Goal: Task Accomplishment & Management: Manage account settings

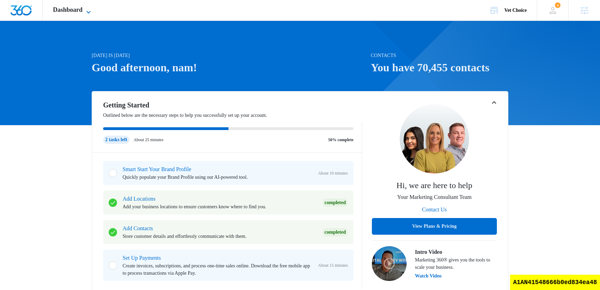
click at [83, 6] on span "Dashboard" at bounding box center [68, 9] width 30 height 7
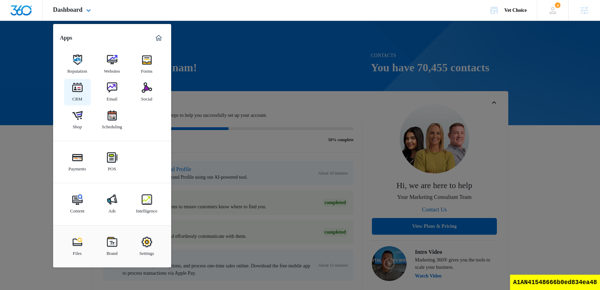
click at [75, 97] on div "CRM" at bounding box center [77, 97] width 10 height 9
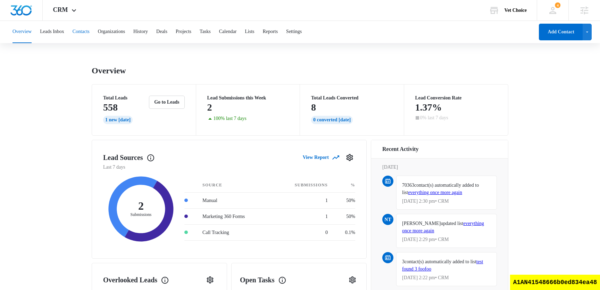
click at [90, 33] on button "Contacts" at bounding box center [81, 32] width 17 height 22
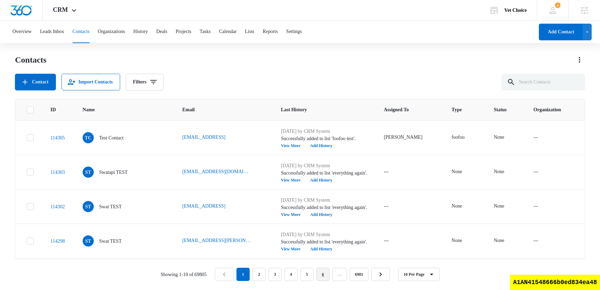
click at [328, 275] on link "6" at bounding box center [322, 273] width 13 height 13
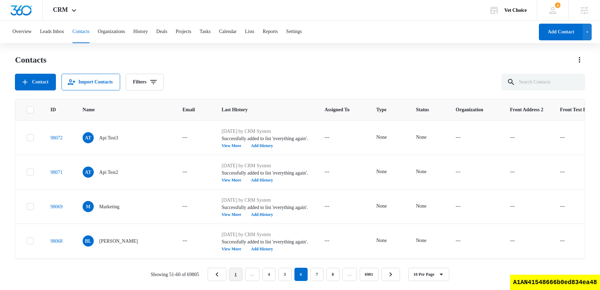
click at [242, 275] on link "1" at bounding box center [235, 273] width 13 height 13
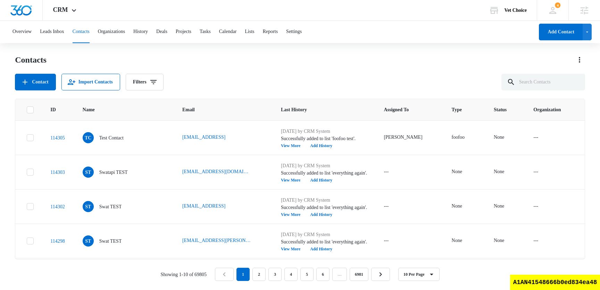
click at [254, 73] on div "Contacts Contact Import Contacts Filters" at bounding box center [300, 72] width 570 height 36
click at [64, 33] on button "Leads Inbox" at bounding box center [52, 32] width 24 height 22
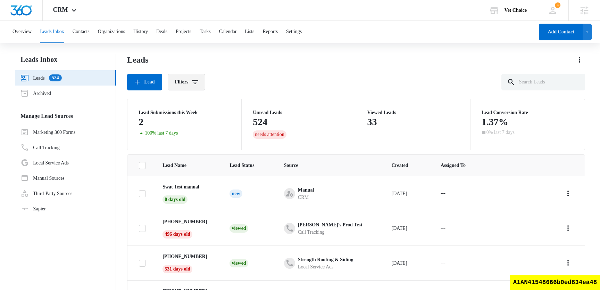
click at [192, 79] on button "Filters" at bounding box center [187, 82] width 38 height 17
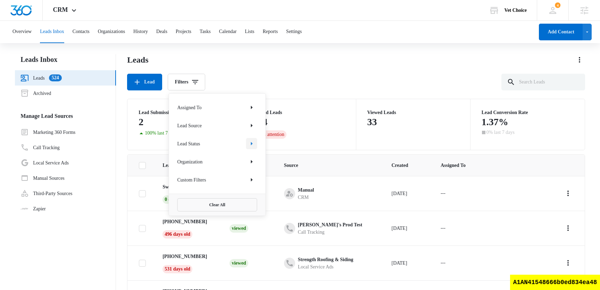
click at [254, 145] on icon "Show Lead Status filters" at bounding box center [252, 143] width 8 height 8
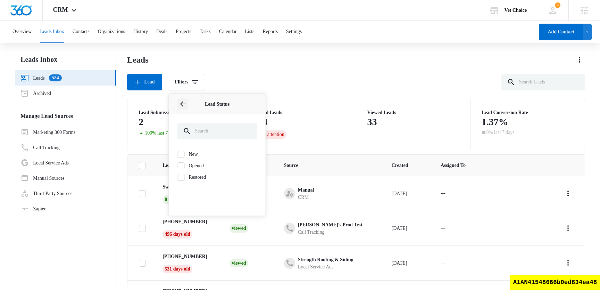
click at [185, 104] on icon "Back" at bounding box center [183, 104] width 8 height 8
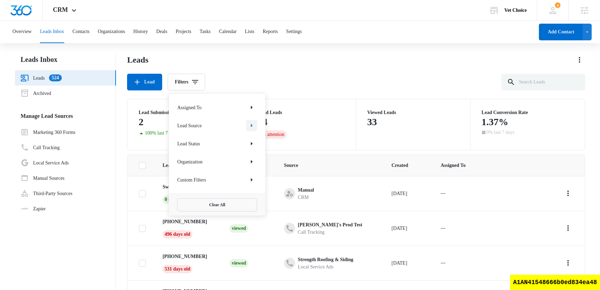
click at [254, 126] on icon "Show Lead Source filters" at bounding box center [252, 125] width 8 height 8
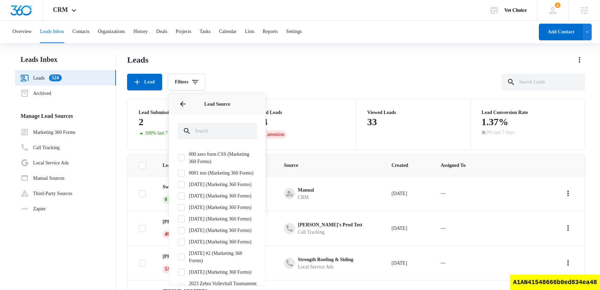
click at [185, 160] on label "000 zero form CSS (Marketing 360 Forms)" at bounding box center [217, 157] width 80 height 15
click at [178, 158] on input "000 zero form CSS (Marketing 360 Forms)" at bounding box center [177, 158] width 0 height 0
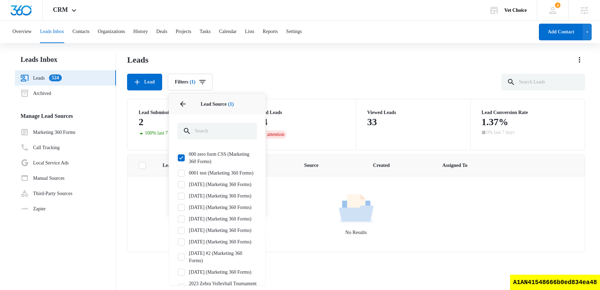
click at [183, 158] on icon at bounding box center [181, 158] width 6 height 6
click at [178, 158] on input "000 zero form CSS (Marketing 360 Forms)" at bounding box center [177, 158] width 0 height 0
checkbox input "false"
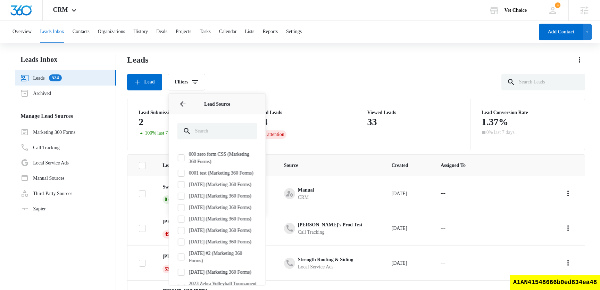
click at [314, 70] on div "Leads Lead Filters Assigned To Lead Source Lead Source 000 zero form CSS (Marke…" at bounding box center [356, 72] width 458 height 36
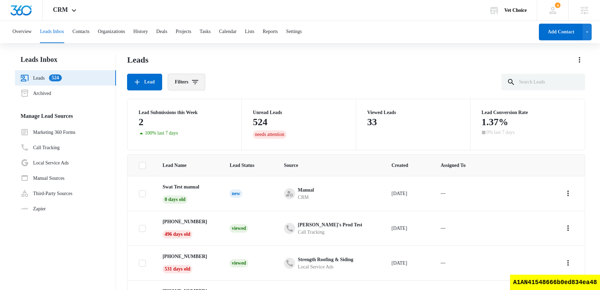
click at [195, 77] on button "Filters" at bounding box center [187, 82] width 38 height 17
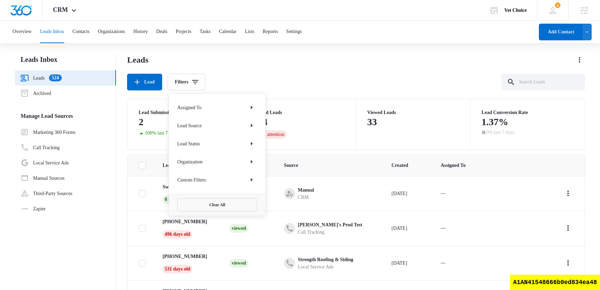
click at [415, 74] on div "Lead Filters Assigned To Lead Source Lead Status Organization Custom Filters Cl…" at bounding box center [356, 82] width 458 height 17
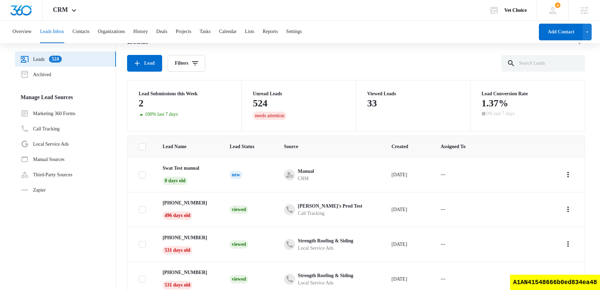
scroll to position [55, 0]
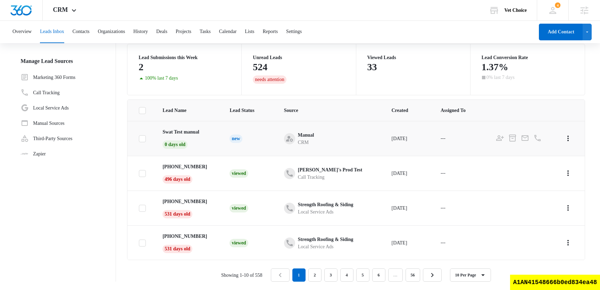
click at [460, 134] on td "---" at bounding box center [459, 138] width 55 height 35
click at [458, 140] on icon "- - Select to Edit Field" at bounding box center [454, 138] width 8 height 8
click at [450, 92] on div at bounding box center [442, 94] width 24 height 9
click at [453, 130] on p "[PERSON_NAME]" at bounding box center [450, 131] width 36 height 7
click at [477, 81] on label "Assigned To" at bounding box center [464, 78] width 74 height 7
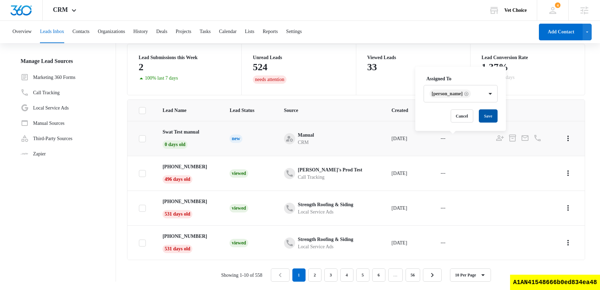
click at [487, 117] on button "Save" at bounding box center [488, 115] width 19 height 13
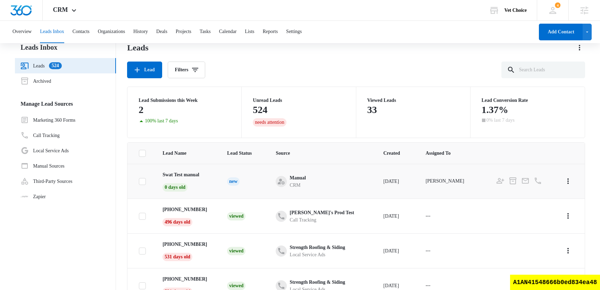
scroll to position [0, 0]
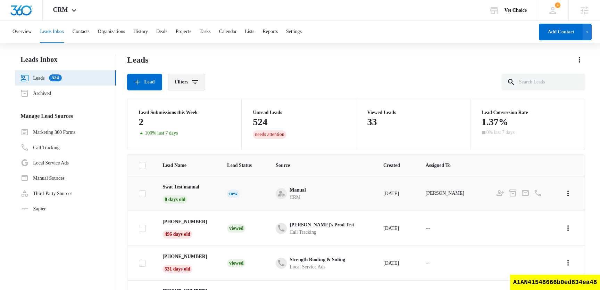
click at [195, 83] on icon "Filters" at bounding box center [195, 82] width 8 height 8
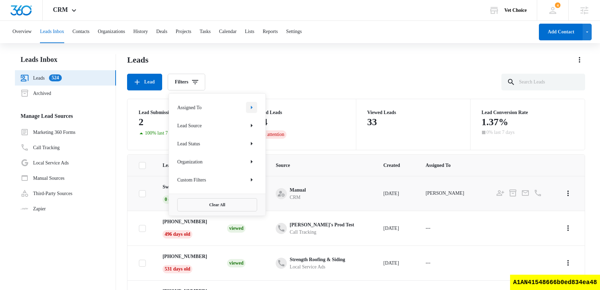
click at [253, 108] on icon "Show Assigned To filters" at bounding box center [252, 107] width 8 height 8
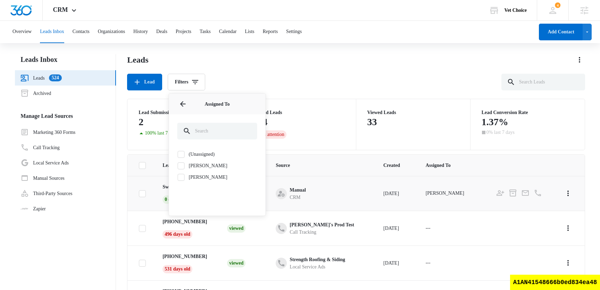
click at [184, 179] on label "nam truong" at bounding box center [217, 176] width 80 height 7
click at [178, 177] on input "[PERSON_NAME]" at bounding box center [177, 177] width 0 height 0
checkbox input "true"
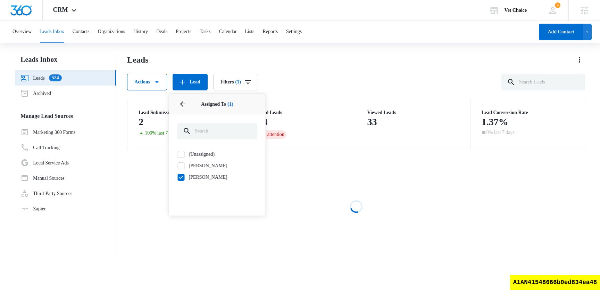
click at [340, 77] on div "Actions Lead Filters (1) Assigned To 1 Assigned To (1) (Unassigned) Kaveh Azari…" at bounding box center [356, 82] width 458 height 17
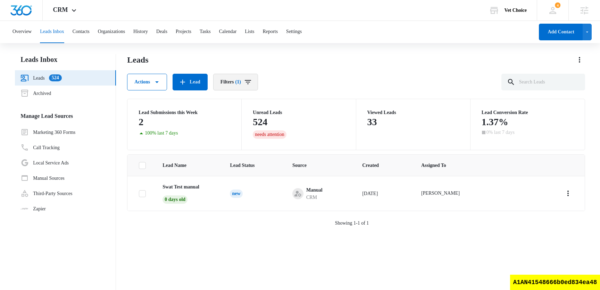
click at [247, 78] on button "Filters (1)" at bounding box center [235, 82] width 45 height 17
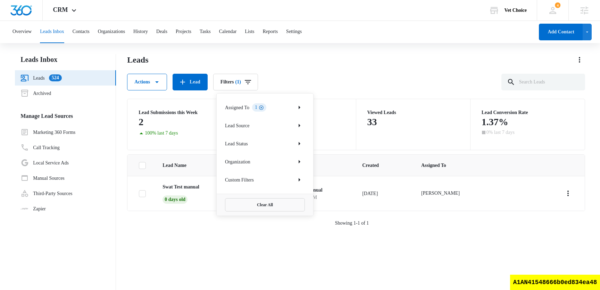
click at [264, 106] on icon "Clear" at bounding box center [261, 107] width 5 height 5
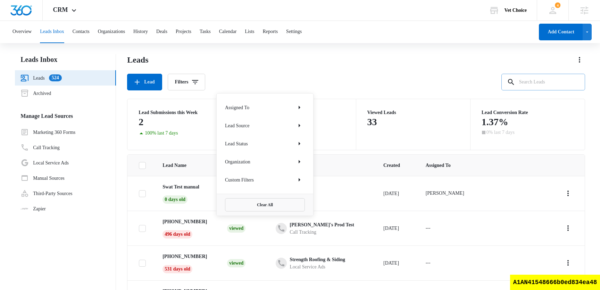
click at [541, 76] on input "text" at bounding box center [544, 82] width 84 height 17
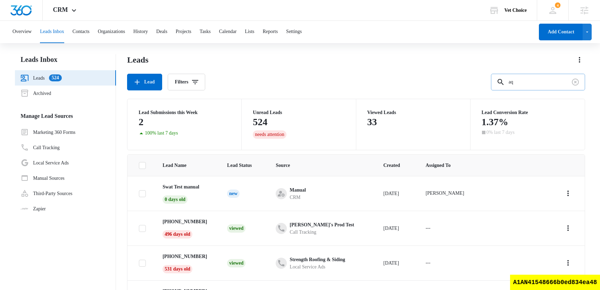
type input "a"
type input "swat"
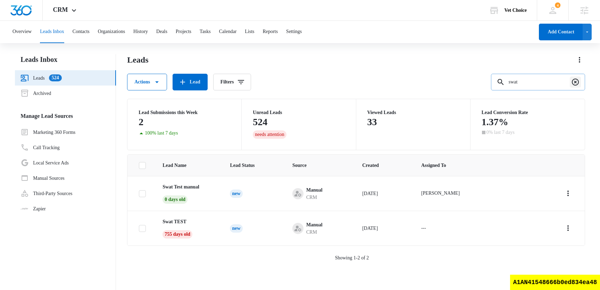
click at [577, 83] on icon "Clear" at bounding box center [575, 82] width 8 height 8
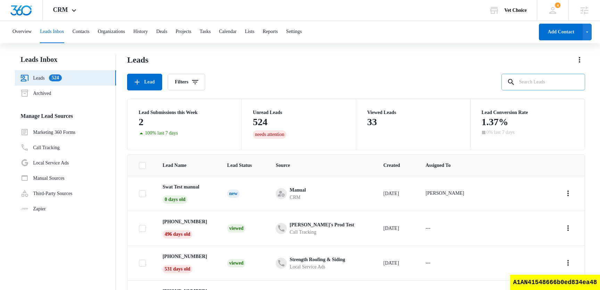
click at [539, 83] on input "text" at bounding box center [544, 82] width 84 height 17
click at [542, 78] on input "text" at bounding box center [544, 82] width 84 height 17
type input "970"
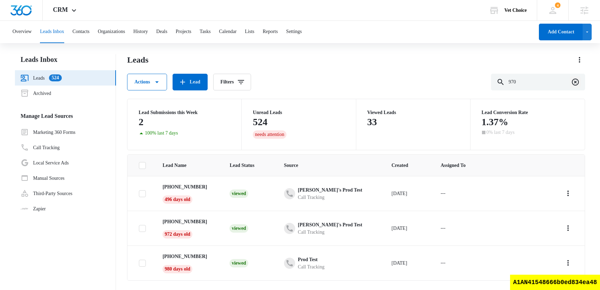
click at [577, 82] on icon "Clear" at bounding box center [575, 82] width 8 height 8
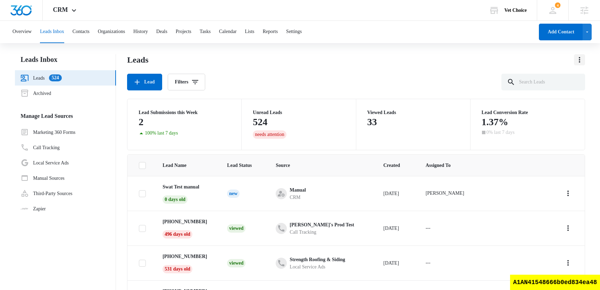
click at [575, 57] on button "Actions" at bounding box center [579, 59] width 11 height 11
click at [575, 79] on button "Export" at bounding box center [566, 79] width 38 height 10
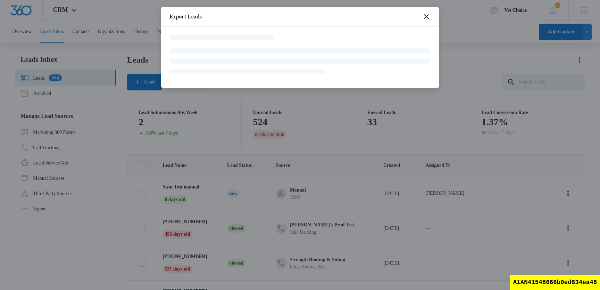
scroll to position [55, 0]
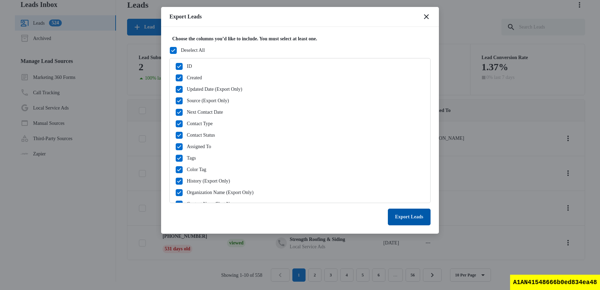
click at [406, 217] on button "Export Leads" at bounding box center [409, 216] width 43 height 17
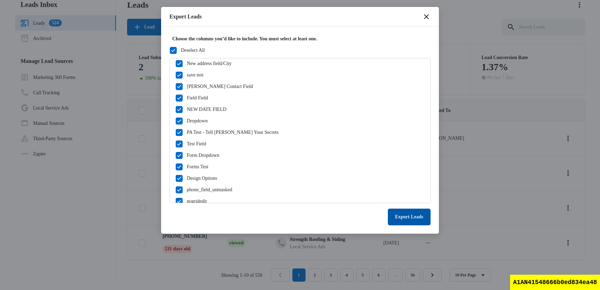
scroll to position [788, 0]
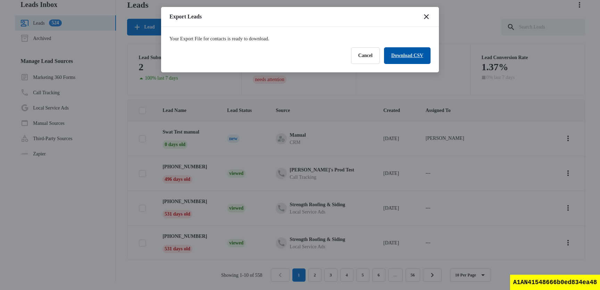
click at [402, 57] on link "Download CSV" at bounding box center [407, 55] width 47 height 17
click at [416, 60] on button "Finish" at bounding box center [416, 55] width 27 height 17
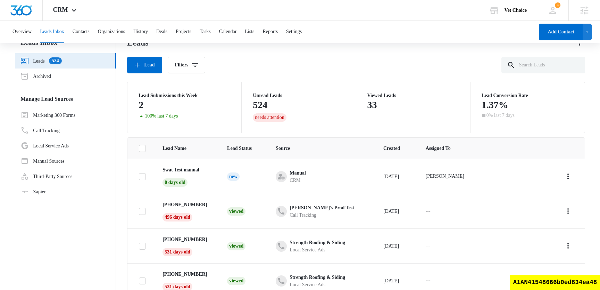
scroll to position [0, 0]
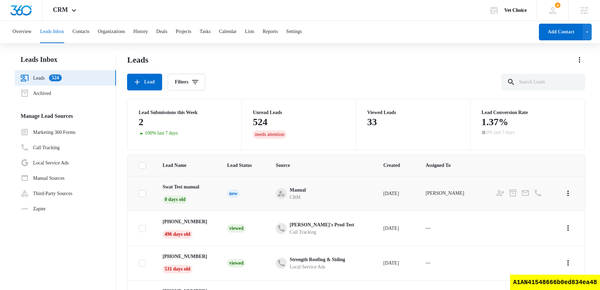
click at [142, 193] on icon at bounding box center [142, 193] width 4 height 3
click at [139, 193] on input "checkbox" at bounding box center [139, 193] width 0 height 0
checkbox input "true"
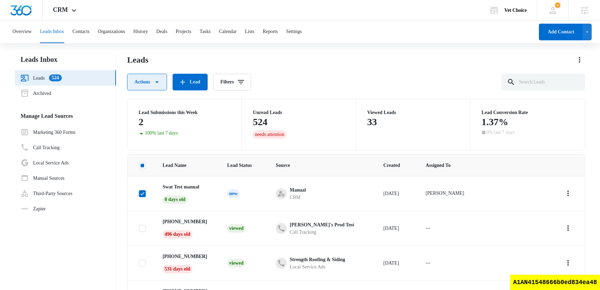
click at [157, 80] on icon "button" at bounding box center [157, 82] width 8 height 8
click at [166, 104] on div "Add as Contact" at bounding box center [151, 104] width 30 height 5
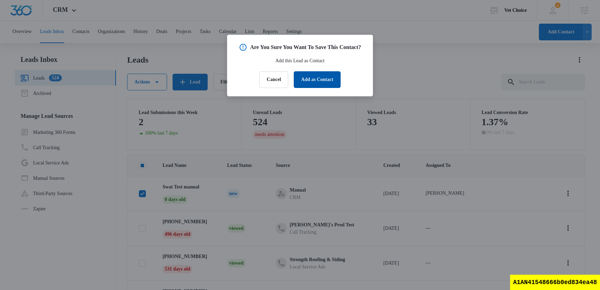
click at [315, 88] on button "Add as Contact" at bounding box center [317, 79] width 47 height 17
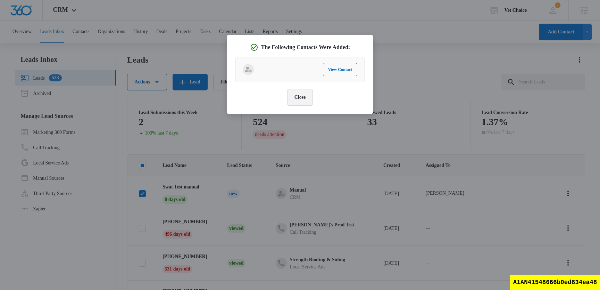
click at [298, 96] on button "Close" at bounding box center [300, 97] width 26 height 17
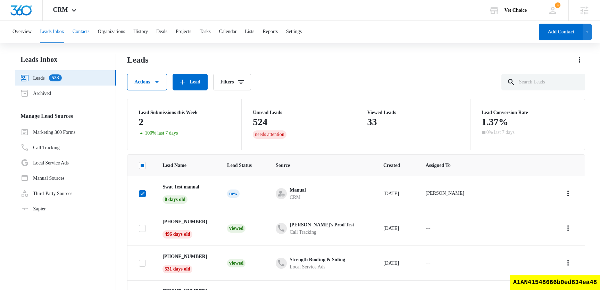
click at [90, 30] on button "Contacts" at bounding box center [81, 32] width 17 height 22
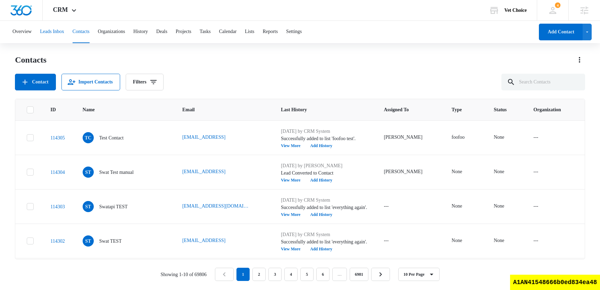
click at [56, 31] on button "Leads Inbox" at bounding box center [52, 32] width 24 height 22
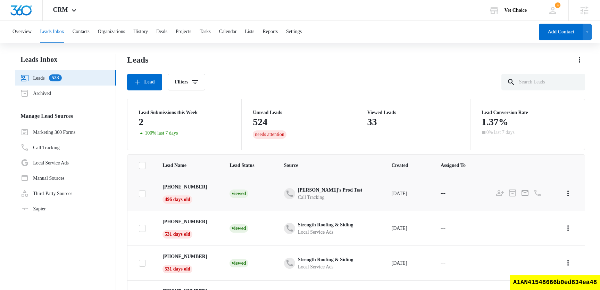
click at [141, 193] on icon at bounding box center [142, 193] width 6 height 6
click at [139, 193] on input "checkbox" at bounding box center [139, 193] width 0 height 0
checkbox input "true"
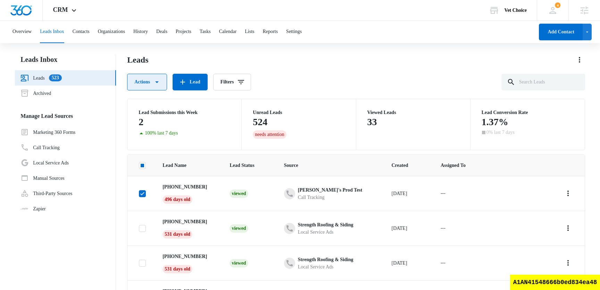
click at [154, 84] on button "Actions" at bounding box center [147, 82] width 40 height 17
click at [157, 113] on div "Archive" at bounding box center [151, 114] width 30 height 5
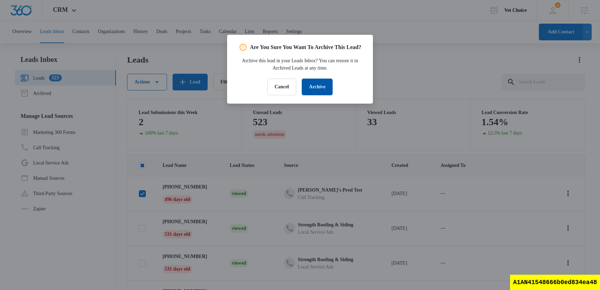
click at [312, 95] on button "Archive" at bounding box center [317, 87] width 31 height 17
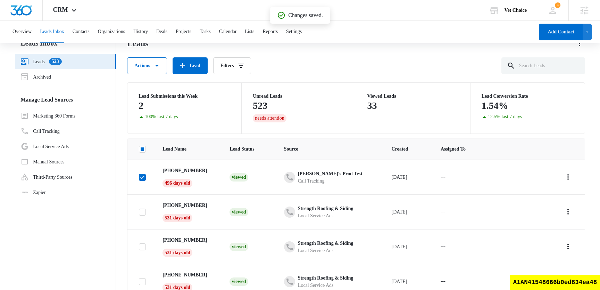
scroll to position [7, 0]
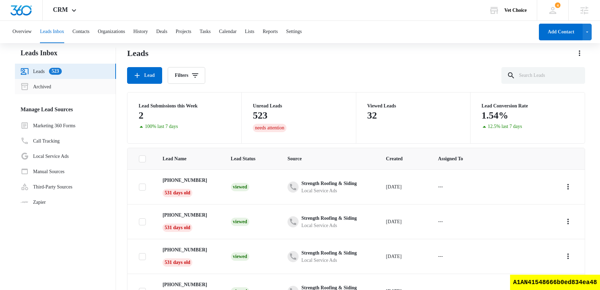
click at [51, 87] on link "Archived" at bounding box center [35, 86] width 31 height 8
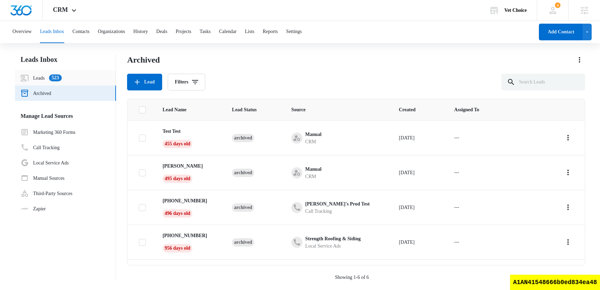
click at [49, 74] on link "Leads 523" at bounding box center [40, 78] width 41 height 8
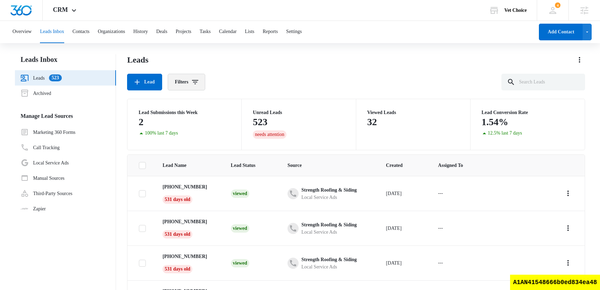
click at [193, 85] on icon "Filters" at bounding box center [195, 82] width 8 height 8
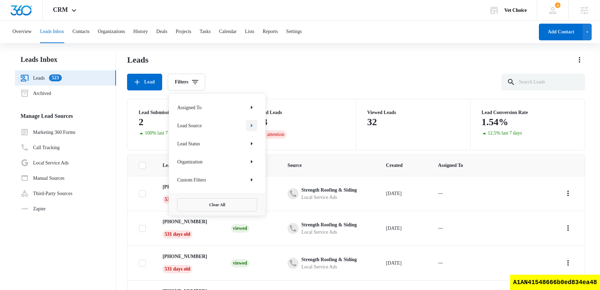
click at [253, 126] on icon "Show Lead Source filters" at bounding box center [252, 125] width 8 height 8
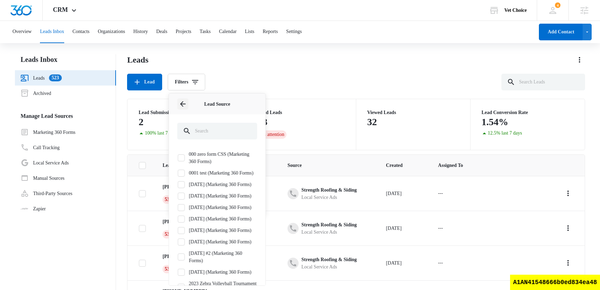
click at [183, 106] on icon "Back" at bounding box center [183, 104] width 6 height 6
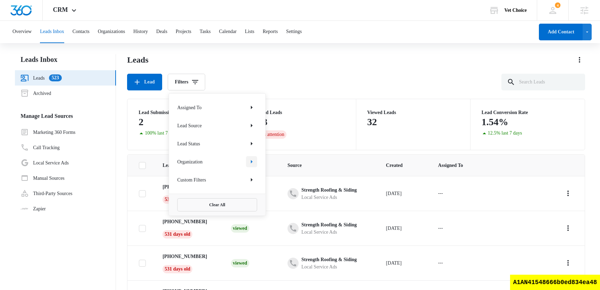
click at [254, 163] on icon "Show Organization filters" at bounding box center [252, 161] width 8 height 8
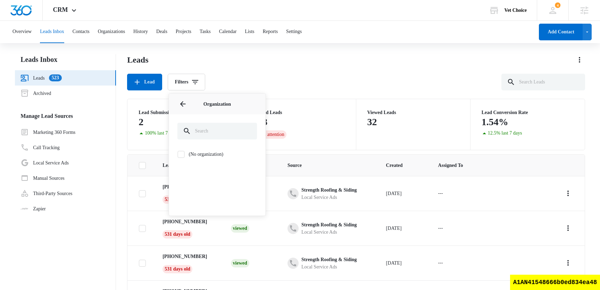
click at [184, 154] on div at bounding box center [181, 154] width 7 height 7
click at [178, 154] on input "(No organization)" at bounding box center [177, 154] width 0 height 0
checkbox input "true"
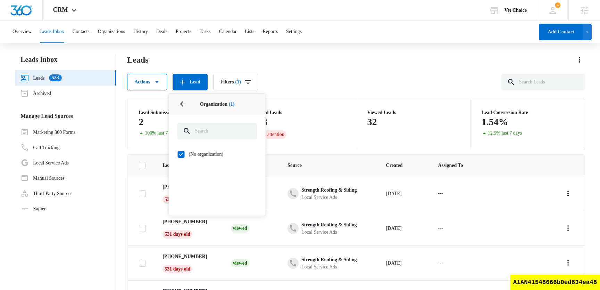
click at [317, 96] on div "Leads Actions Lead Filters (1) Assigned To Lead Source Lead Status Organization…" at bounding box center [356, 195] width 458 height 282
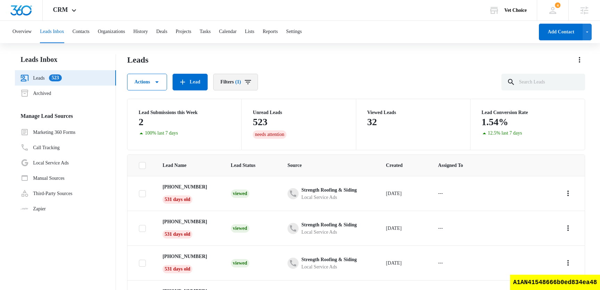
click at [241, 83] on span "(1)" at bounding box center [239, 82] width 6 height 5
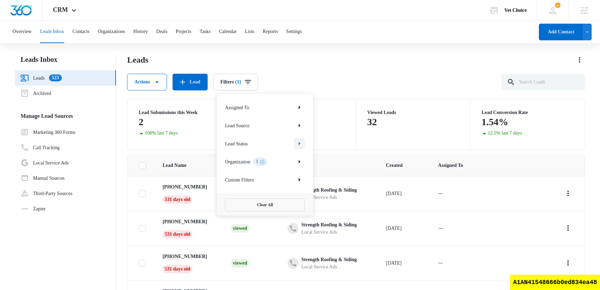
click at [299, 144] on icon "Show Lead Status filters" at bounding box center [300, 143] width 2 height 3
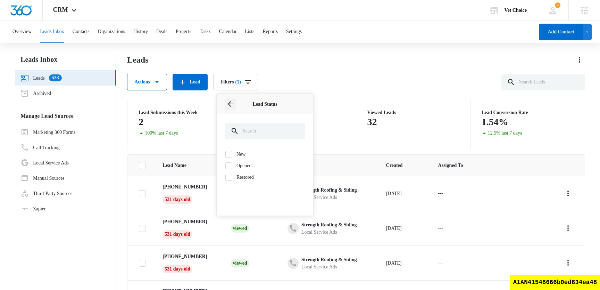
click at [231, 106] on icon "Back" at bounding box center [230, 104] width 8 height 8
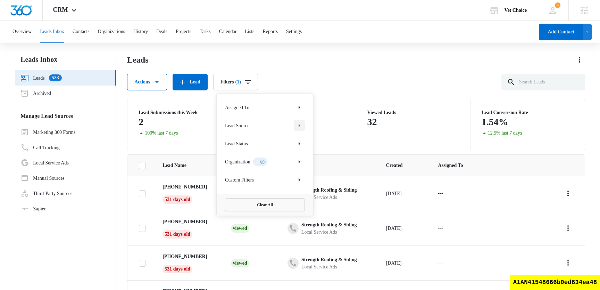
click at [299, 127] on icon "Show Lead Source filters" at bounding box center [299, 125] width 8 height 8
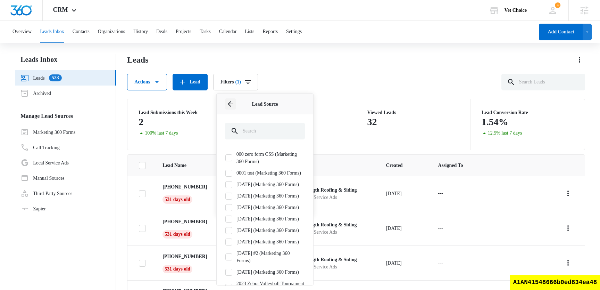
click at [231, 107] on icon "Back" at bounding box center [230, 104] width 8 height 8
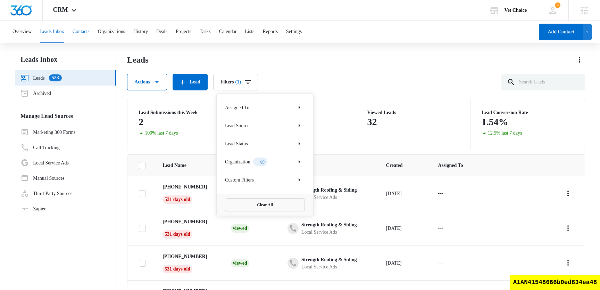
click at [90, 34] on button "Contacts" at bounding box center [81, 32] width 17 height 22
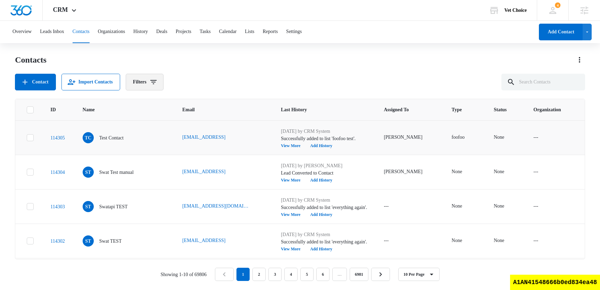
click at [148, 81] on button "Filters" at bounding box center [145, 82] width 38 height 17
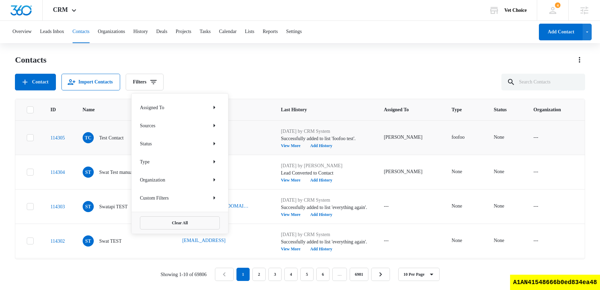
click at [278, 76] on div "Contact Import Contacts Filters Assigned To Sources Status Type Organization Cu…" at bounding box center [300, 82] width 570 height 17
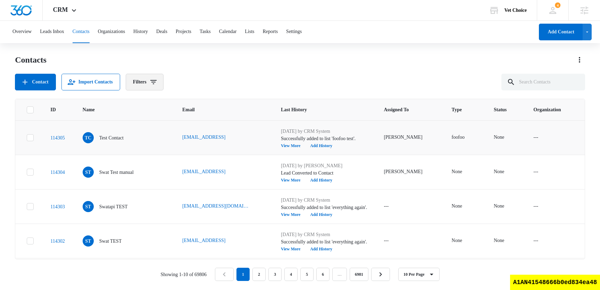
click at [157, 78] on icon "Filters" at bounding box center [153, 82] width 8 height 8
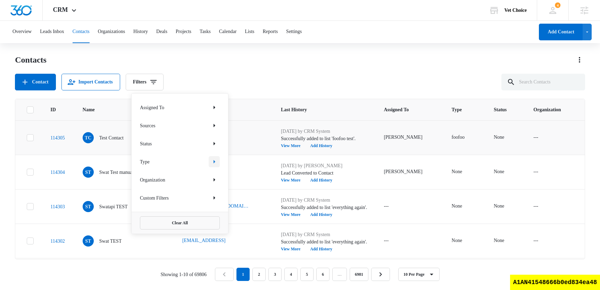
click at [216, 158] on icon "Show Type filters" at bounding box center [214, 161] width 8 height 8
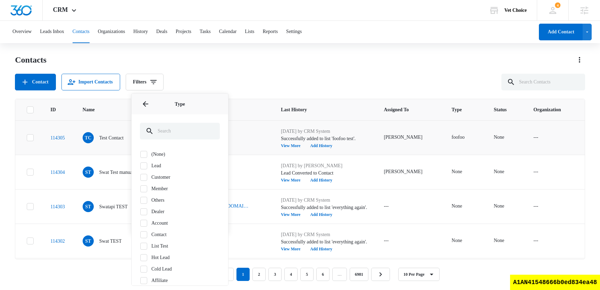
click at [144, 154] on icon at bounding box center [144, 153] width 4 height 3
click at [140, 154] on input "(None)" at bounding box center [140, 154] width 0 height 0
checkbox input "true"
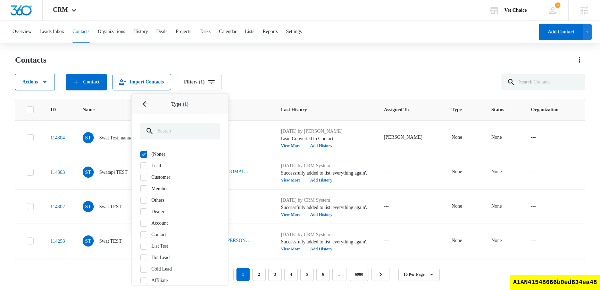
click at [145, 174] on icon at bounding box center [144, 177] width 6 height 6
click at [140, 177] on input "Customer" at bounding box center [140, 177] width 0 height 0
checkbox input "true"
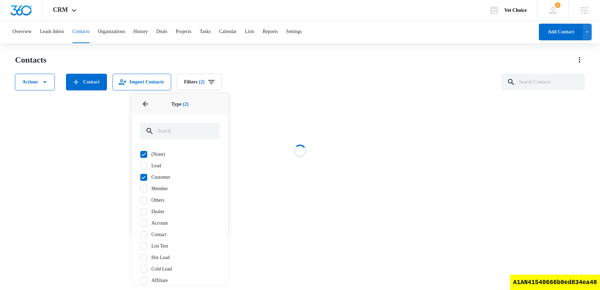
click at [146, 163] on icon at bounding box center [144, 166] width 6 height 6
click at [140, 165] on input "Lead" at bounding box center [140, 165] width 0 height 0
checkbox input "true"
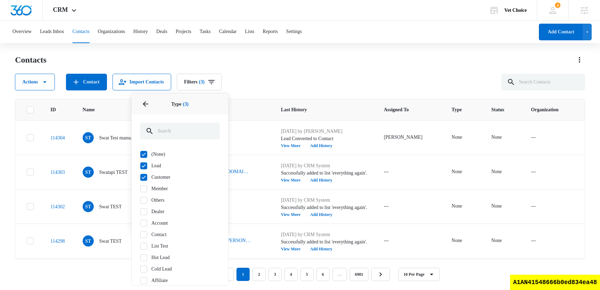
click at [389, 63] on div "Contacts" at bounding box center [300, 59] width 570 height 11
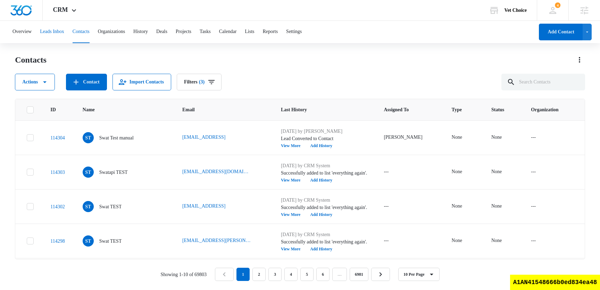
click at [60, 30] on button "Leads Inbox" at bounding box center [52, 32] width 24 height 22
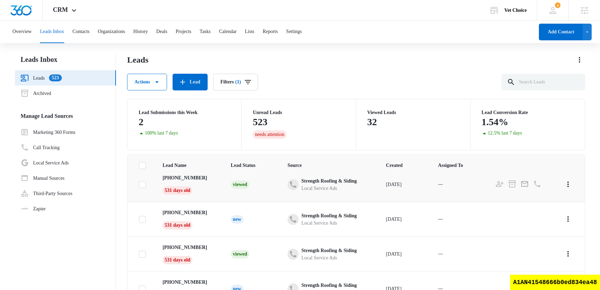
scroll to position [150, 0]
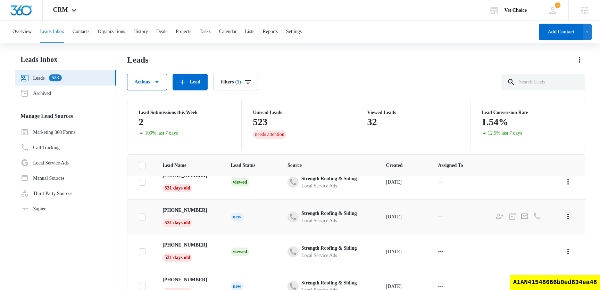
click at [243, 218] on div "New" at bounding box center [237, 217] width 13 height 8
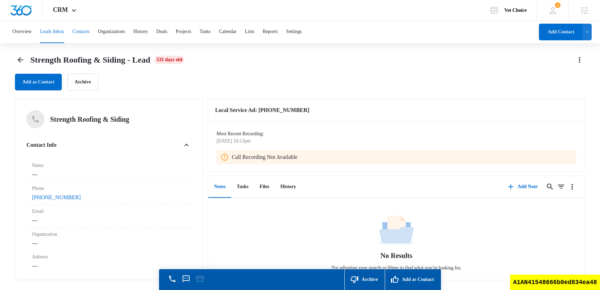
click at [90, 33] on button "Contacts" at bounding box center [81, 32] width 17 height 22
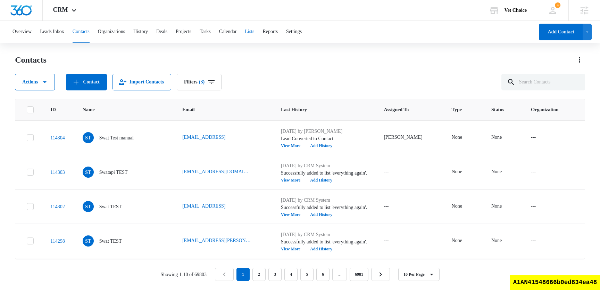
click at [254, 31] on button "Lists" at bounding box center [249, 32] width 9 height 22
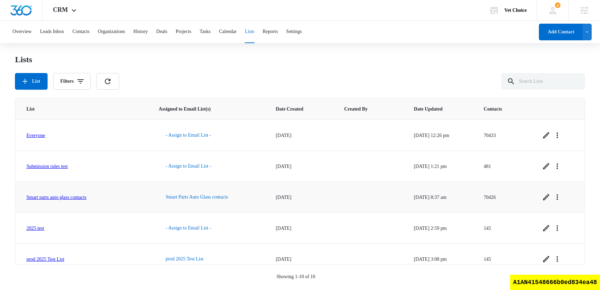
scroll to position [165, 0]
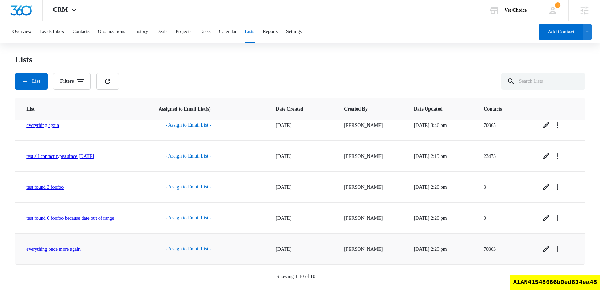
click at [121, 263] on td "everything once more again" at bounding box center [82, 248] width 135 height 31
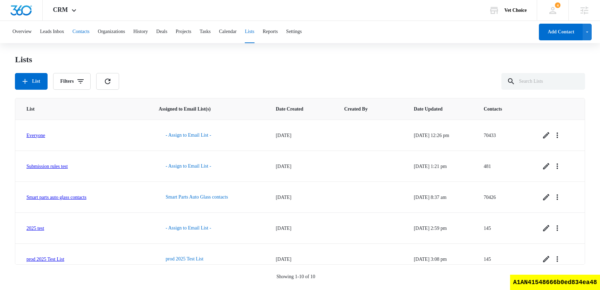
click at [90, 35] on button "Contacts" at bounding box center [81, 32] width 17 height 22
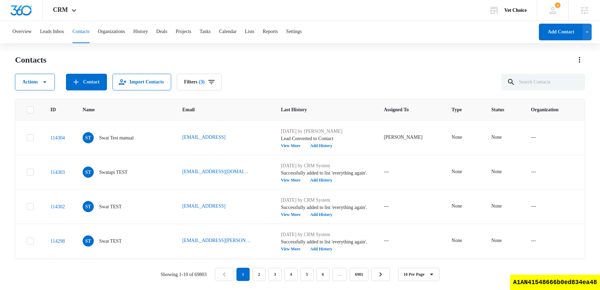
click at [573, 57] on div at bounding box center [577, 59] width 17 height 11
click at [581, 58] on icon "Actions" at bounding box center [580, 60] width 8 height 8
click at [553, 101] on div "Export All Contacts" at bounding box center [548, 100] width 39 height 5
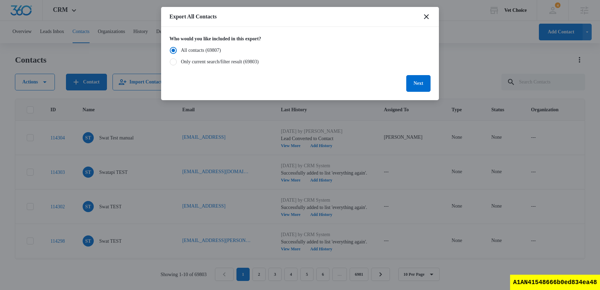
click at [215, 61] on div "Only current search/filter result (69803)" at bounding box center [220, 61] width 78 height 7
click at [170, 61] on input "Only current search/filter result (69803)" at bounding box center [170, 61] width 0 height 5
radio input "false"
radio input "true"
click at [427, 17] on icon "close" at bounding box center [426, 17] width 8 height 8
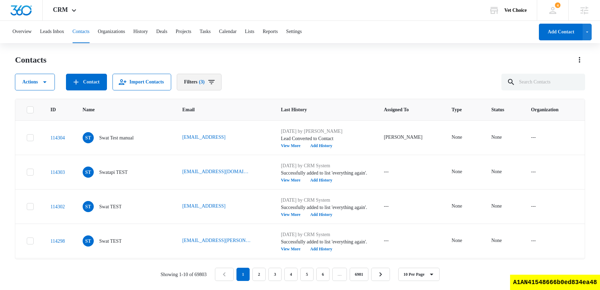
click at [205, 84] on span "(3)" at bounding box center [202, 82] width 6 height 5
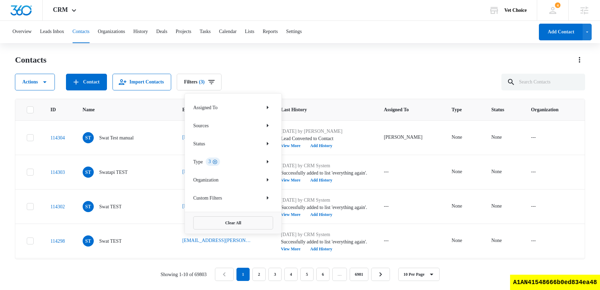
click at [216, 161] on icon "Clear" at bounding box center [214, 161] width 5 height 5
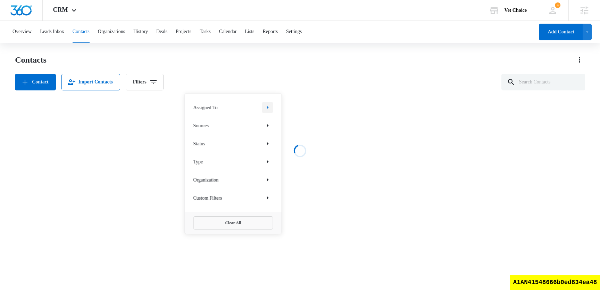
click at [268, 110] on icon "Show Assigned To filters" at bounding box center [268, 107] width 8 height 8
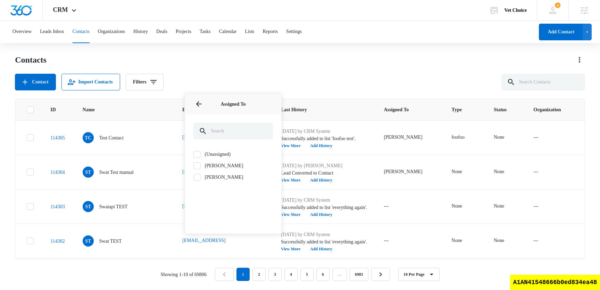
click at [213, 178] on label "[PERSON_NAME]" at bounding box center [233, 176] width 80 height 7
click at [194, 177] on input "[PERSON_NAME]" at bounding box center [193, 177] width 0 height 0
checkbox input "true"
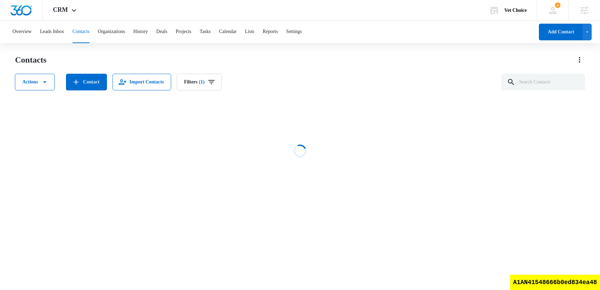
click at [317, 92] on div "Contacts Actions Contact Import Contacts Filters (1) Loading No Results Showing…" at bounding box center [300, 132] width 570 height 157
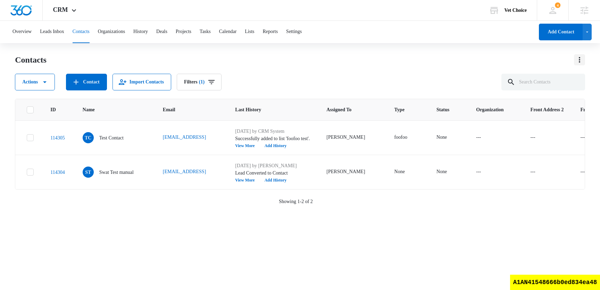
click at [584, 56] on icon "Actions" at bounding box center [580, 60] width 8 height 8
click at [550, 101] on div "Export All Contacts" at bounding box center [548, 100] width 39 height 5
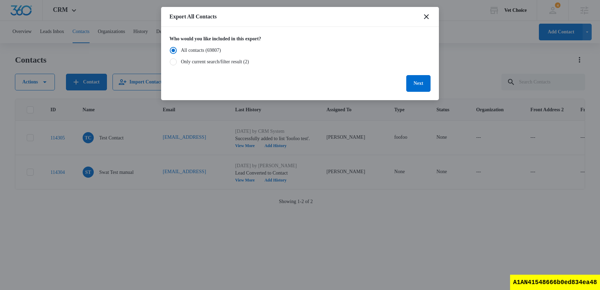
click at [232, 64] on div "Only current search/filter result (2)" at bounding box center [215, 61] width 68 height 7
click at [170, 64] on input "Only current search/filter result (2)" at bounding box center [170, 61] width 0 height 5
radio input "false"
radio input "true"
click at [416, 86] on button "Next" at bounding box center [418, 83] width 24 height 17
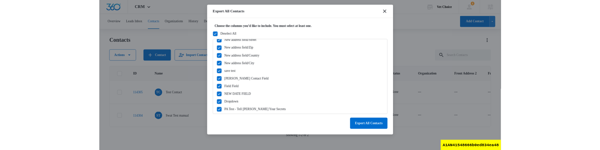
scroll to position [790, 0]
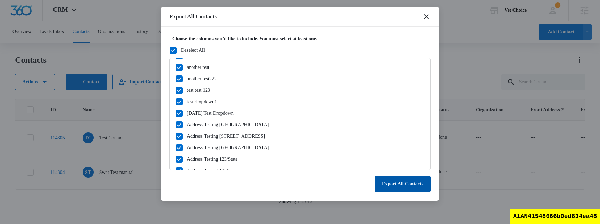
click at [391, 188] on button "Export All Contacts" at bounding box center [403, 183] width 56 height 17
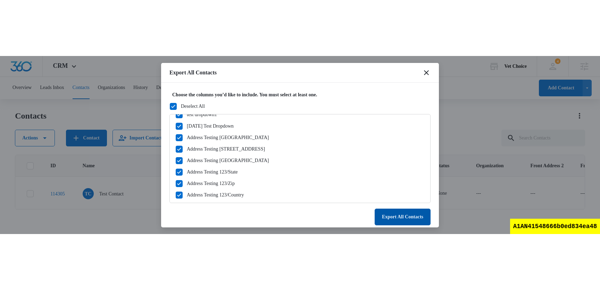
scroll to position [833, 0]
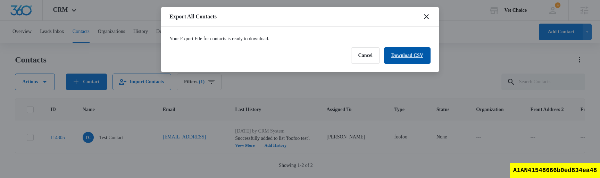
click at [409, 58] on link "Download CSV" at bounding box center [407, 55] width 47 height 17
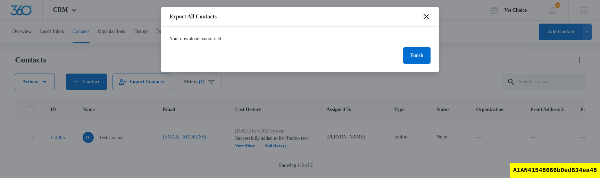
click at [429, 13] on icon "close" at bounding box center [426, 17] width 8 height 8
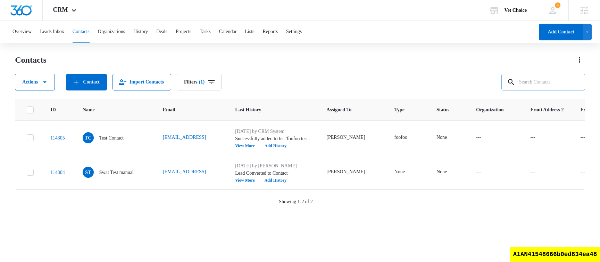
click at [554, 81] on input "text" at bounding box center [544, 82] width 84 height 17
click at [220, 76] on button "Filters (1)" at bounding box center [199, 82] width 45 height 17
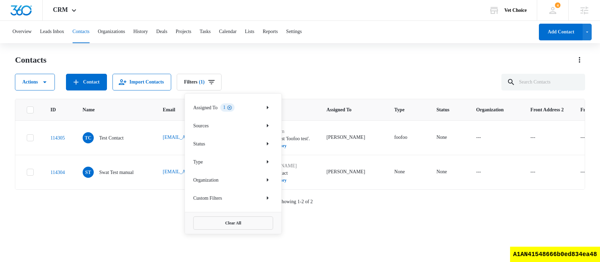
click at [232, 106] on icon "Clear" at bounding box center [229, 107] width 5 height 5
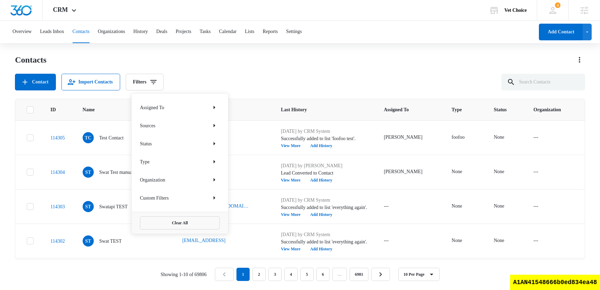
click at [353, 66] on div "Contacts Contact Import Contacts Filters Assigned To Sources Status Type Organi…" at bounding box center [300, 72] width 570 height 36
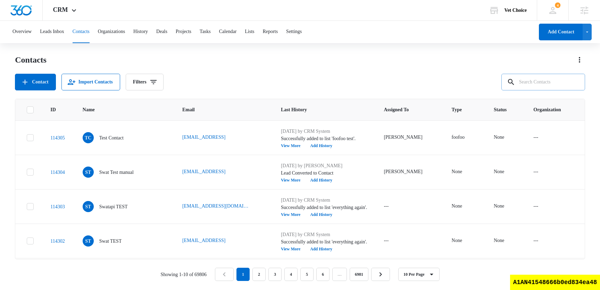
click at [527, 83] on input "text" at bounding box center [544, 82] width 84 height 17
type input "nam"
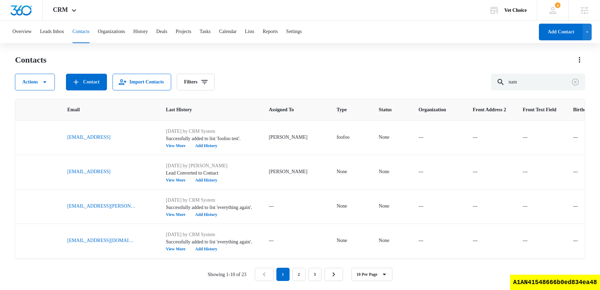
scroll to position [0, 121]
click at [209, 79] on icon "Filters" at bounding box center [204, 82] width 8 height 8
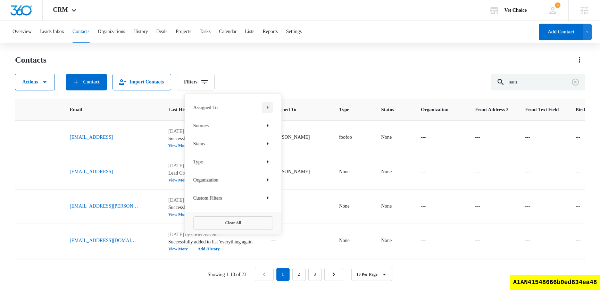
click at [267, 111] on icon "Show Assigned To filters" at bounding box center [268, 107] width 8 height 8
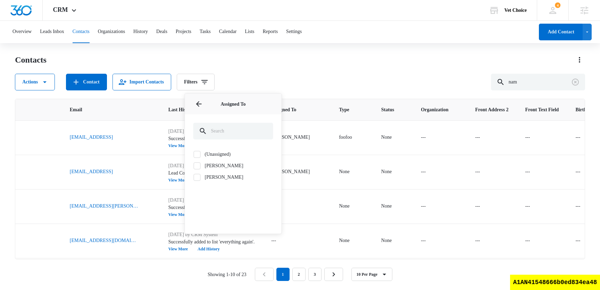
click at [199, 177] on icon at bounding box center [197, 177] width 6 height 6
click at [194, 177] on input "[PERSON_NAME]" at bounding box center [193, 177] width 0 height 0
checkbox input "true"
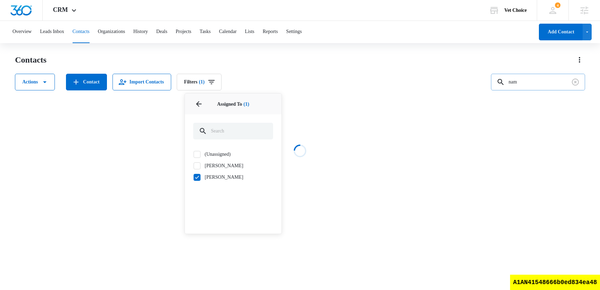
click at [545, 86] on input "nam" at bounding box center [538, 82] width 94 height 17
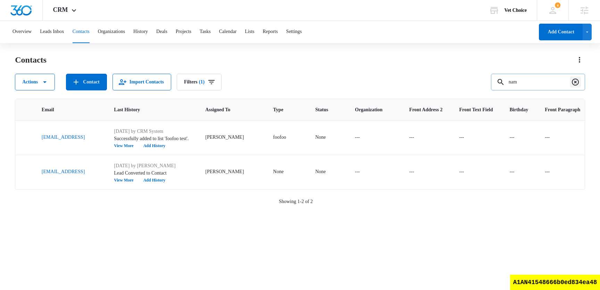
click at [578, 81] on icon "Clear" at bounding box center [575, 82] width 7 height 7
click at [532, 88] on input "text" at bounding box center [544, 82] width 84 height 17
click at [205, 80] on span "(1)" at bounding box center [202, 82] width 6 height 5
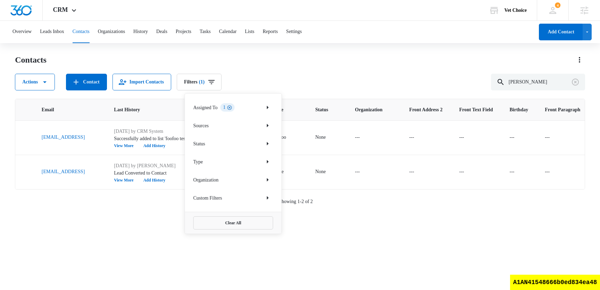
click at [232, 108] on icon "Clear" at bounding box center [229, 107] width 5 height 5
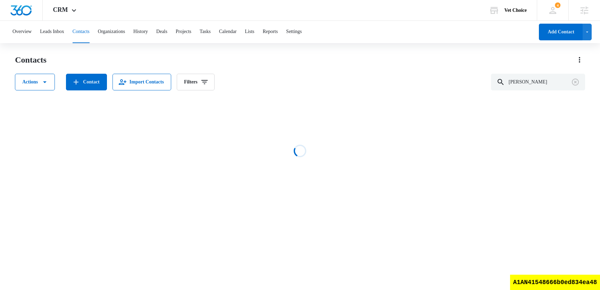
click at [327, 70] on div "Contacts Actions Contact Import Contacts Filters truong" at bounding box center [300, 72] width 570 height 36
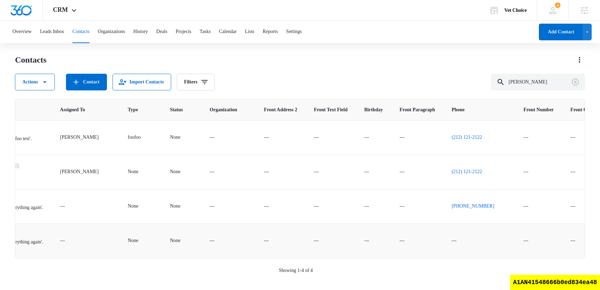
scroll to position [0, 381]
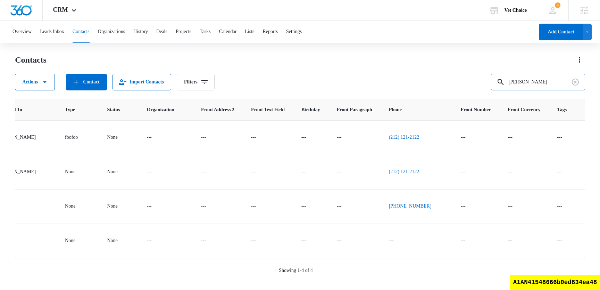
click at [525, 84] on input "truong" at bounding box center [538, 82] width 94 height 17
type input "212"
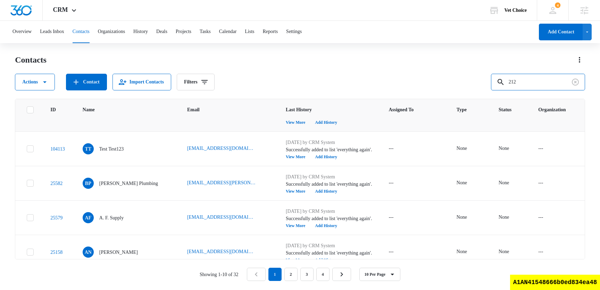
scroll to position [102, 0]
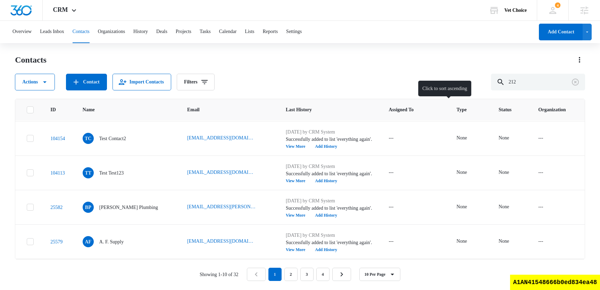
click at [457, 109] on div "Type" at bounding box center [469, 109] width 25 height 7
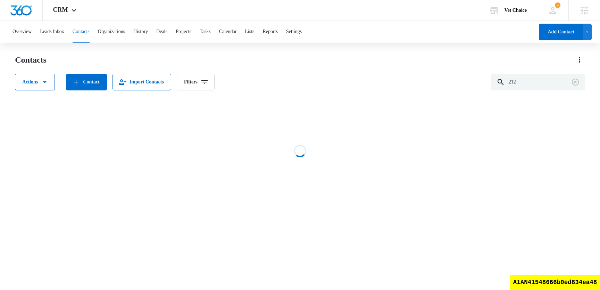
scroll to position [0, 0]
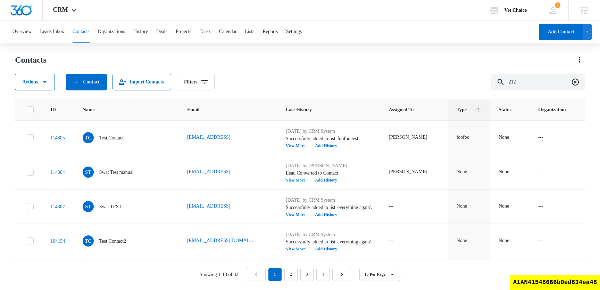
click at [578, 83] on icon "Clear" at bounding box center [575, 82] width 8 height 8
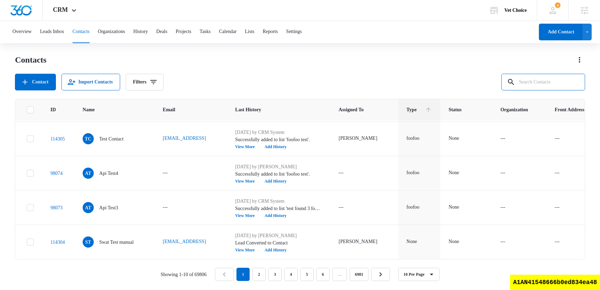
scroll to position [102, 0]
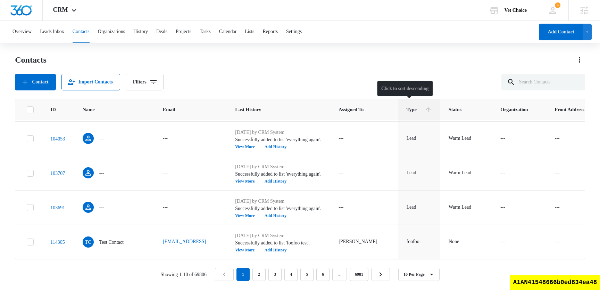
click at [425, 110] on icon at bounding box center [428, 109] width 7 height 7
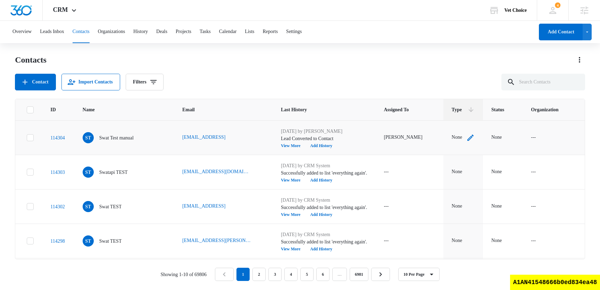
scroll to position [205, 0]
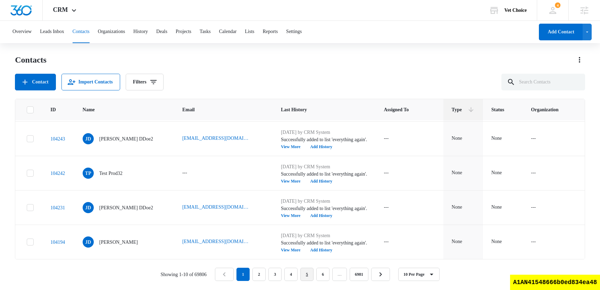
click at [313, 278] on link "5" at bounding box center [306, 273] width 13 height 13
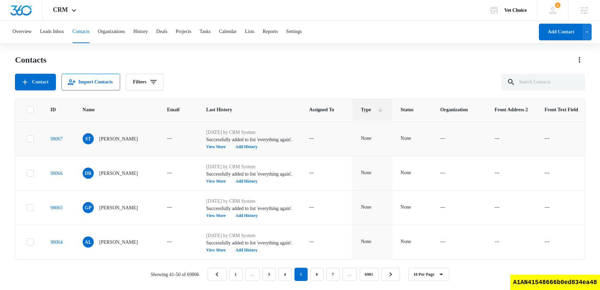
scroll to position [0, 0]
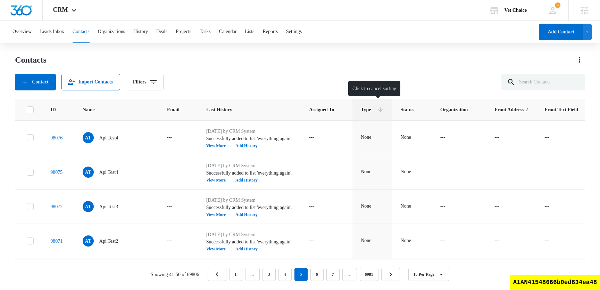
click at [383, 110] on icon at bounding box center [380, 109] width 5 height 5
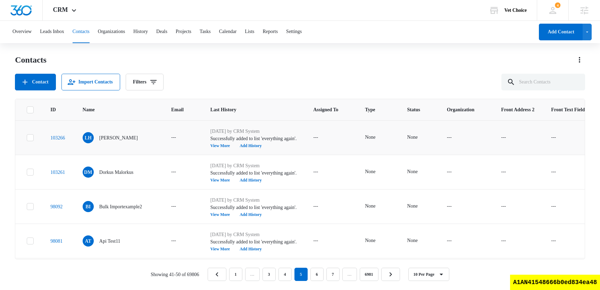
scroll to position [45, 0]
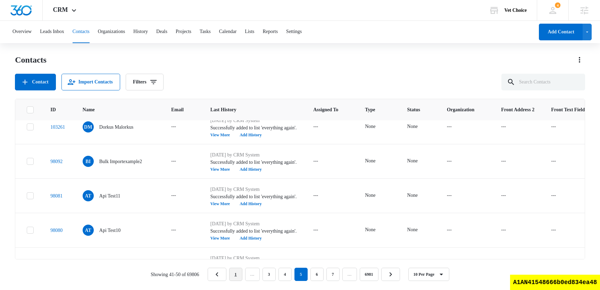
click at [238, 275] on link "1" at bounding box center [235, 273] width 13 height 13
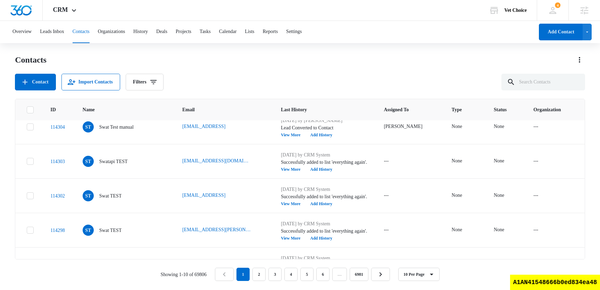
scroll to position [0, 0]
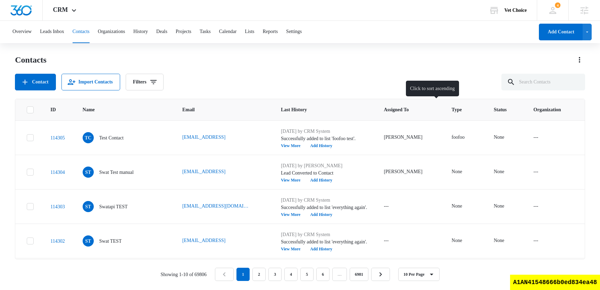
click at [470, 112] on div at bounding box center [473, 109] width 7 height 7
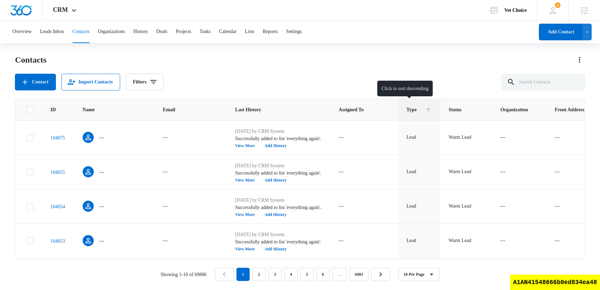
click at [426, 108] on icon at bounding box center [428, 109] width 5 height 5
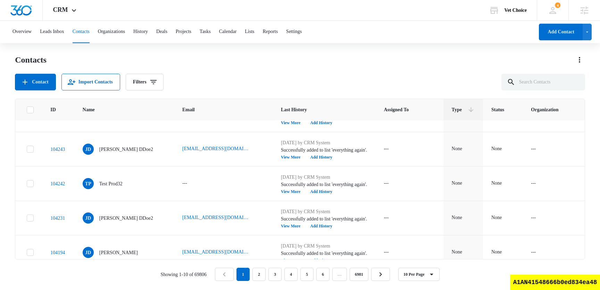
scroll to position [205, 0]
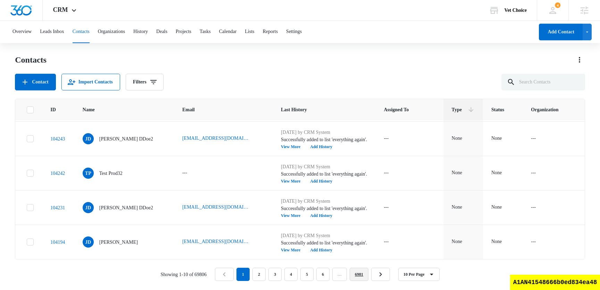
click at [368, 277] on link "6981" at bounding box center [359, 273] width 19 height 13
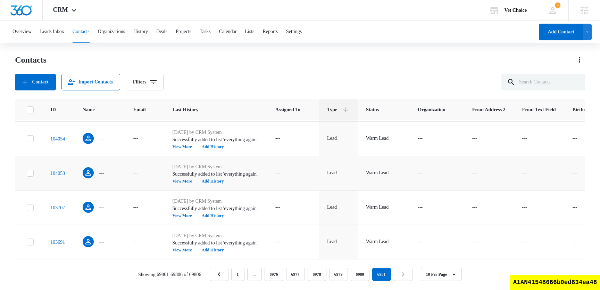
scroll to position [0, 0]
click at [365, 276] on link "6980" at bounding box center [360, 273] width 19 height 13
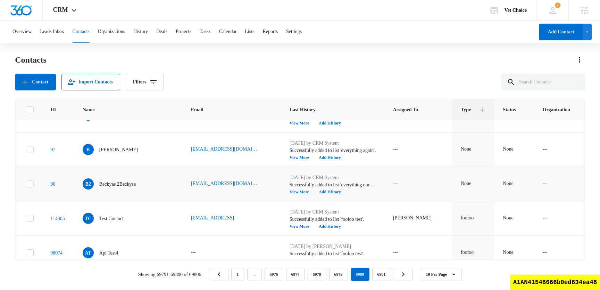
scroll to position [205, 0]
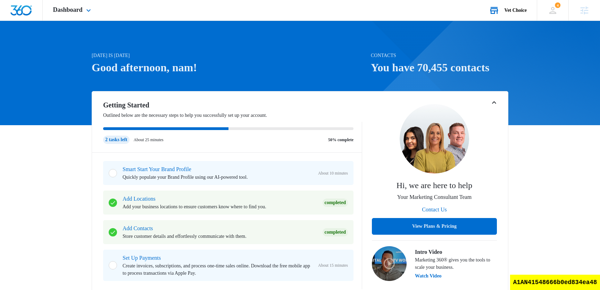
click at [522, 6] on div "Vet Choice Your Accounts View All" at bounding box center [508, 10] width 58 height 20
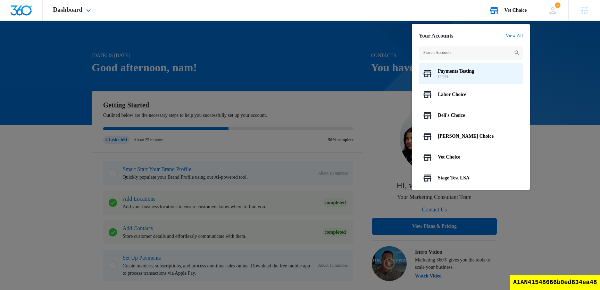
click at [458, 52] on input "text" at bounding box center [471, 53] width 104 height 14
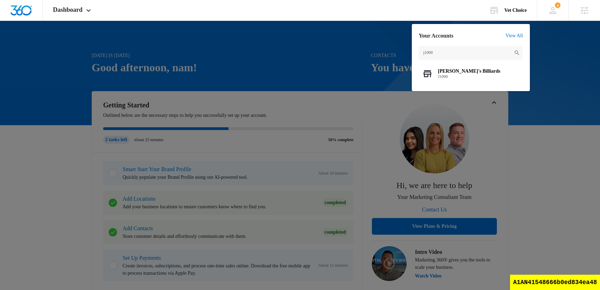
type input "j1000"
click at [444, 67] on div "Bill's Billiards J1000" at bounding box center [471, 73] width 104 height 21
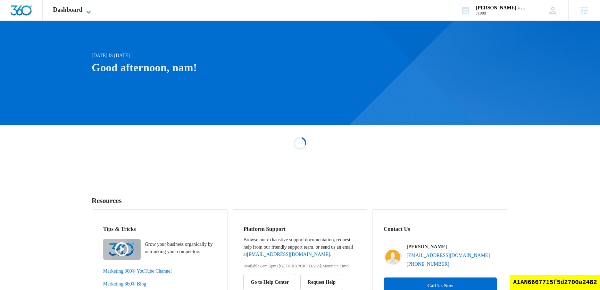
click at [59, 12] on span "Dashboard" at bounding box center [68, 9] width 30 height 7
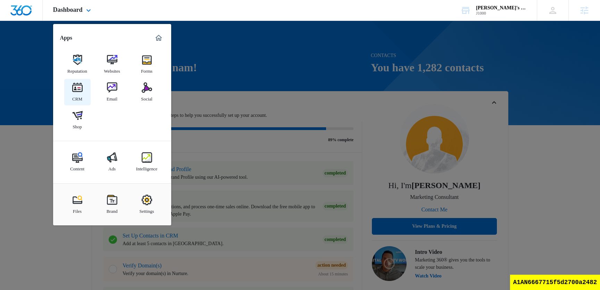
click at [81, 82] on link "CRM" at bounding box center [77, 92] width 26 height 26
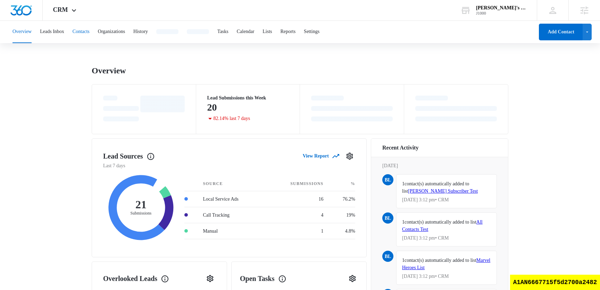
click at [90, 33] on button "Contacts" at bounding box center [81, 32] width 17 height 22
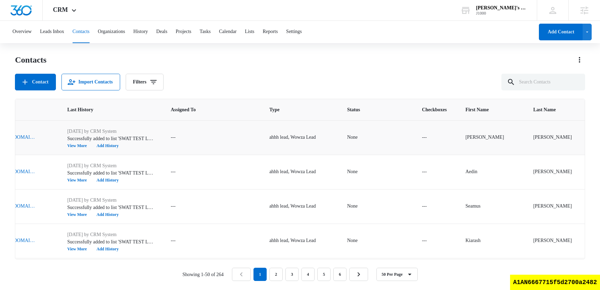
scroll to position [0, 308]
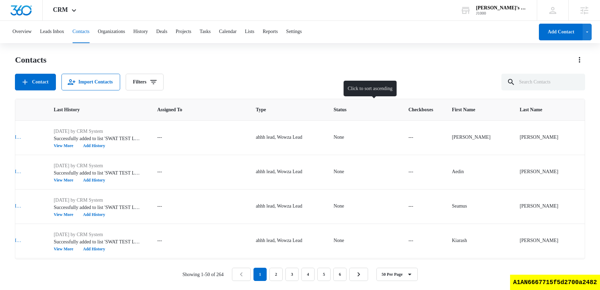
click at [366, 111] on span "Status" at bounding box center [358, 109] width 48 height 7
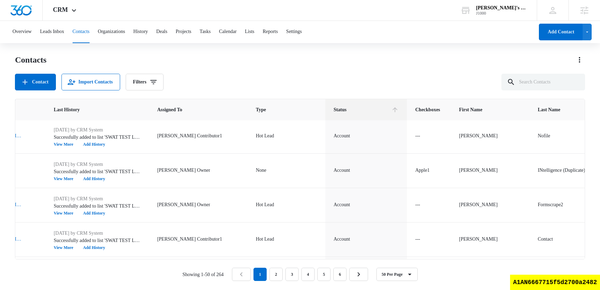
scroll to position [278, 308]
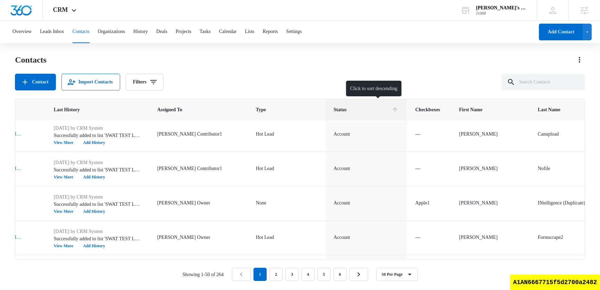
click at [399, 112] on icon at bounding box center [394, 109] width 7 height 7
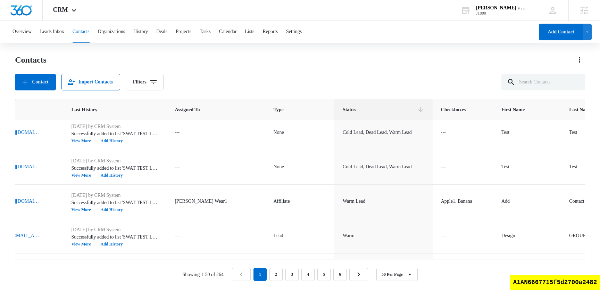
scroll to position [0, 307]
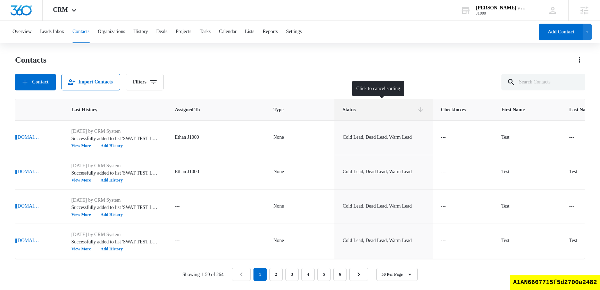
click at [421, 109] on icon at bounding box center [420, 109] width 7 height 7
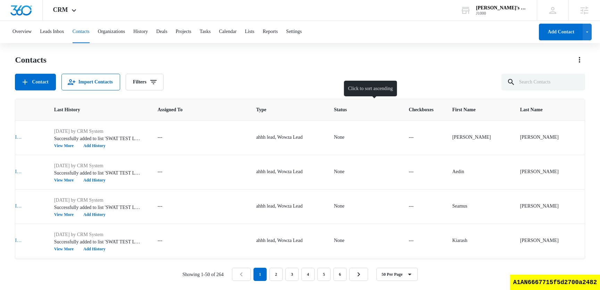
click at [392, 110] on div at bounding box center [388, 109] width 7 height 7
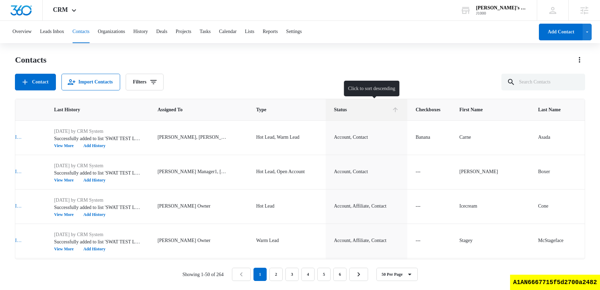
click at [398, 109] on icon at bounding box center [395, 109] width 5 height 5
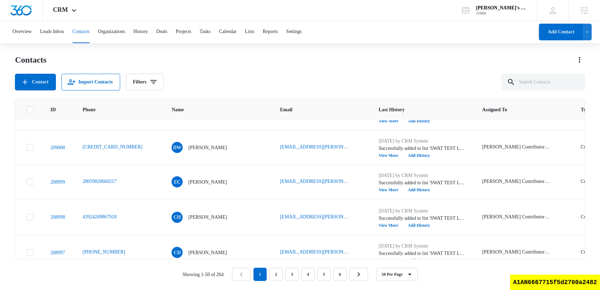
scroll to position [1269, 0]
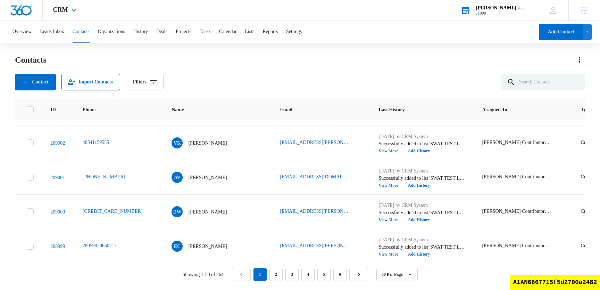
click at [508, 11] on div "J1000" at bounding box center [501, 13] width 51 height 5
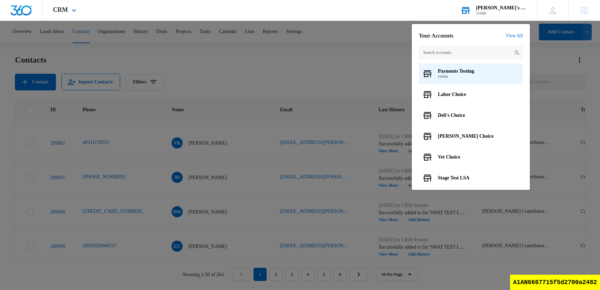
click at [461, 48] on input "text" at bounding box center [471, 53] width 104 height 14
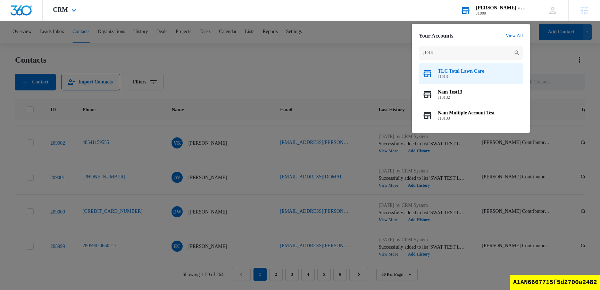
type input "j1013"
click at [438, 74] on div "TLC Total Lawn Care J1013" at bounding box center [471, 73] width 104 height 21
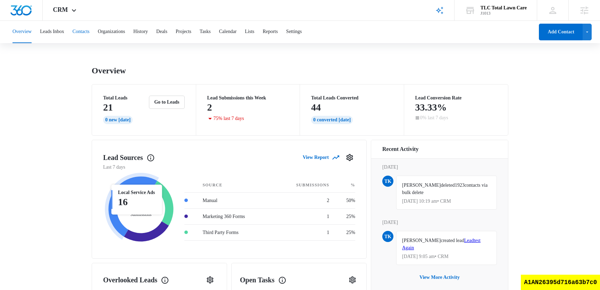
click at [90, 31] on button "Contacts" at bounding box center [81, 32] width 17 height 22
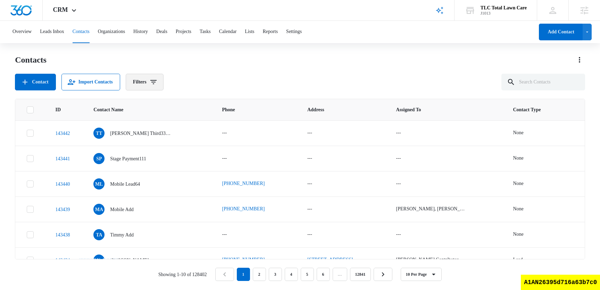
click at [164, 86] on button "Filters" at bounding box center [145, 82] width 38 height 17
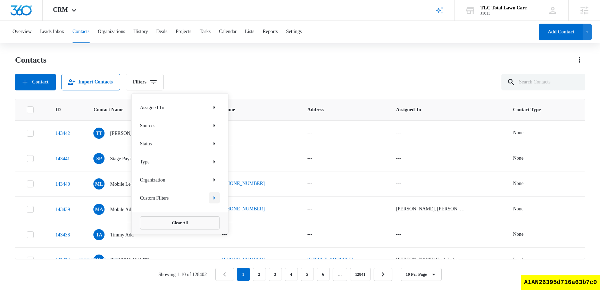
click at [216, 197] on icon "Show Custom Filters filters" at bounding box center [214, 197] width 8 height 8
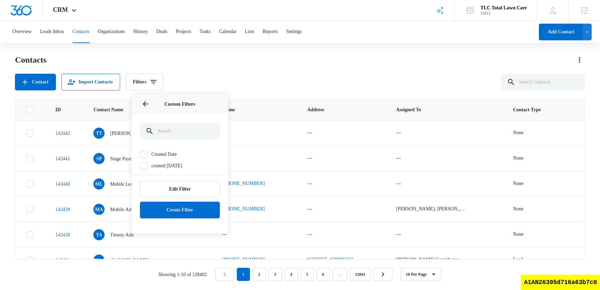
click at [392, 74] on div "Contact Import Contacts Filters Assigned To Sources Status Type Organization Cu…" at bounding box center [300, 82] width 570 height 17
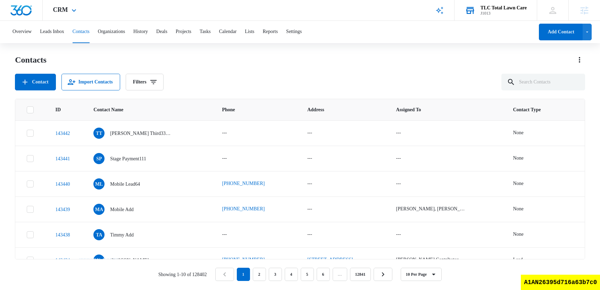
click at [500, 3] on div "TLC Total Lawn Care J1013 Your Accounts View All" at bounding box center [496, 10] width 82 height 20
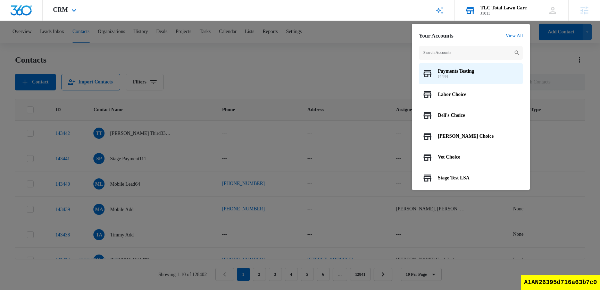
click at [461, 53] on input "text" at bounding box center [471, 53] width 104 height 14
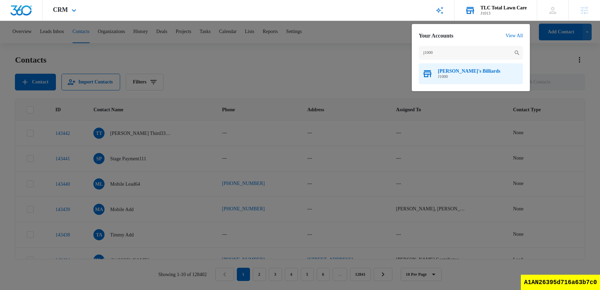
type input "j1000"
click at [452, 78] on span "J1000" at bounding box center [469, 76] width 63 height 5
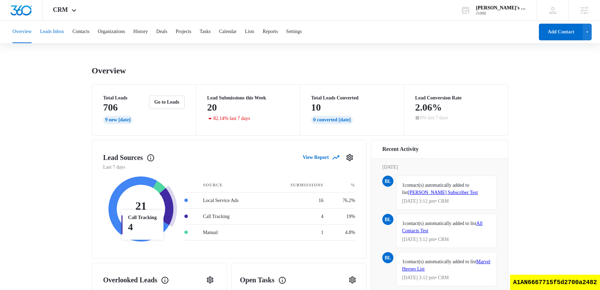
click at [58, 29] on button "Leads Inbox" at bounding box center [52, 32] width 24 height 22
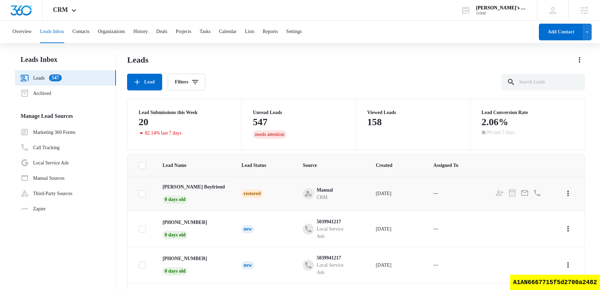
scroll to position [221, 0]
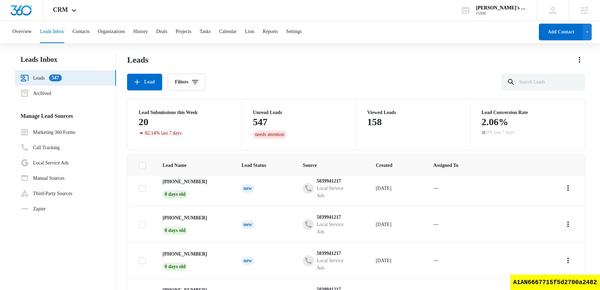
click at [281, 95] on div "Leads Lead Filters Lead Submissions this Week 20 82.14% last 7 days Unread Lead…" at bounding box center [356, 195] width 458 height 282
click at [89, 32] on button "Contacts" at bounding box center [81, 32] width 17 height 22
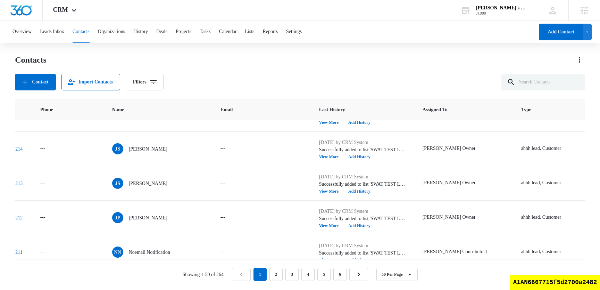
scroll to position [849, 34]
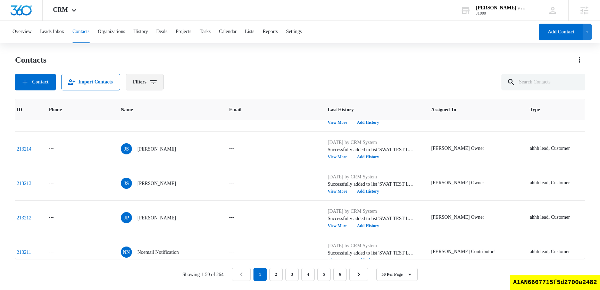
click at [157, 84] on icon "Filters" at bounding box center [153, 82] width 6 height 4
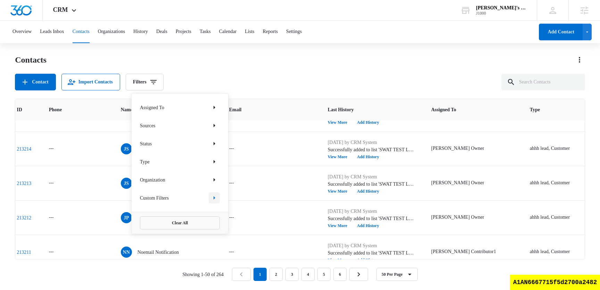
click at [211, 197] on icon "Show Custom Filters filters" at bounding box center [214, 197] width 8 height 8
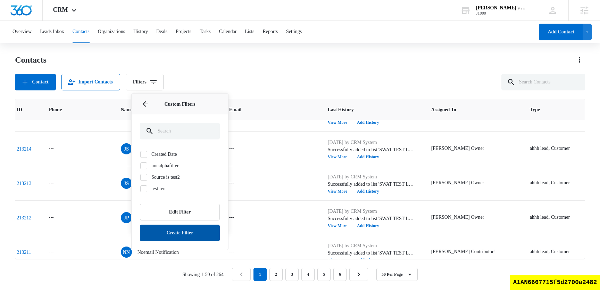
click at [191, 236] on button "Create Filter" at bounding box center [180, 232] width 80 height 17
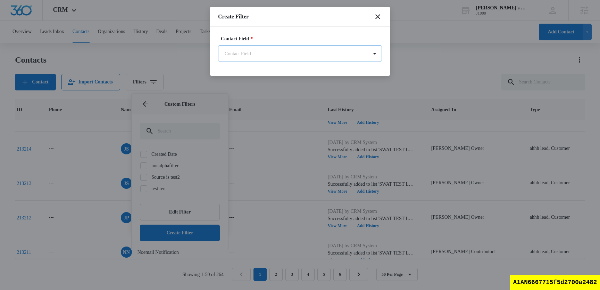
click at [340, 58] on body "CRM Apps Reputation Websites Forms CRM Email Social Shop Content Ads Intelligen…" at bounding box center [300, 144] width 600 height 289
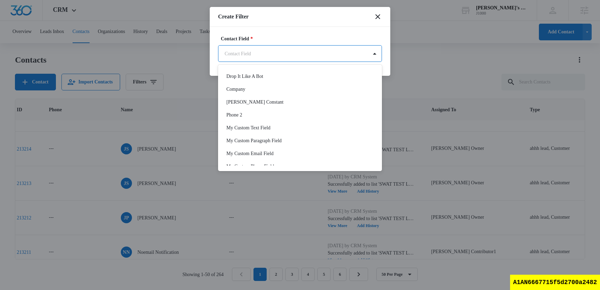
scroll to position [815, 0]
click at [376, 23] on div at bounding box center [300, 145] width 600 height 290
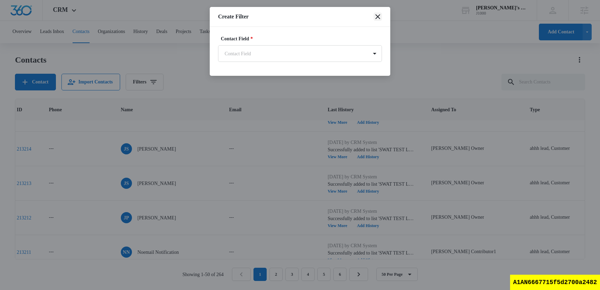
click at [378, 20] on icon "close" at bounding box center [378, 17] width 8 height 8
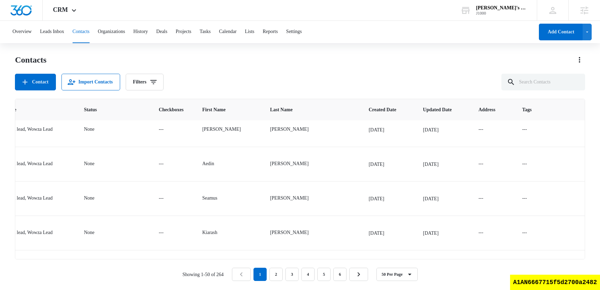
scroll to position [0, 557]
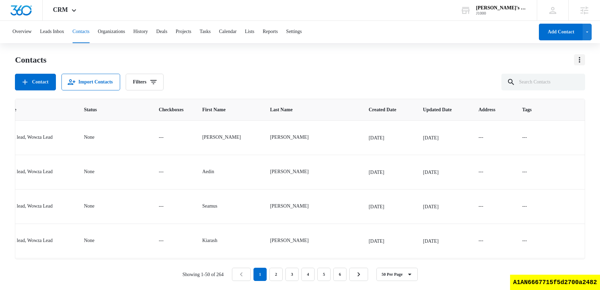
click at [579, 56] on icon "Actions" at bounding box center [580, 60] width 8 height 8
click at [564, 79] on div "Choose Columns" at bounding box center [548, 79] width 39 height 5
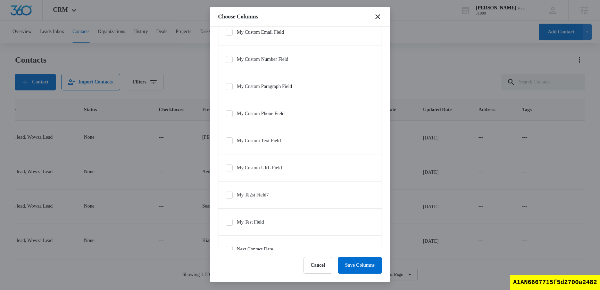
scroll to position [473, 0]
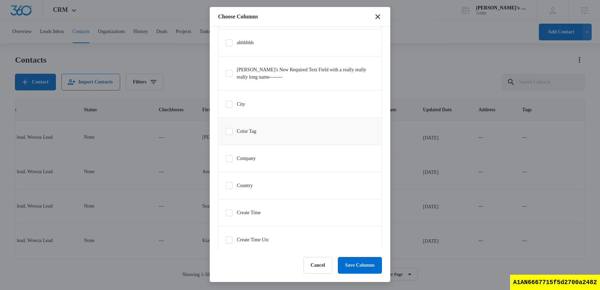
click at [230, 134] on icon at bounding box center [229, 131] width 6 height 6
click at [226, 131] on input "Color Tag" at bounding box center [225, 131] width 0 height 0
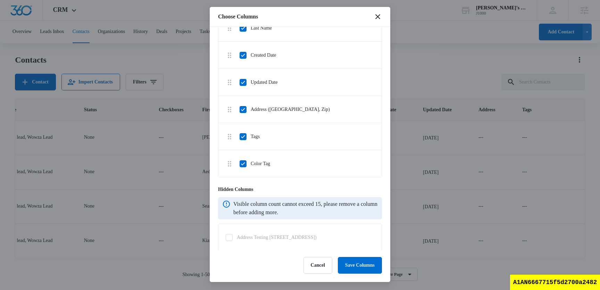
scroll to position [292, 0]
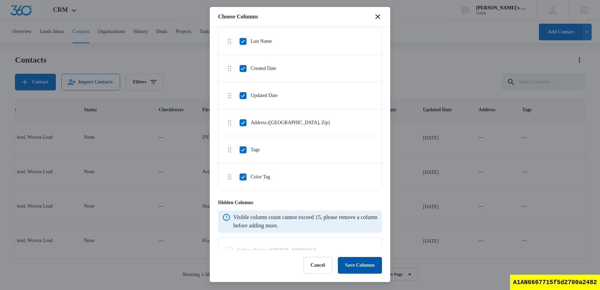
click at [369, 270] on button "Save Columns" at bounding box center [360, 265] width 44 height 17
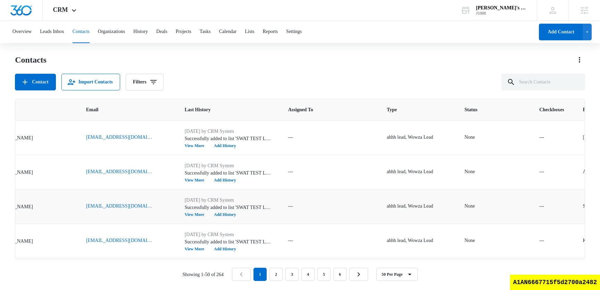
scroll to position [0, 607]
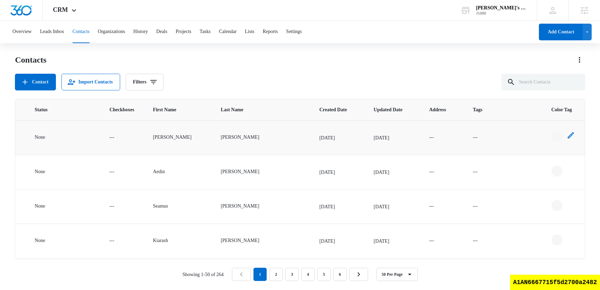
click at [552, 137] on div "- - Select to Edit Field" at bounding box center [557, 136] width 11 height 11
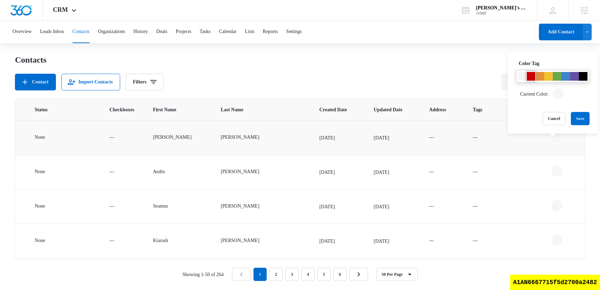
click at [531, 80] on div at bounding box center [531, 76] width 9 height 9
click at [584, 117] on button "Save" at bounding box center [580, 118] width 19 height 13
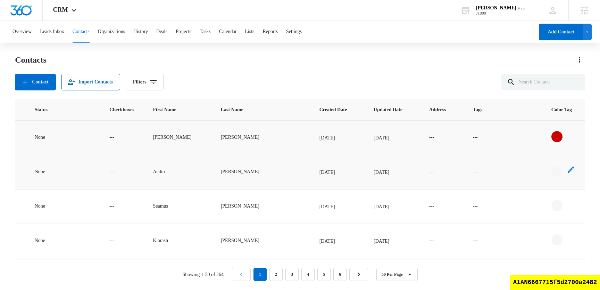
click at [552, 173] on div "- - Select to Edit Field" at bounding box center [557, 170] width 11 height 11
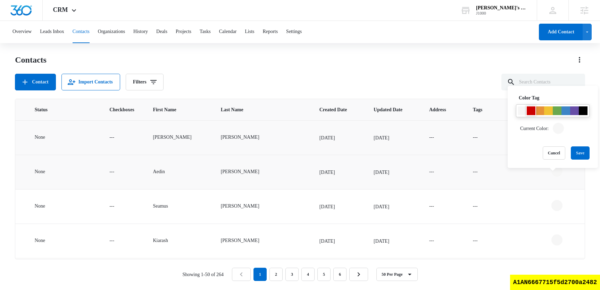
click at [532, 109] on div at bounding box center [531, 110] width 9 height 9
click at [580, 149] on button "Save" at bounding box center [580, 152] width 19 height 13
click at [309, 71] on div "Contacts Contact Import Contacts Filters" at bounding box center [300, 72] width 570 height 36
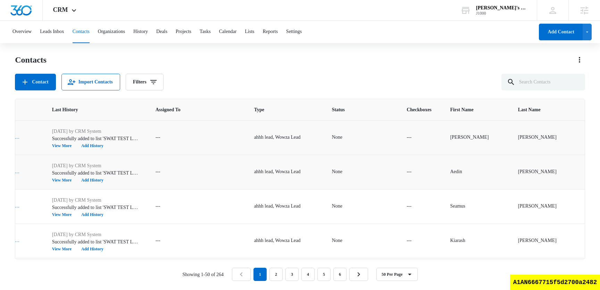
scroll to position [0, 0]
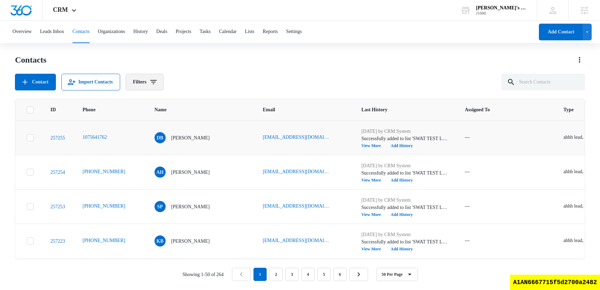
click at [157, 82] on icon "Filters" at bounding box center [153, 82] width 8 height 8
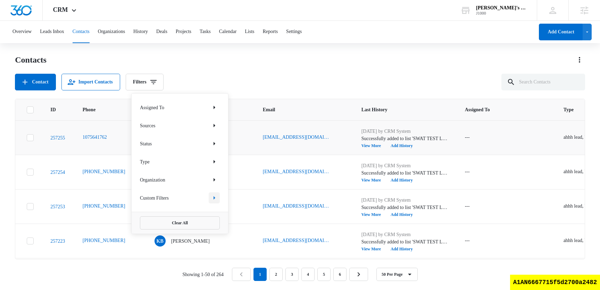
click at [212, 194] on icon "Show Custom Filters filters" at bounding box center [214, 197] width 8 height 8
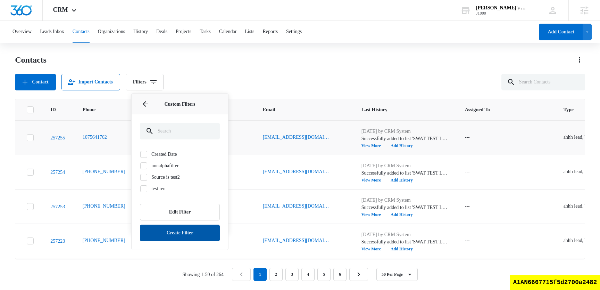
click at [166, 229] on button "Create Filter" at bounding box center [180, 232] width 80 height 17
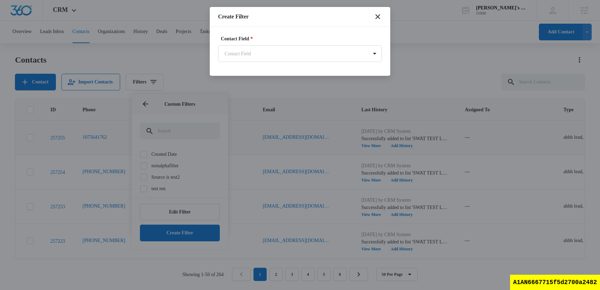
click at [262, 57] on body "CRM Apps Reputation Websites Forms CRM Email Social Shop Content Ads Intelligen…" at bounding box center [300, 144] width 600 height 289
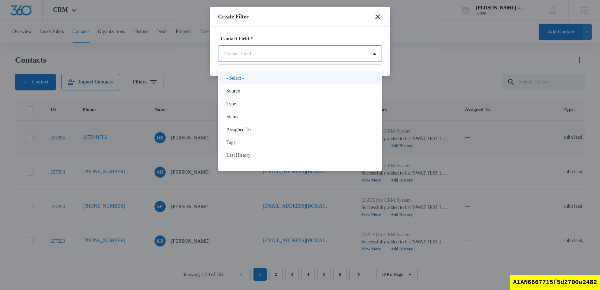
type input "o"
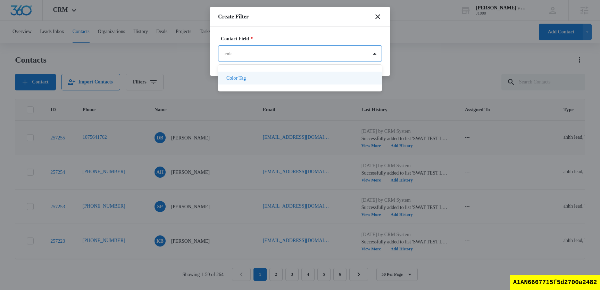
type input "color"
click at [268, 75] on div "Color Tag" at bounding box center [299, 77] width 146 height 7
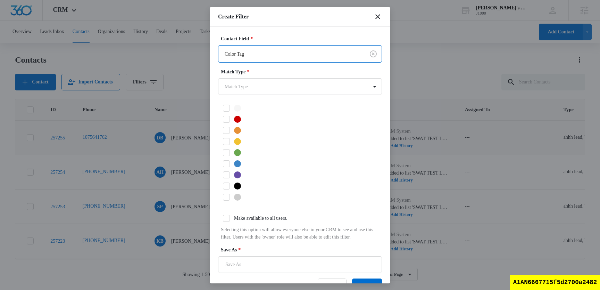
click at [227, 119] on icon at bounding box center [226, 118] width 4 height 3
click at [223, 119] on input "checkbox" at bounding box center [220, 119] width 5 height 5
checkbox input "true"
click at [262, 87] on body "CRM Apps Reputation Websites Forms CRM Email Social Shop Content Ads Intelligen…" at bounding box center [300, 144] width 600 height 289
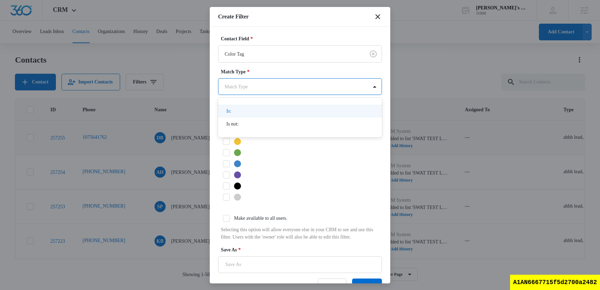
click at [255, 106] on div "Is:" at bounding box center [300, 111] width 164 height 13
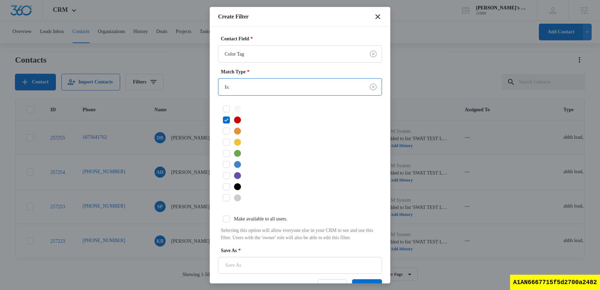
scroll to position [28, 0]
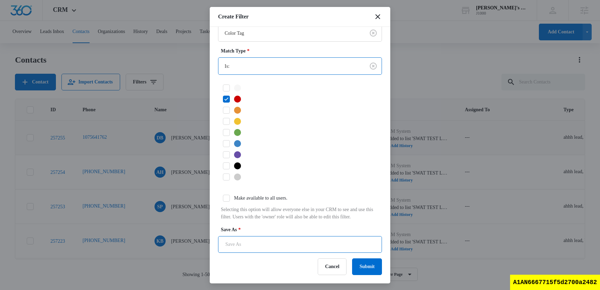
click at [301, 246] on input "Save As *" at bounding box center [300, 244] width 164 height 17
type input "color tag filter"
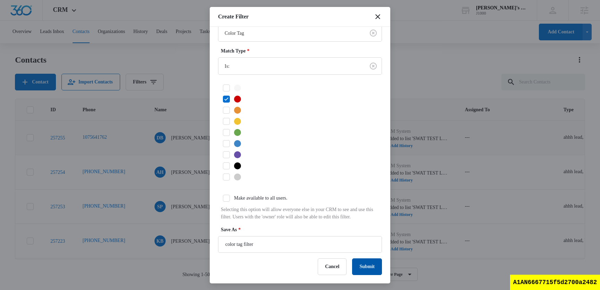
click at [367, 268] on button "Submit" at bounding box center [367, 266] width 30 height 17
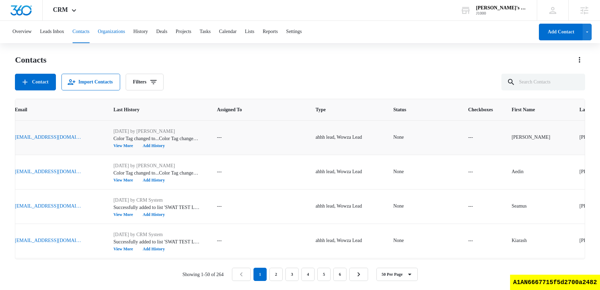
scroll to position [0, 228]
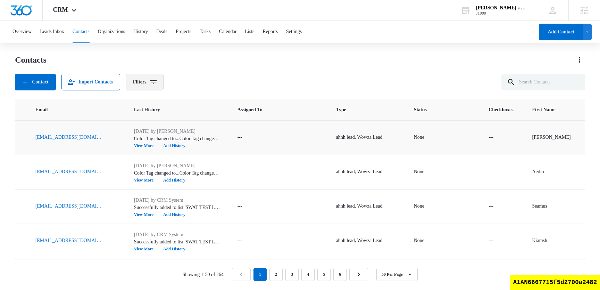
click at [158, 82] on icon "Filters" at bounding box center [153, 82] width 8 height 8
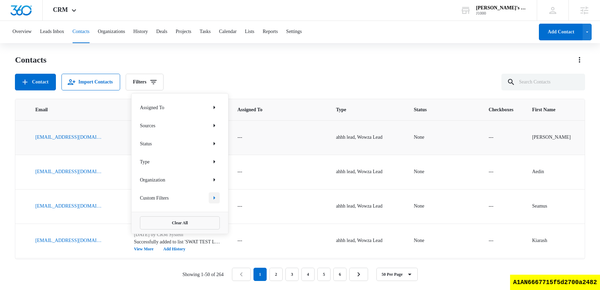
click at [218, 198] on button "Show Custom Filters filters" at bounding box center [214, 197] width 11 height 11
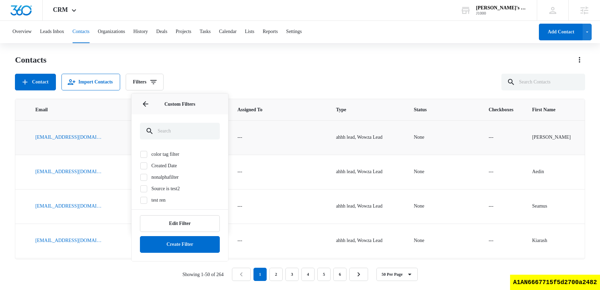
click at [146, 154] on icon at bounding box center [144, 154] width 6 height 6
click at [140, 154] on input "color tag filter" at bounding box center [140, 154] width 0 height 0
checkbox input "true"
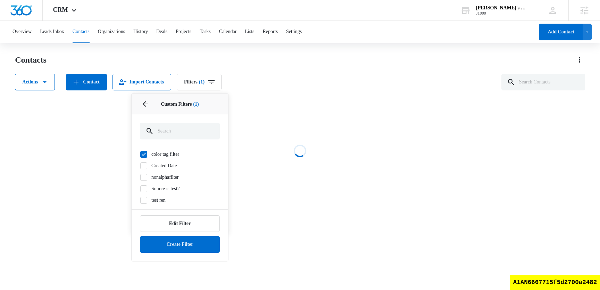
click at [312, 72] on div "Contacts Actions Contact Import Contacts Filters (1) Assigned To Sources Status…" at bounding box center [300, 72] width 570 height 36
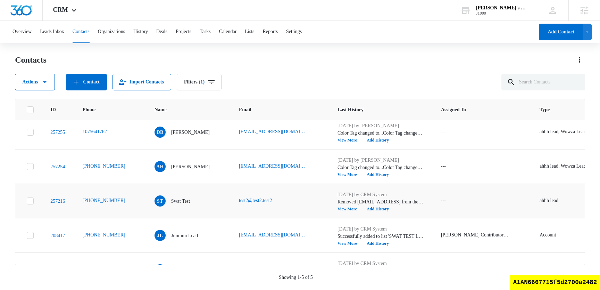
scroll to position [0, 0]
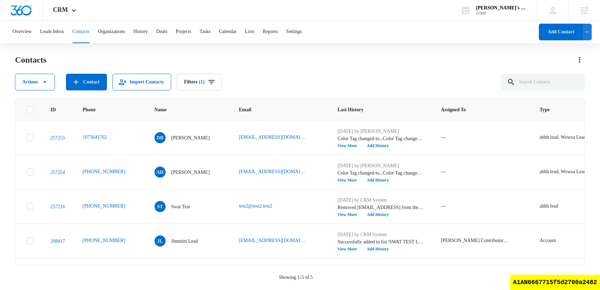
click at [220, 91] on div "Contacts Actions Contact Import Contacts Filters (1) ID Phone Name Email Last H…" at bounding box center [300, 171] width 570 height 235
click at [216, 80] on icon "Filters" at bounding box center [211, 82] width 8 height 8
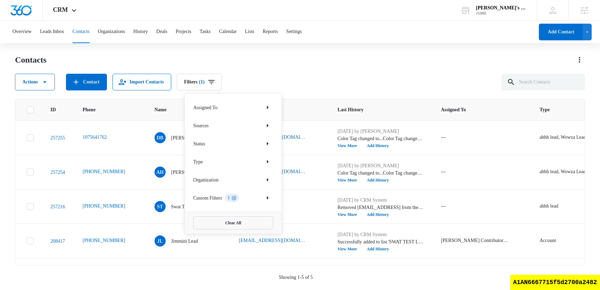
click at [237, 197] on icon "Clear" at bounding box center [234, 198] width 5 height 5
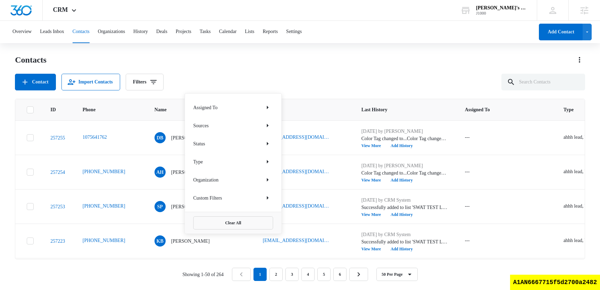
click at [338, 77] on div "Contact Import Contacts Filters Assigned To Sources Status Type Organization Cu…" at bounding box center [300, 82] width 570 height 17
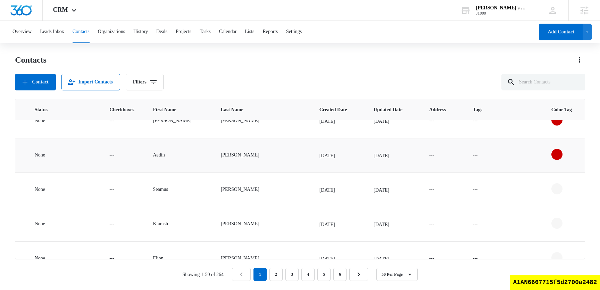
scroll to position [9, 607]
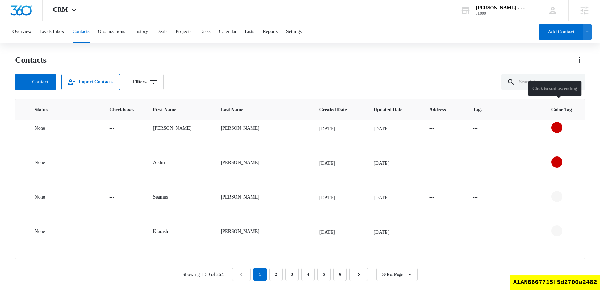
click at [575, 110] on th "Color Tag" at bounding box center [568, 109] width 50 height 21
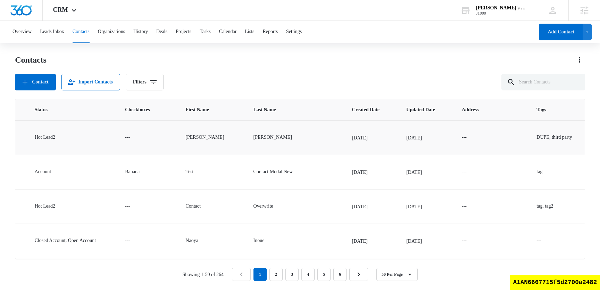
scroll to position [0, 658]
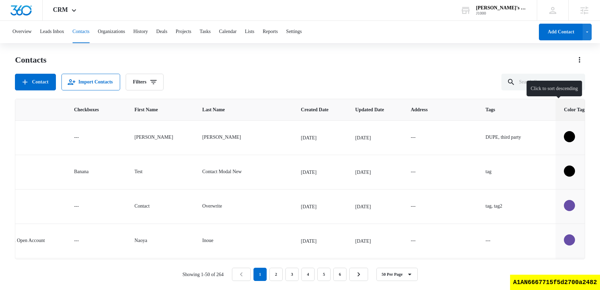
click at [573, 110] on th "Color Tag" at bounding box center [581, 109] width 50 height 21
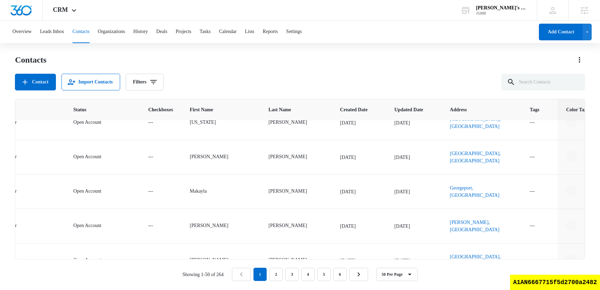
scroll to position [1627, 583]
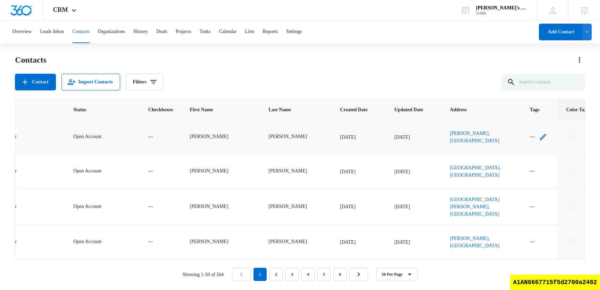
click at [539, 138] on icon "Tags - - Select to Edit Field" at bounding box center [543, 137] width 8 height 8
click at [507, 90] on div at bounding box center [512, 91] width 14 height 16
type input "bbq"
click at [503, 119] on div "bbq" at bounding box center [504, 115] width 30 height 13
click at [536, 80] on div "Tags option bbq, selected. bbq selected, 1 of 1. Use Up and Down to choose opti…" at bounding box center [512, 85] width 47 height 27
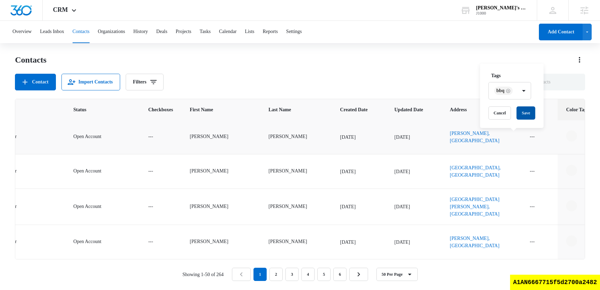
click at [532, 110] on button "Save" at bounding box center [526, 112] width 19 height 13
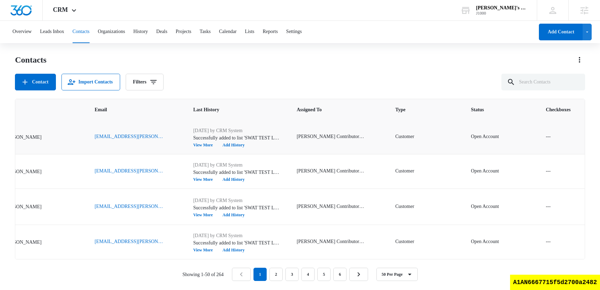
scroll to position [1627, 159]
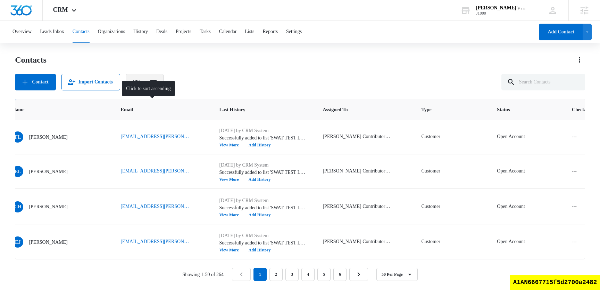
click at [159, 86] on button "Filters" at bounding box center [145, 82] width 38 height 17
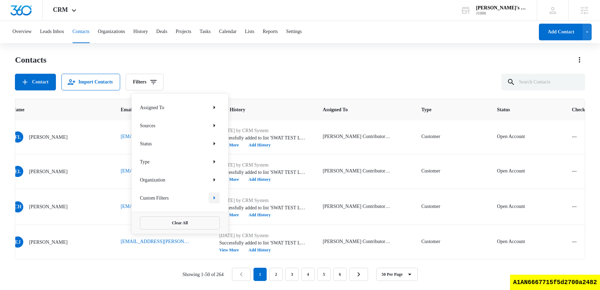
click at [214, 201] on icon "Show Custom Filters filters" at bounding box center [214, 197] width 8 height 8
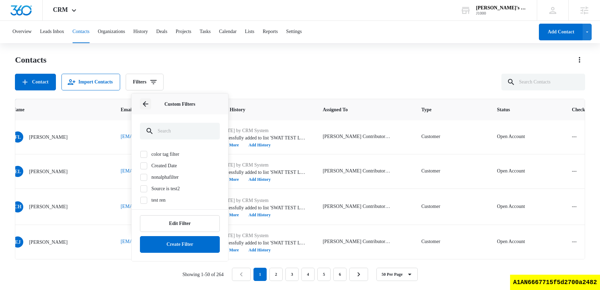
click at [144, 103] on icon "Back" at bounding box center [145, 104] width 8 height 8
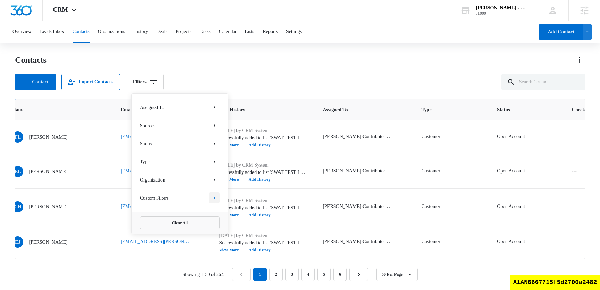
click at [213, 198] on icon "Show Custom Filters filters" at bounding box center [214, 197] width 8 height 8
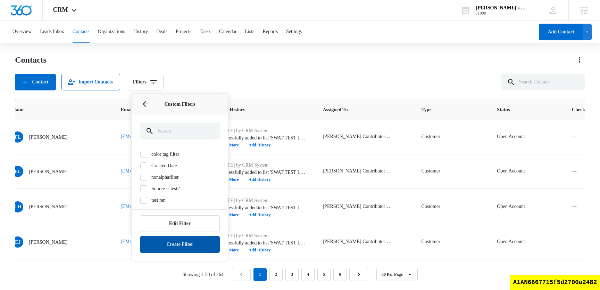
click at [182, 248] on button "Create Filter" at bounding box center [180, 244] width 80 height 17
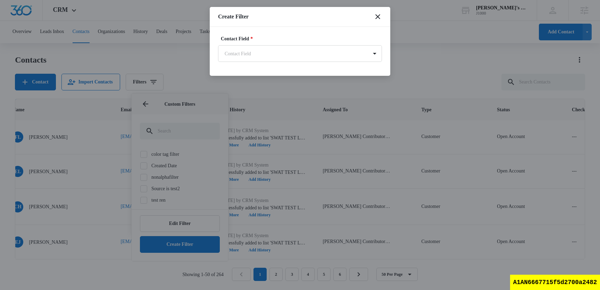
click at [275, 61] on body "CRM Apps Reputation Websites Forms CRM Email Social Shop Content Ads Intelligen…" at bounding box center [300, 144] width 600 height 289
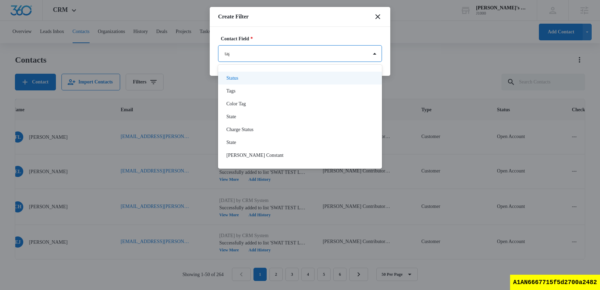
type input "tags"
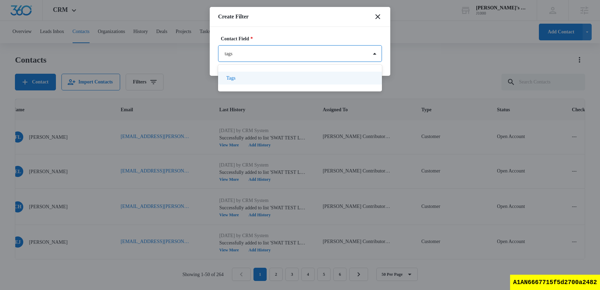
click at [264, 75] on div "Tags" at bounding box center [299, 77] width 146 height 7
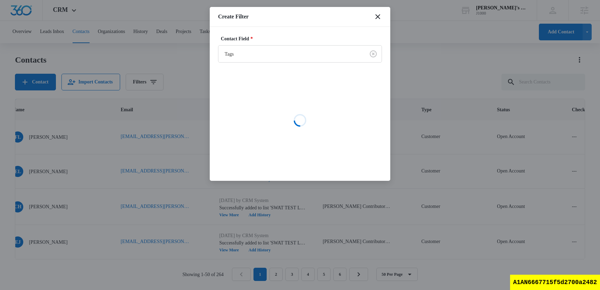
click at [313, 28] on div "Contact Field * Tags Loading" at bounding box center [300, 104] width 181 height 154
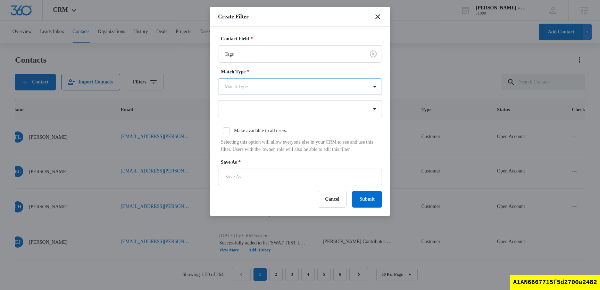
click at [276, 86] on body "CRM Apps Reputation Websites Forms CRM Email Social Shop Content Ads Intelligen…" at bounding box center [300, 144] width 600 height 289
click at [254, 113] on div "Is:" at bounding box center [299, 110] width 146 height 7
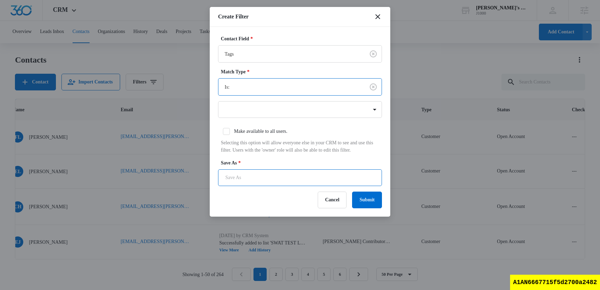
click at [254, 180] on input "Save As *" at bounding box center [300, 177] width 164 height 17
type input "tags"
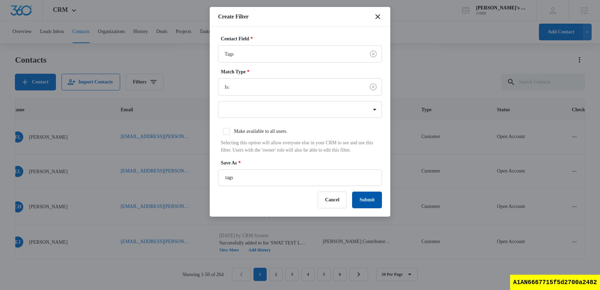
click at [374, 208] on button "Submit" at bounding box center [367, 199] width 30 height 17
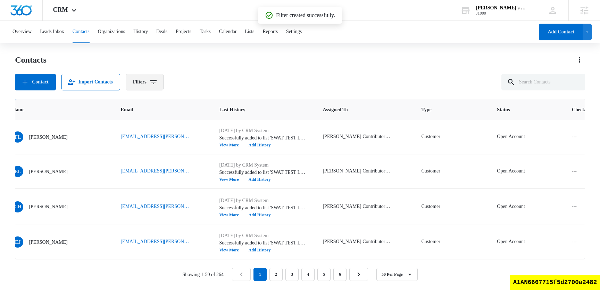
click at [155, 88] on button "Filters" at bounding box center [145, 82] width 38 height 17
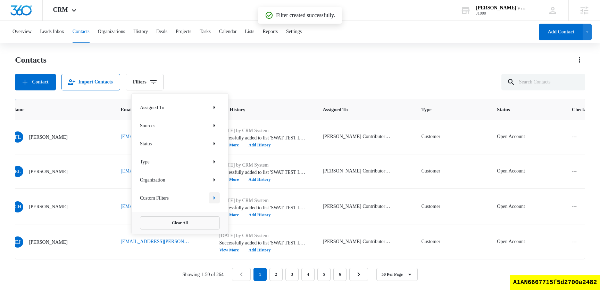
click at [217, 200] on icon "Show Custom Filters filters" at bounding box center [214, 197] width 8 height 8
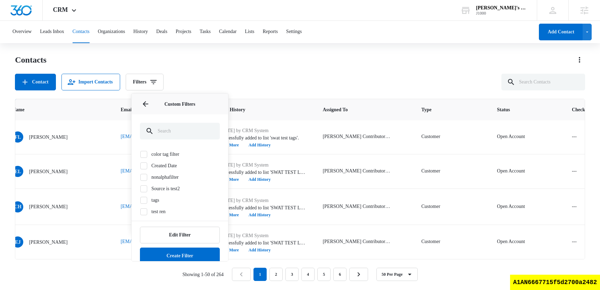
click at [142, 200] on icon at bounding box center [144, 199] width 4 height 3
click at [140, 200] on input "tags" at bounding box center [140, 200] width 0 height 0
checkbox input "true"
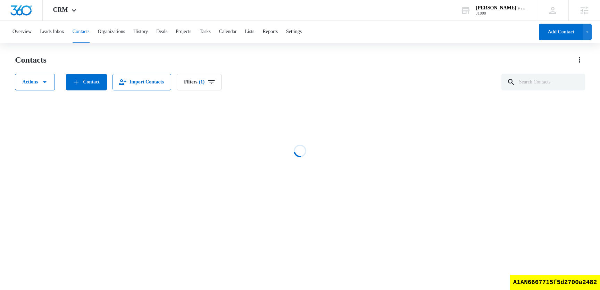
click at [332, 84] on div "Actions Contact Import Contacts Filters (1)" at bounding box center [300, 82] width 570 height 17
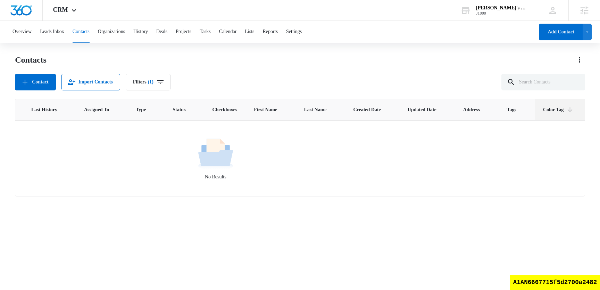
scroll to position [0, 0]
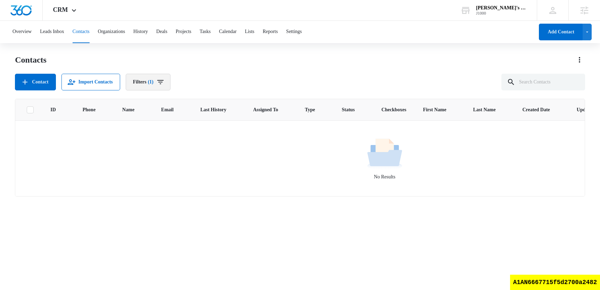
click at [154, 81] on span "(1)" at bounding box center [151, 82] width 6 height 5
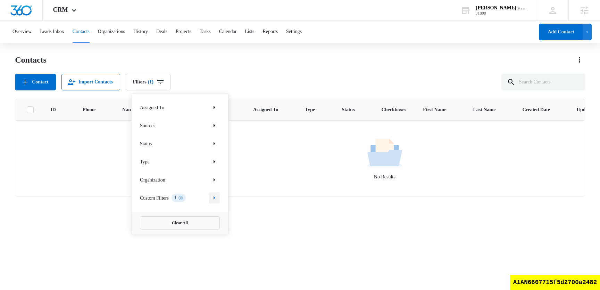
click at [212, 196] on icon "Show Custom Filters filters" at bounding box center [214, 197] width 8 height 8
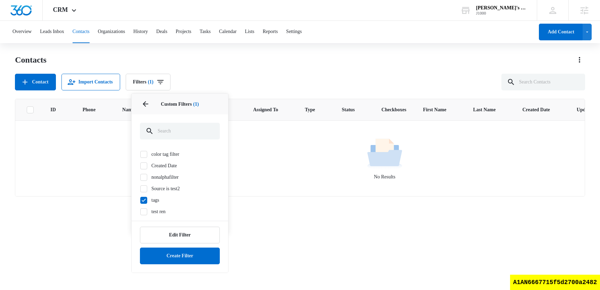
click at [146, 201] on icon at bounding box center [144, 200] width 6 height 6
click at [140, 200] on input "tags" at bounding box center [140, 200] width 0 height 0
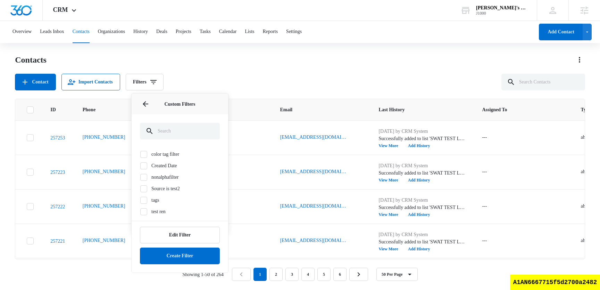
click at [146, 201] on icon at bounding box center [144, 200] width 6 height 6
click at [140, 200] on input "tags" at bounding box center [140, 200] width 0 height 0
checkbox input "true"
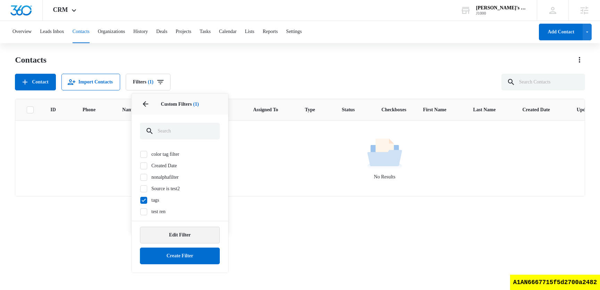
click at [184, 235] on button "Edit Filter" at bounding box center [180, 234] width 80 height 17
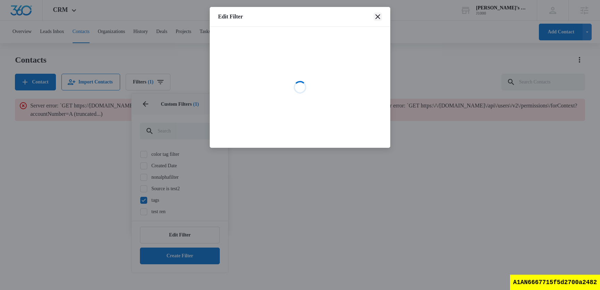
click at [380, 17] on icon "close" at bounding box center [378, 17] width 8 height 8
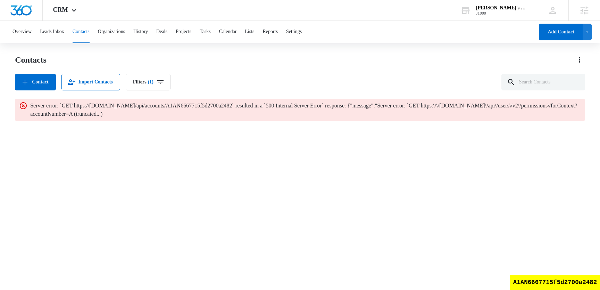
click at [321, 79] on div "Contact Import Contacts Filters (1)" at bounding box center [300, 82] width 570 height 17
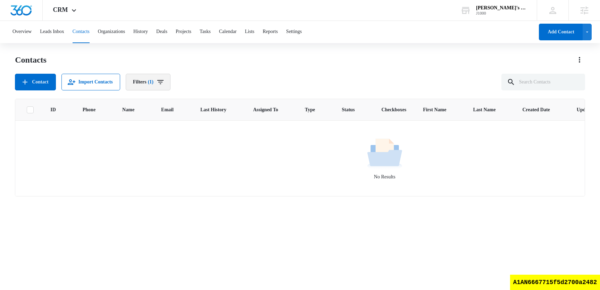
click at [165, 85] on icon "Filters" at bounding box center [160, 82] width 8 height 8
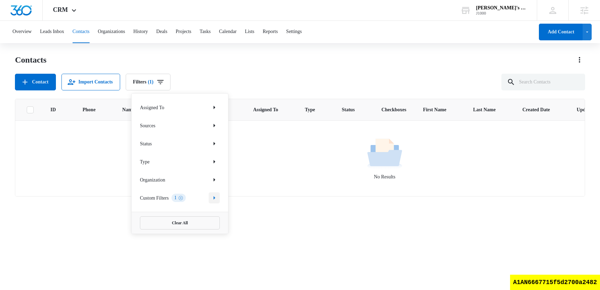
click at [214, 199] on icon "Show Custom Filters filters" at bounding box center [214, 197] width 8 height 8
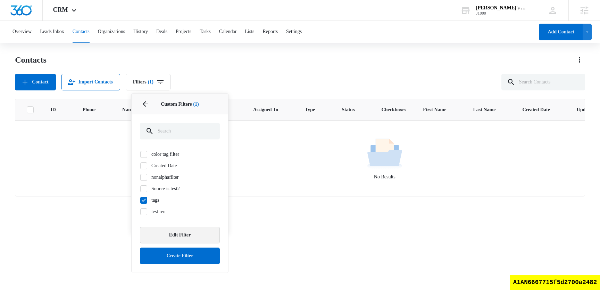
click at [174, 230] on button "Edit Filter" at bounding box center [180, 234] width 80 height 17
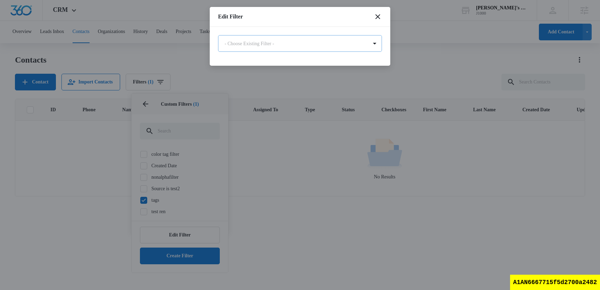
click at [273, 46] on body "CRM Apps Reputation Websites Forms CRM Email Social Shop Content Ads Intelligen…" at bounding box center [300, 144] width 600 height 289
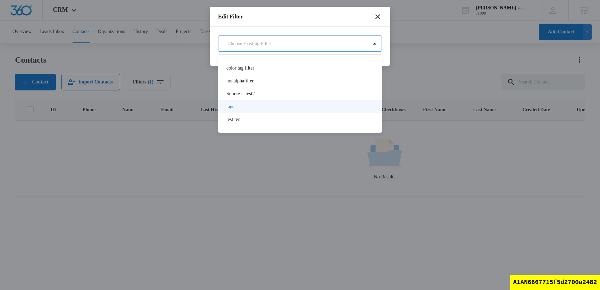
click at [242, 107] on div "tags" at bounding box center [299, 106] width 146 height 7
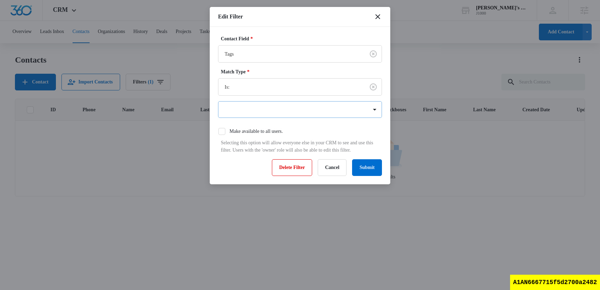
click at [245, 111] on div at bounding box center [296, 109] width 142 height 9
type input "bbq"
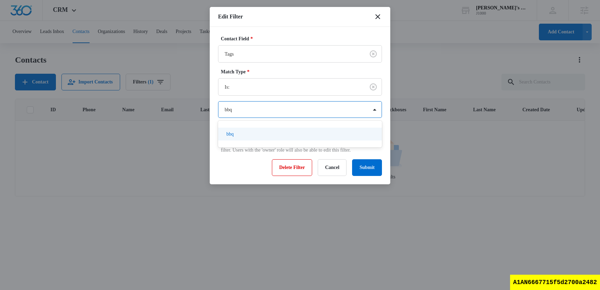
click at [249, 134] on div "bbq" at bounding box center [299, 133] width 146 height 7
click at [320, 17] on div "Edit Filter" at bounding box center [300, 17] width 181 height 20
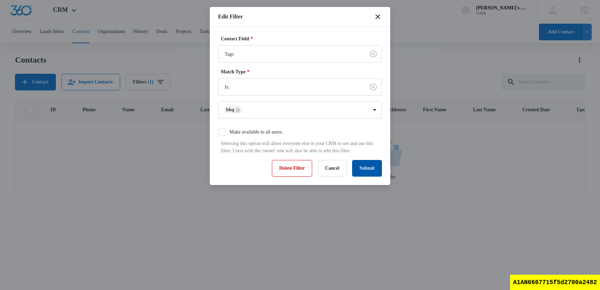
click at [370, 174] on button "Submit" at bounding box center [367, 168] width 30 height 17
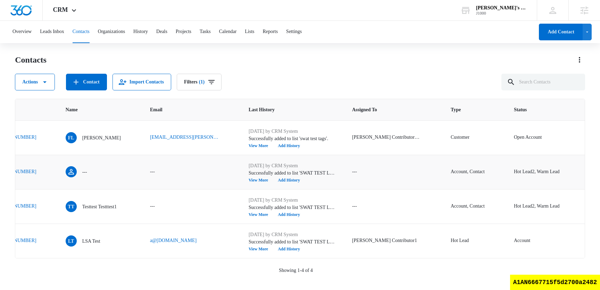
scroll to position [0, 68]
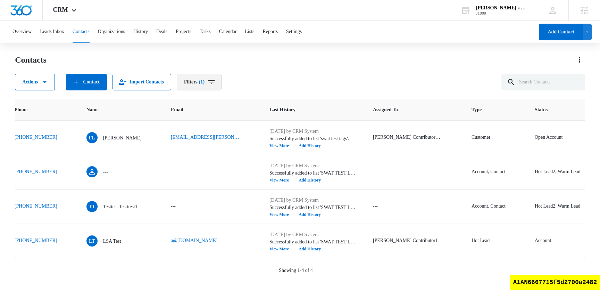
click at [220, 76] on button "Filters (1)" at bounding box center [199, 82] width 45 height 17
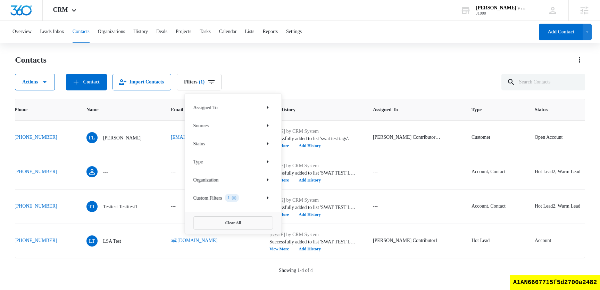
click at [274, 45] on div "Overview Leads Inbox Contacts Organizations History Deals Projects Tasks Calend…" at bounding box center [300, 155] width 600 height 268
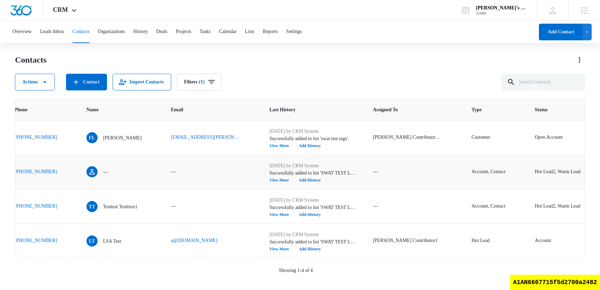
scroll to position [0, 0]
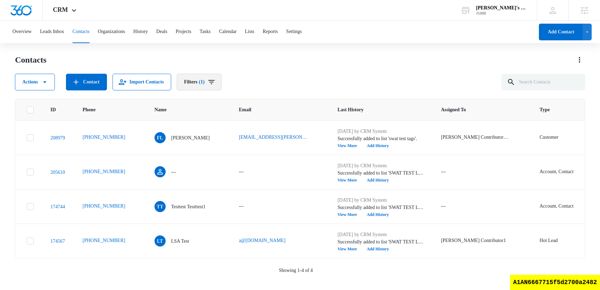
click at [216, 84] on icon "Filters" at bounding box center [211, 82] width 8 height 8
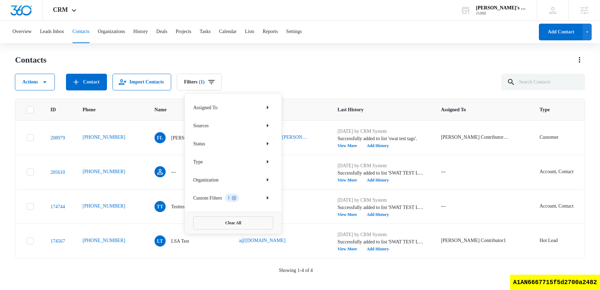
click at [237, 198] on icon "Clear" at bounding box center [233, 197] width 5 height 5
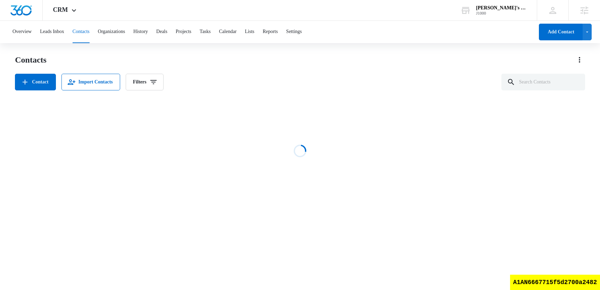
click at [328, 93] on div "Contacts Contact Import Contacts Filters Loading No Results Showing 1-4 of 4" at bounding box center [300, 132] width 570 height 157
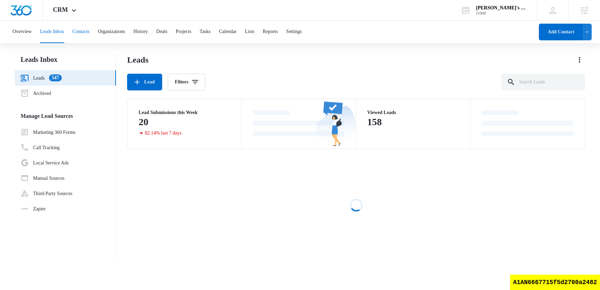
click at [90, 28] on button "Contacts" at bounding box center [81, 32] width 17 height 22
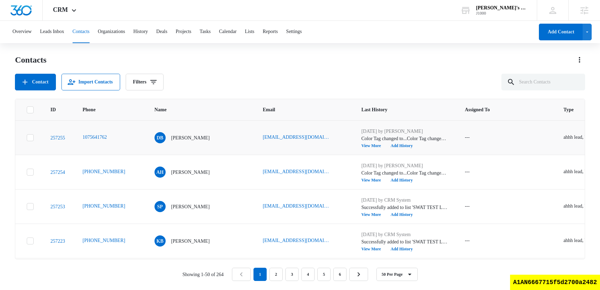
click at [65, 141] on td "257255" at bounding box center [58, 137] width 32 height 34
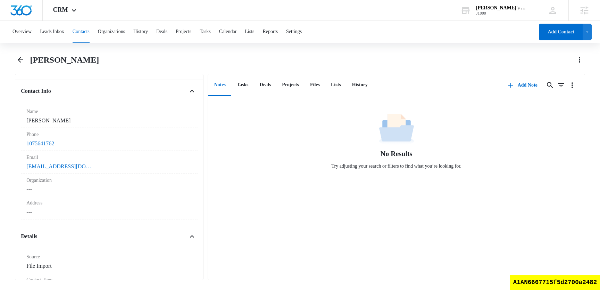
scroll to position [107, 0]
click at [40, 191] on dd "Cancel Save Changes ---" at bounding box center [109, 187] width 166 height 8
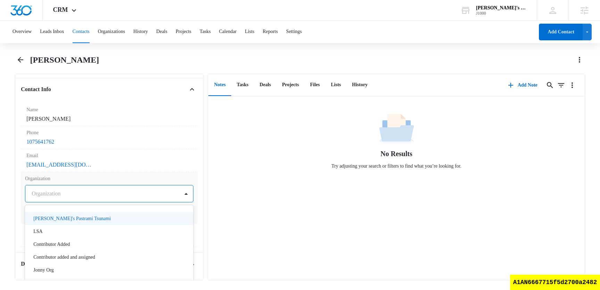
click at [47, 196] on div at bounding box center [101, 194] width 139 height 10
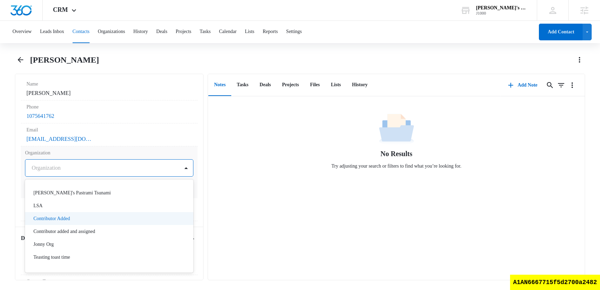
scroll to position [11, 0]
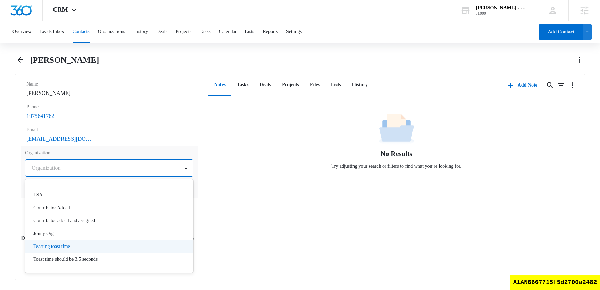
click at [82, 243] on div "Teasting toast time" at bounding box center [108, 245] width 150 height 7
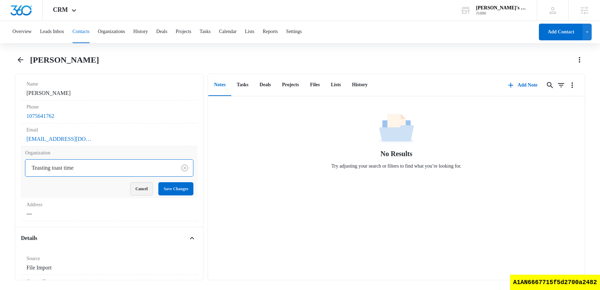
click at [133, 192] on button "Cancel" at bounding box center [141, 188] width 23 height 13
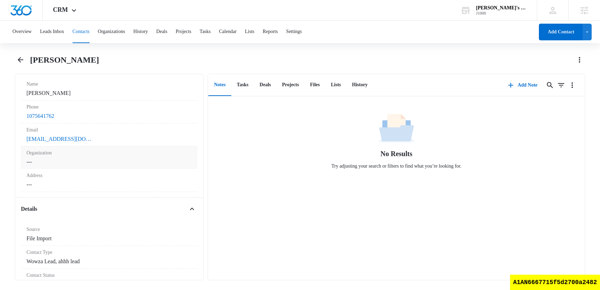
click at [107, 165] on dd "Cancel Save Changes ---" at bounding box center [109, 162] width 166 height 8
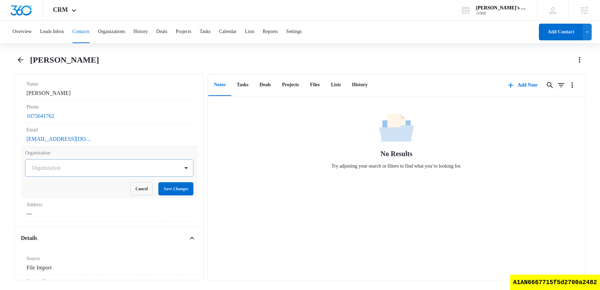
click at [118, 173] on div "Organization" at bounding box center [102, 167] width 154 height 17
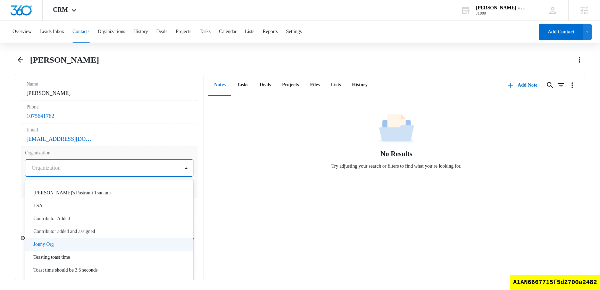
click at [95, 246] on div "Jonny Org" at bounding box center [108, 243] width 150 height 7
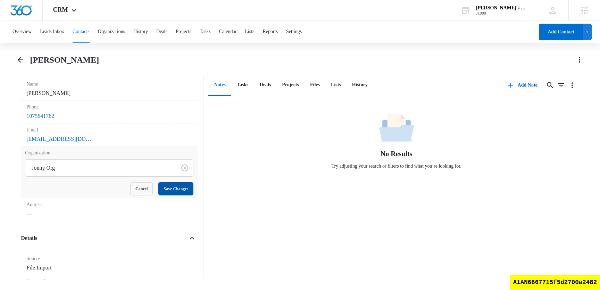
click at [167, 190] on button "Save Changes" at bounding box center [175, 188] width 35 height 13
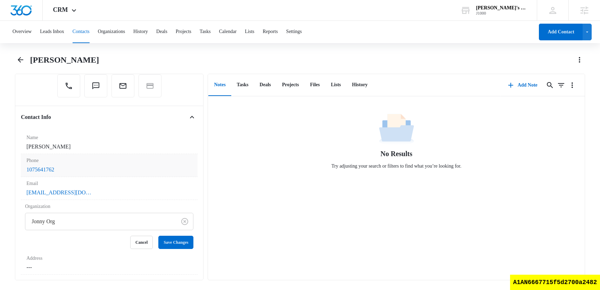
scroll to position [116, 0]
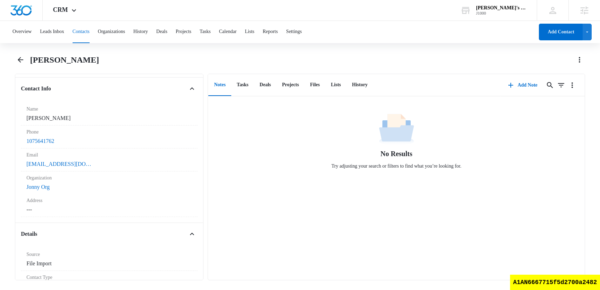
click at [90, 33] on button "Contacts" at bounding box center [81, 32] width 17 height 22
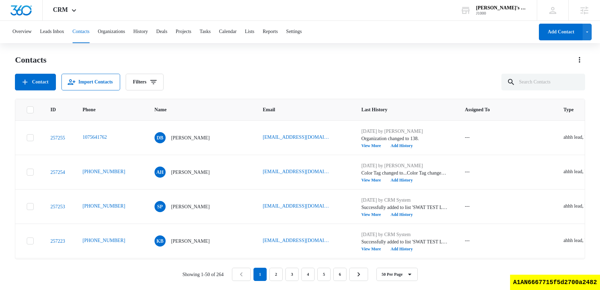
click at [403, 69] on div "Contacts Contact Import Contacts Filters" at bounding box center [300, 72] width 570 height 36
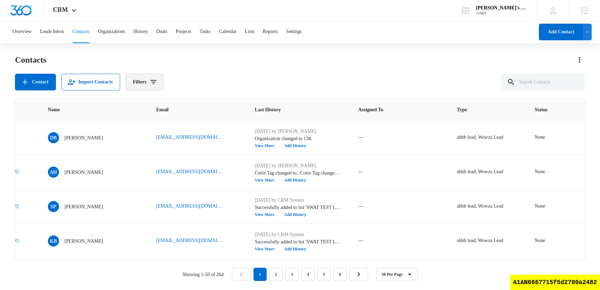
scroll to position [0, 98]
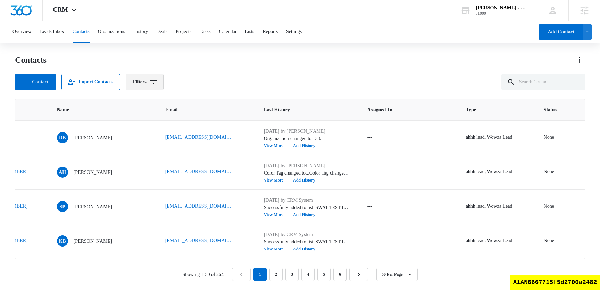
click at [158, 83] on icon "Filters" at bounding box center [153, 82] width 8 height 8
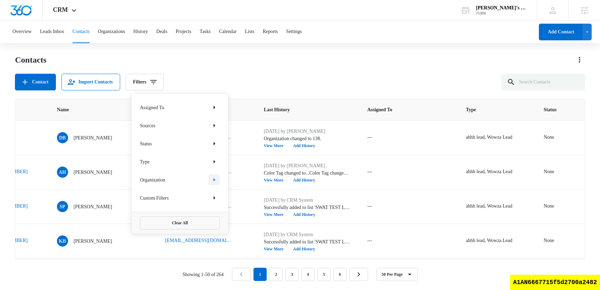
click at [216, 182] on icon "Show Organization filters" at bounding box center [214, 179] width 8 height 8
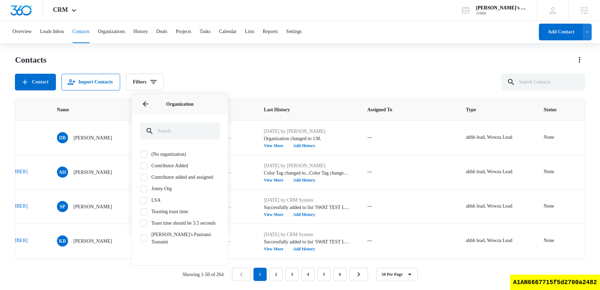
click at [143, 190] on icon at bounding box center [144, 188] width 4 height 3
click at [140, 189] on input "Jonny Org" at bounding box center [140, 188] width 0 height 0
checkbox input "true"
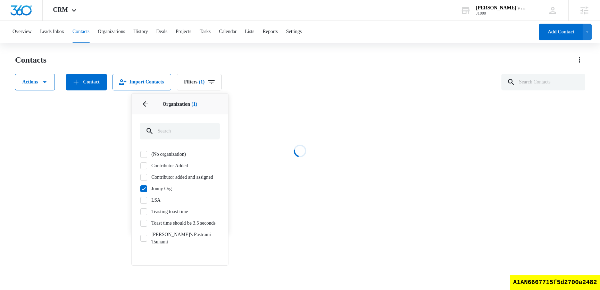
click at [289, 71] on div "Contacts Actions Contact Import Contacts Filters (1) Assigned To Sources Status…" at bounding box center [300, 72] width 570 height 36
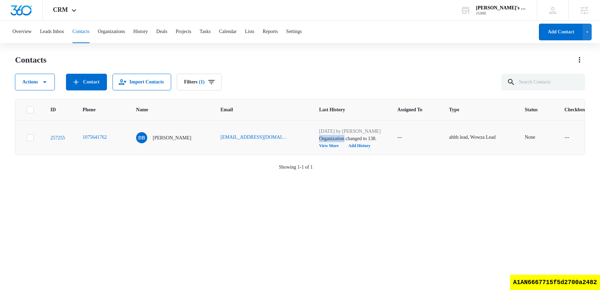
scroll to position [0, 397]
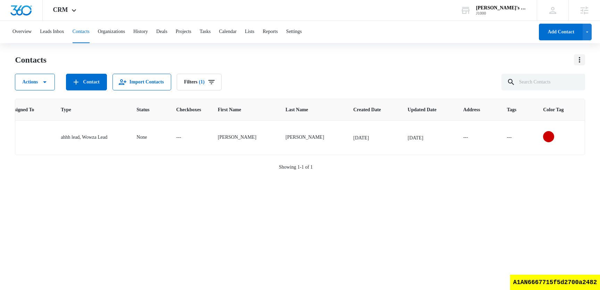
click at [578, 58] on icon "Actions" at bounding box center [580, 60] width 8 height 8
click at [557, 78] on div "Choose Columns" at bounding box center [548, 79] width 39 height 5
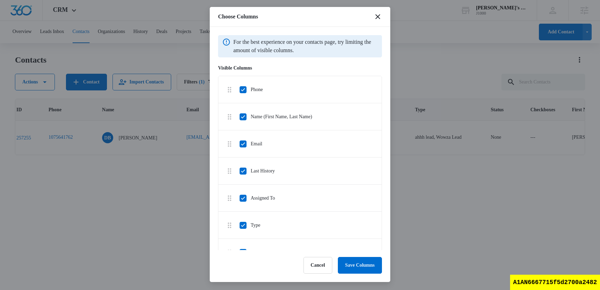
scroll to position [1258, 0]
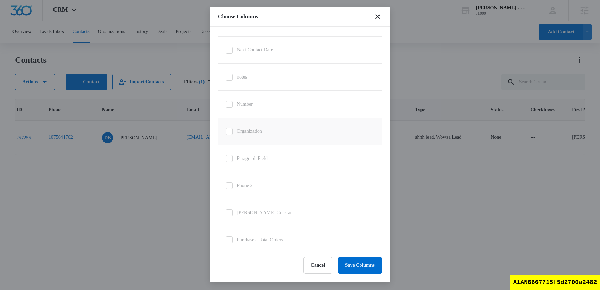
click at [232, 135] on div at bounding box center [229, 131] width 7 height 7
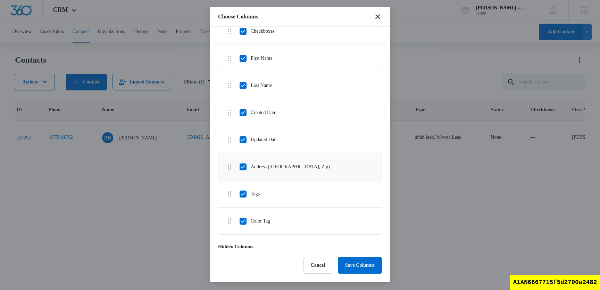
scroll to position [233, 0]
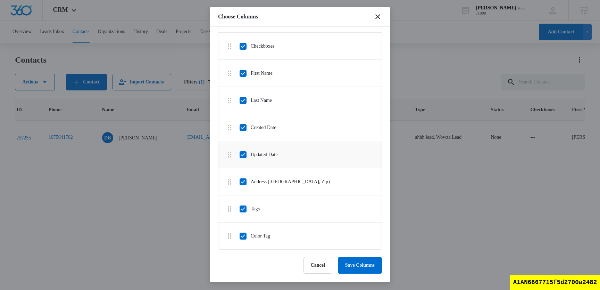
click at [242, 153] on icon at bounding box center [243, 154] width 6 height 6
click at [240, 154] on input "Updated Date" at bounding box center [239, 154] width 0 height 0
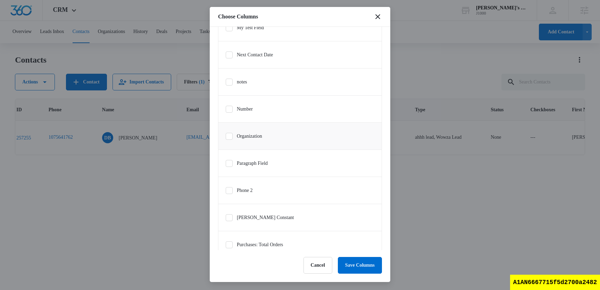
click at [230, 139] on icon at bounding box center [229, 136] width 6 height 6
click at [226, 136] on input "Organization" at bounding box center [225, 136] width 0 height 0
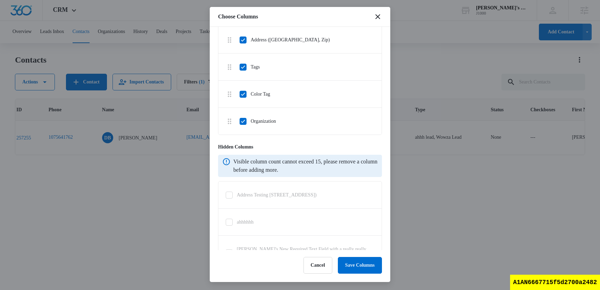
scroll to position [345, 0]
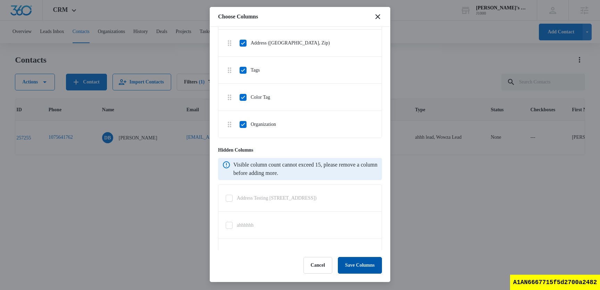
click at [360, 270] on button "Save Columns" at bounding box center [360, 265] width 44 height 17
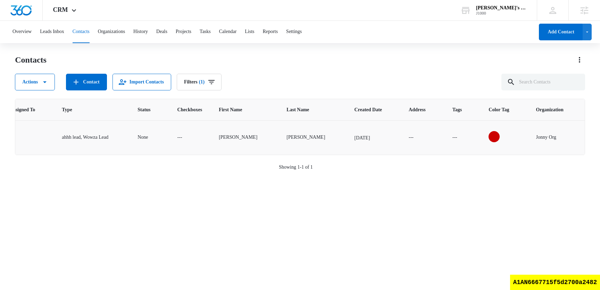
scroll to position [0, 395]
click at [565, 137] on icon "Organization - Jonny Org - Select to Edit Field" at bounding box center [565, 137] width 6 height 6
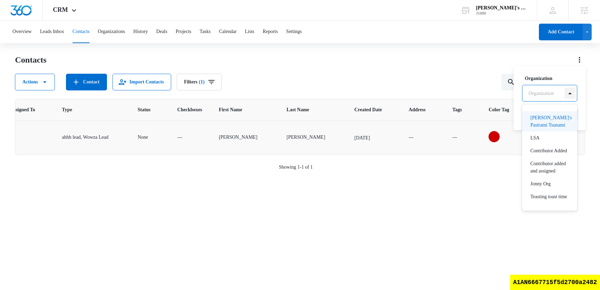
click at [570, 95] on div at bounding box center [569, 93] width 11 height 11
click at [569, 95] on div at bounding box center [569, 93] width 11 height 11
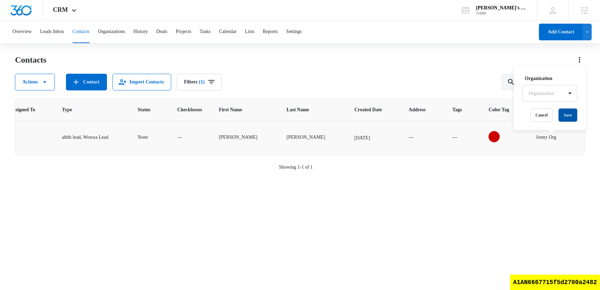
click at [573, 116] on button "Save" at bounding box center [568, 114] width 19 height 13
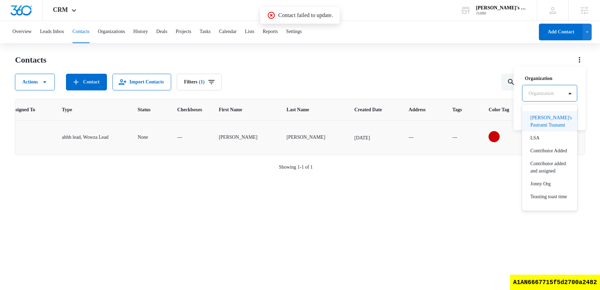
click at [554, 93] on div at bounding box center [541, 93] width 25 height 9
click at [556, 139] on div "LSA" at bounding box center [549, 137] width 37 height 7
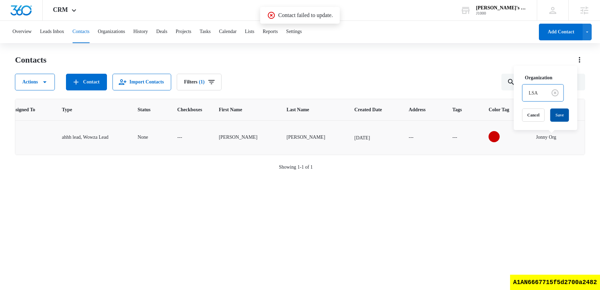
click at [562, 116] on button "Save" at bounding box center [560, 114] width 19 height 13
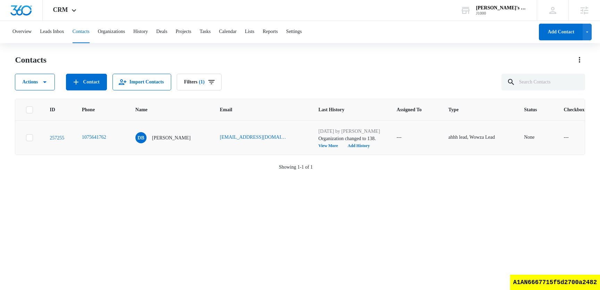
scroll to position [0, 0]
click at [61, 138] on link "257255" at bounding box center [57, 137] width 15 height 5
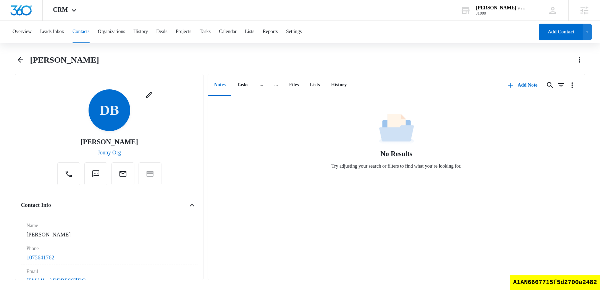
click at [90, 34] on button "Contacts" at bounding box center [81, 32] width 17 height 22
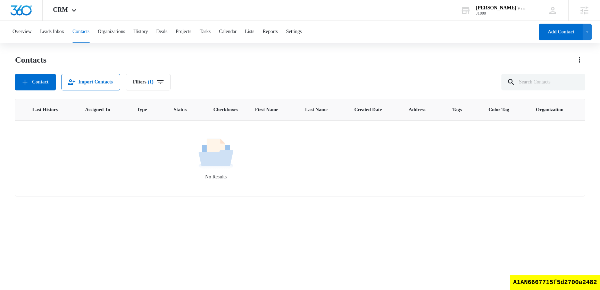
scroll to position [0, 202]
click at [165, 82] on icon "Filters" at bounding box center [160, 82] width 8 height 8
click at [217, 63] on div "Contacts" at bounding box center [300, 59] width 570 height 11
click at [164, 83] on icon "Filters" at bounding box center [160, 82] width 6 height 4
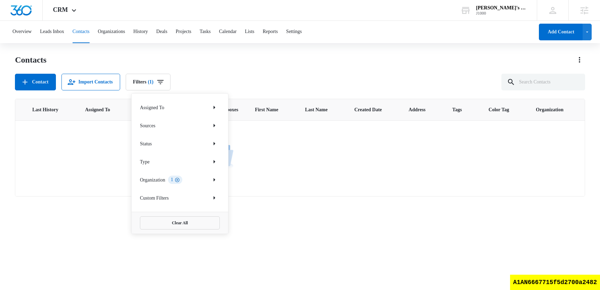
click at [180, 180] on icon "Clear" at bounding box center [177, 179] width 5 height 5
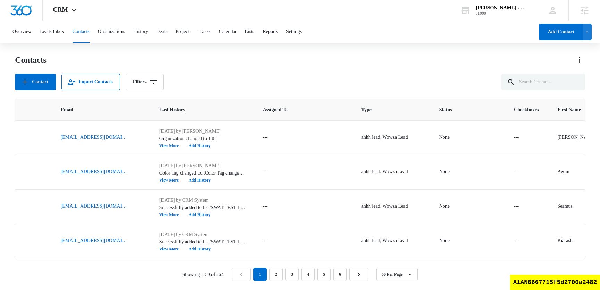
click at [290, 67] on div "Contacts Contact Import Contacts Filters" at bounding box center [300, 72] width 570 height 36
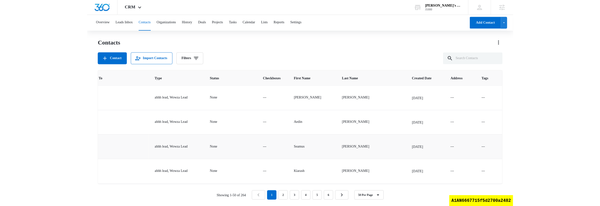
scroll to position [0, 621]
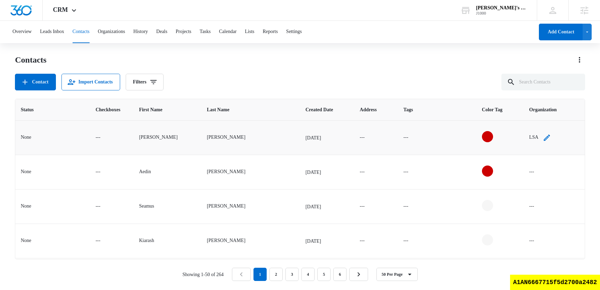
click at [543, 134] on icon "Organization - LSA - Select to Edit Field" at bounding box center [547, 137] width 8 height 8
click at [550, 119] on button "Save" at bounding box center [549, 114] width 19 height 13
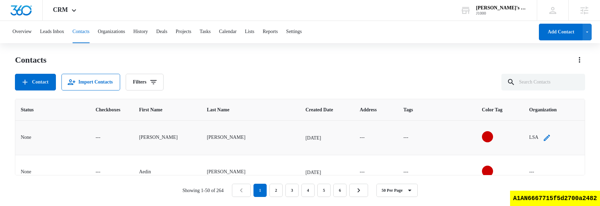
click at [543, 137] on icon "Organization - LSA - Select to Edit Field" at bounding box center [547, 137] width 8 height 8
click at [546, 96] on div "Organization Organization Cancel Save" at bounding box center [527, 98] width 72 height 64
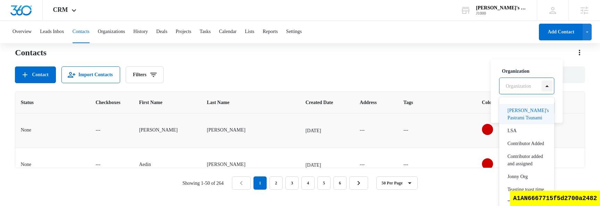
scroll to position [8, 0]
click at [534, 115] on p "[PERSON_NAME]'s Pastrami Tsunami" at bounding box center [526, 113] width 37 height 15
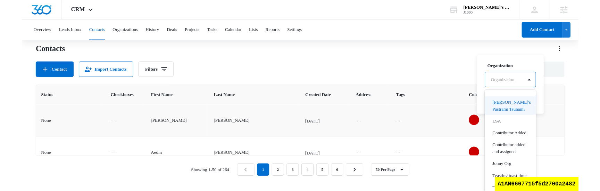
scroll to position [0, 0]
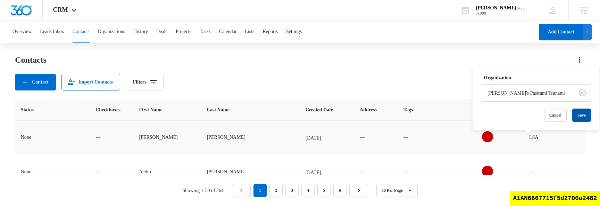
click at [572, 116] on button "Save" at bounding box center [581, 114] width 19 height 13
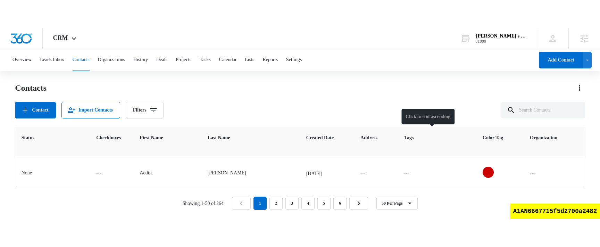
scroll to position [0, 620]
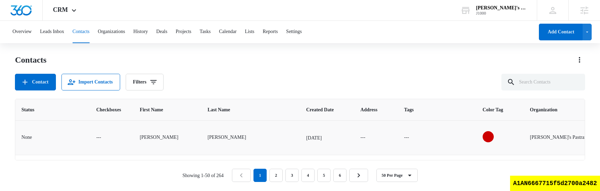
click at [571, 137] on div "[PERSON_NAME]'s Pastrami Tsunami" at bounding box center [564, 136] width 69 height 7
click at [499, 152] on button "Save" at bounding box center [496, 153] width 19 height 13
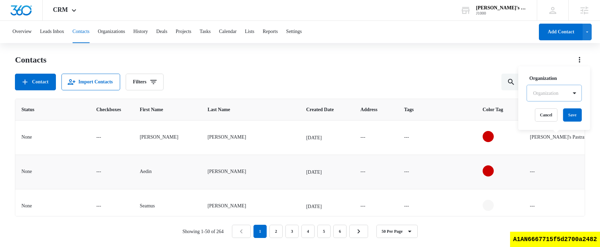
scroll to position [0, 640]
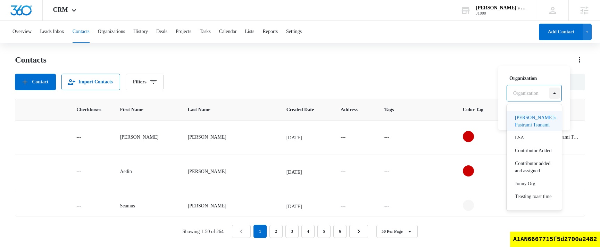
click at [556, 96] on div at bounding box center [554, 93] width 11 height 11
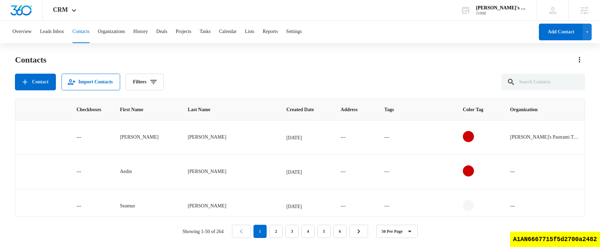
click at [464, 82] on div "Contact Import Contacts Filters" at bounding box center [300, 82] width 570 height 17
click at [424, 63] on div "Contacts" at bounding box center [300, 59] width 570 height 11
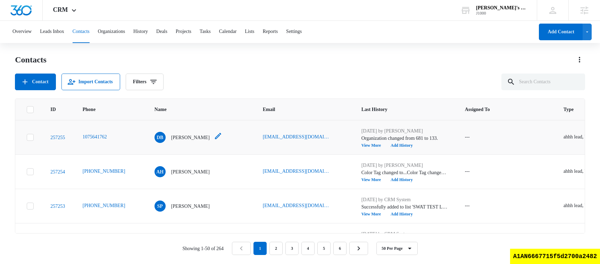
click at [215, 138] on icon "Name - Darcy Baxter - Select to Edit Field" at bounding box center [218, 136] width 6 height 6
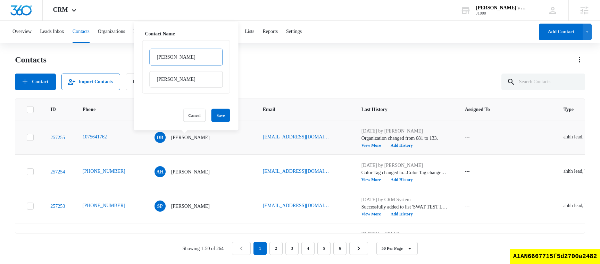
click at [176, 56] on input "[PERSON_NAME]" at bounding box center [186, 57] width 73 height 17
type input "Darcy2"
click at [186, 80] on input "[PERSON_NAME]" at bounding box center [186, 79] width 73 height 17
type input "Baxter2"
click at [219, 114] on button "Save" at bounding box center [221, 115] width 19 height 13
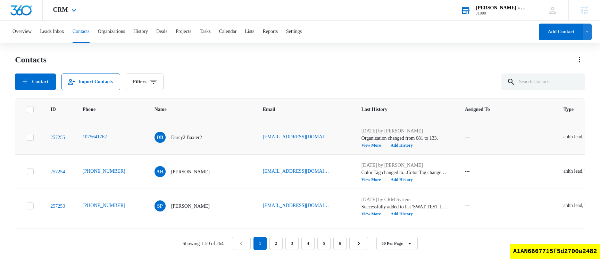
click at [518, 3] on div "[PERSON_NAME]'s Billiards J1000 Your Accounts View All" at bounding box center [493, 10] width 87 height 20
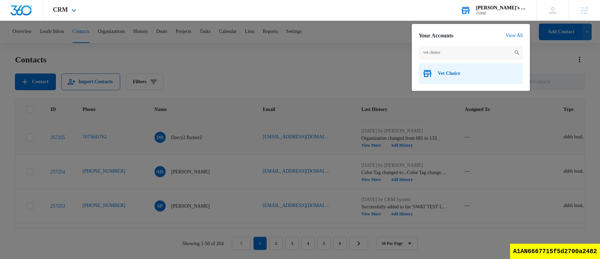
type input "vet choice"
click at [454, 73] on span "Vet Choice" at bounding box center [449, 74] width 22 height 6
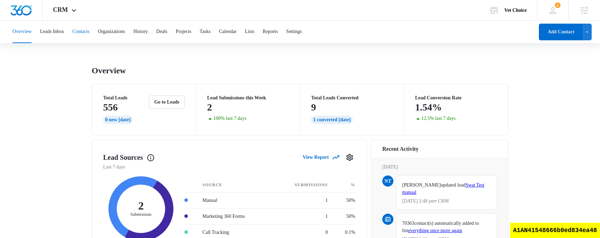
click at [90, 35] on button "Contacts" at bounding box center [81, 32] width 17 height 22
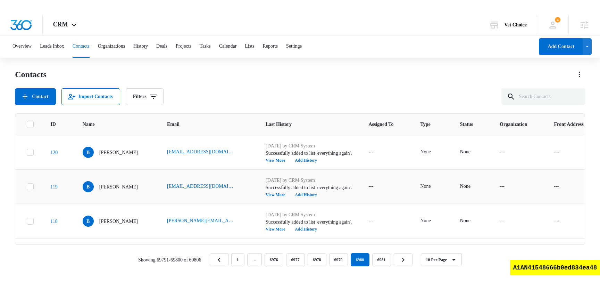
scroll to position [234, 0]
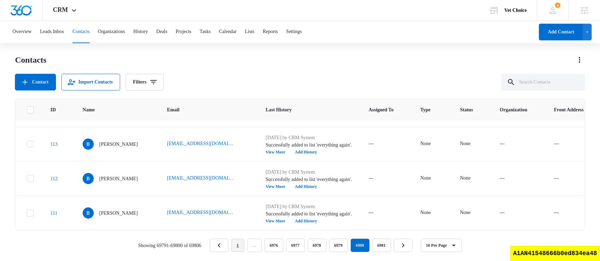
click at [235, 158] on link "1" at bounding box center [237, 244] width 13 height 13
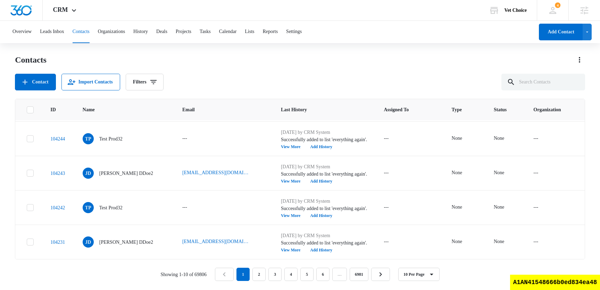
scroll to position [0, 0]
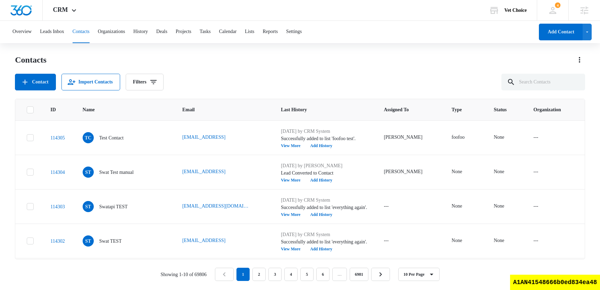
click at [32, 111] on icon at bounding box center [30, 110] width 6 height 6
click at [27, 110] on input "checkbox" at bounding box center [26, 109] width 0 height 0
checkbox input "true"
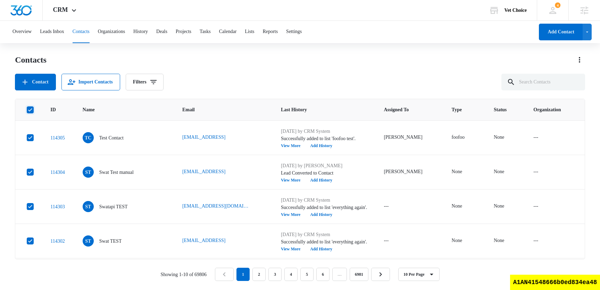
checkbox input "true"
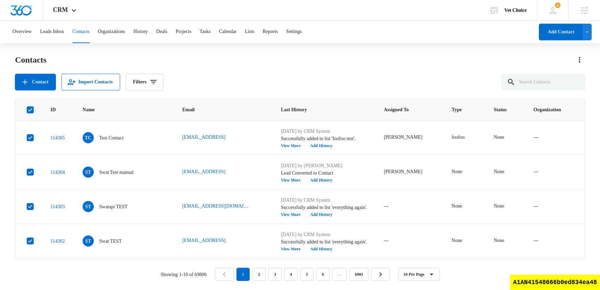
checkbox input "true"
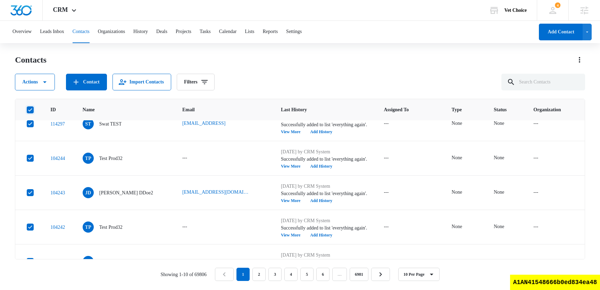
scroll to position [181, 0]
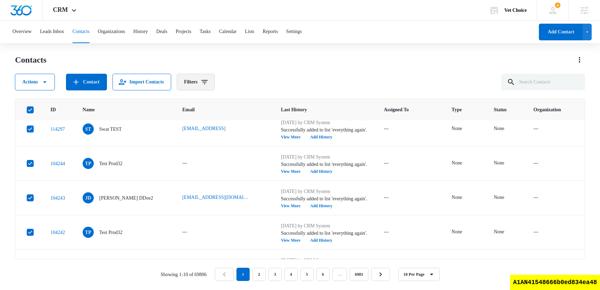
click at [209, 85] on button "Filters" at bounding box center [196, 82] width 38 height 17
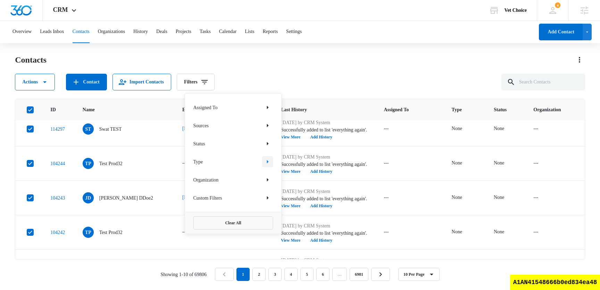
click at [269, 158] on icon "Show Type filters" at bounding box center [268, 161] width 8 height 8
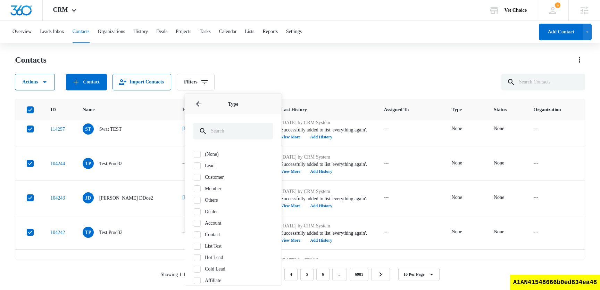
scroll to position [80, 0]
click at [199, 158] on icon at bounding box center [197, 269] width 6 height 6
click at [194, 158] on input "foofoo" at bounding box center [193, 269] width 0 height 0
checkbox input "true"
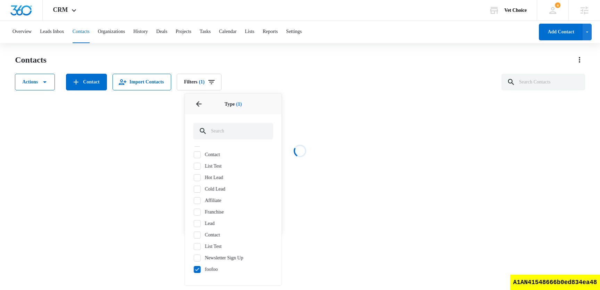
click at [301, 69] on div "Contacts Actions Contact Import Contacts Filters (1) Assigned To Sources Status…" at bounding box center [300, 72] width 570 height 36
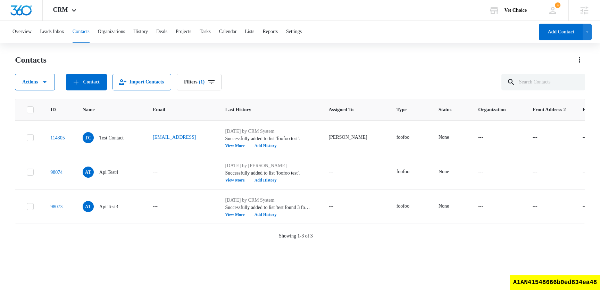
scroll to position [0, 0]
click at [216, 83] on icon "Filters" at bounding box center [211, 82] width 8 height 8
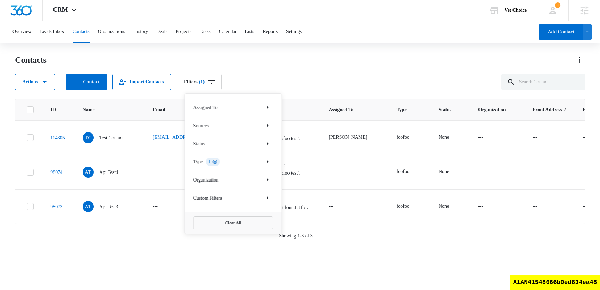
click at [217, 158] on icon "Clear" at bounding box center [214, 161] width 5 height 5
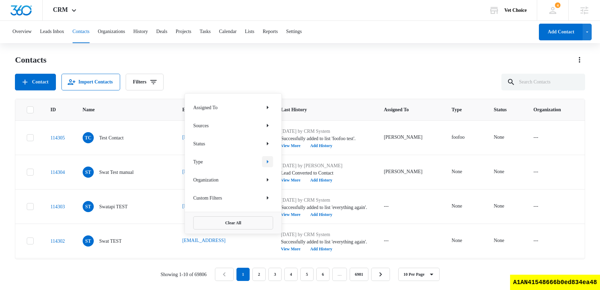
click at [268, 158] on icon "Show Type filters" at bounding box center [268, 161] width 8 height 8
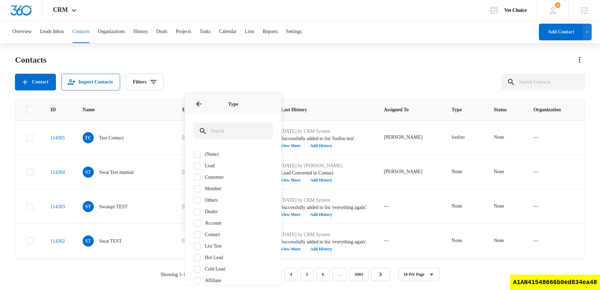
click at [199, 154] on icon at bounding box center [197, 154] width 6 height 6
click at [194, 154] on input "(None)" at bounding box center [193, 154] width 0 height 0
checkbox input "true"
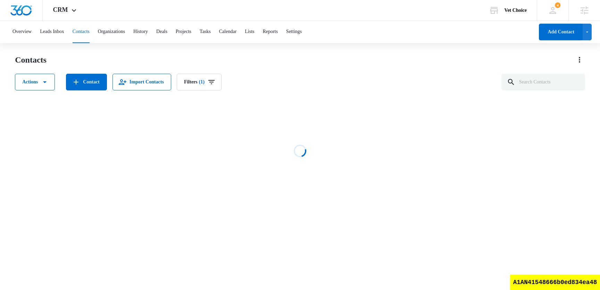
click at [296, 77] on div "Actions Contact Import Contacts Filters (1)" at bounding box center [300, 82] width 570 height 17
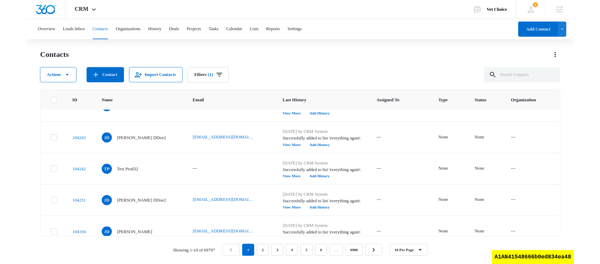
scroll to position [205, 0]
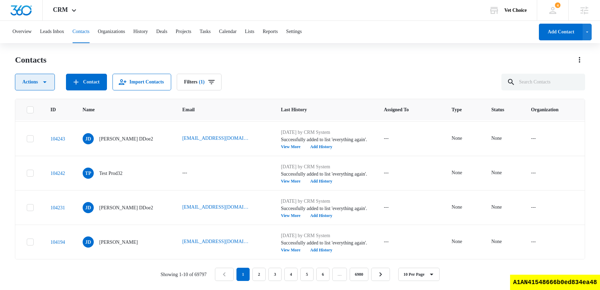
click at [47, 83] on icon "button" at bounding box center [45, 82] width 8 height 8
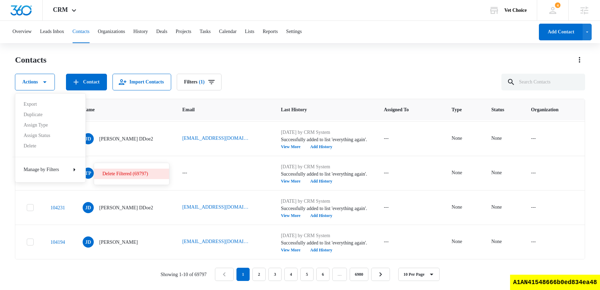
click at [126, 158] on div "Delete Filtered (69797)" at bounding box center [127, 173] width 50 height 5
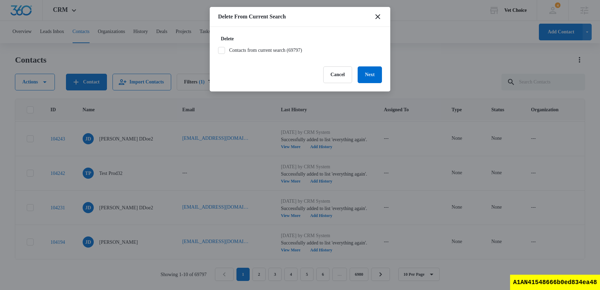
click at [296, 48] on label "Contacts from current search (69797)" at bounding box center [300, 50] width 164 height 7
click at [218, 50] on input "Contacts from current search (69797)" at bounding box center [218, 50] width 0 height 0
click at [372, 77] on button "Next" at bounding box center [370, 74] width 24 height 17
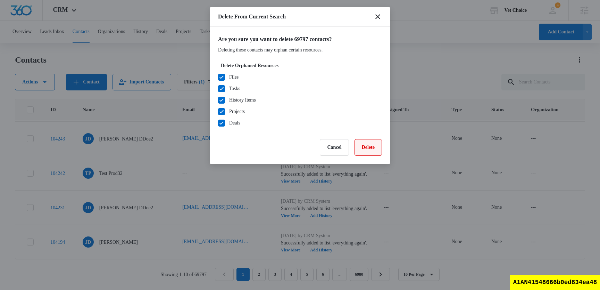
click at [371, 140] on button "Delete" at bounding box center [368, 147] width 27 height 17
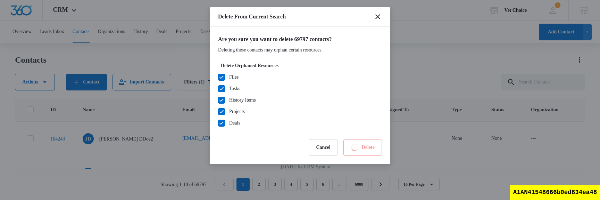
drag, startPoint x: 428, startPoint y: 49, endPoint x: 397, endPoint y: 27, distance: 38.3
click at [0, 0] on div at bounding box center [300, 100] width 600 height 200
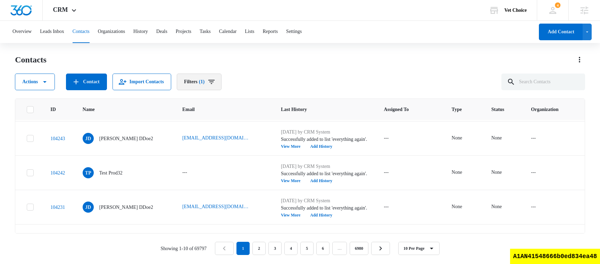
click at [216, 85] on icon "Filters" at bounding box center [211, 82] width 8 height 8
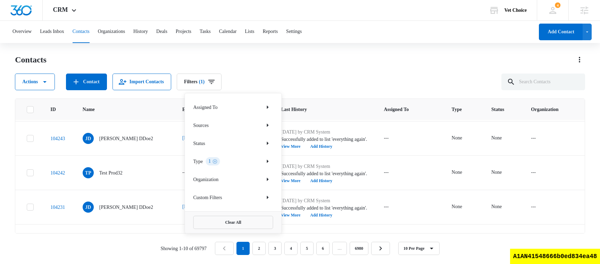
click at [342, 64] on div "Contacts" at bounding box center [300, 59] width 570 height 11
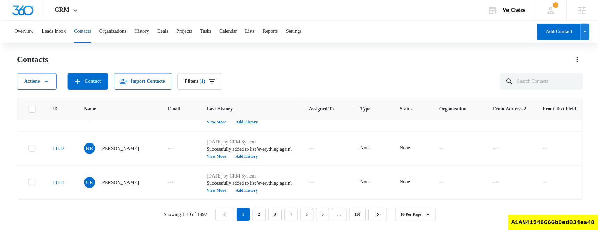
scroll to position [265, 0]
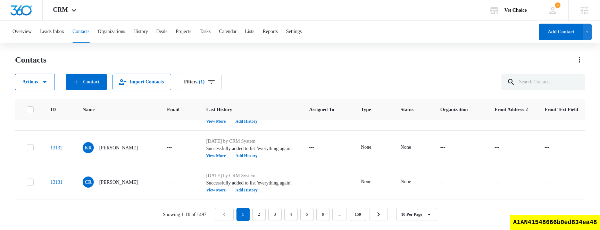
click at [258, 72] on div "Contacts Actions Contact Import Contacts Filters (1)" at bounding box center [300, 72] width 570 height 36
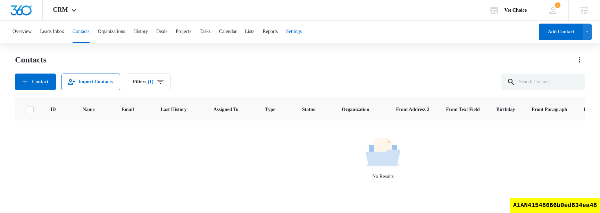
click at [302, 32] on button "Settings" at bounding box center [294, 32] width 16 height 22
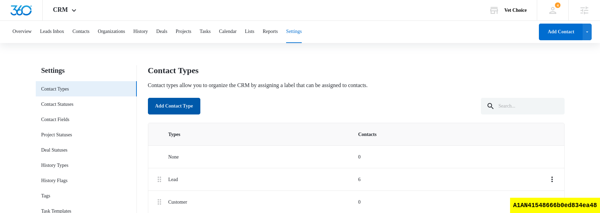
click at [169, 106] on button "Add Contact Type" at bounding box center [174, 106] width 52 height 17
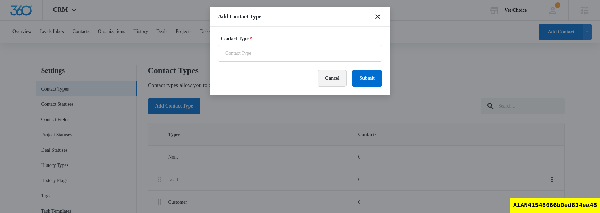
click at [320, 82] on button "Cancel" at bounding box center [332, 78] width 29 height 17
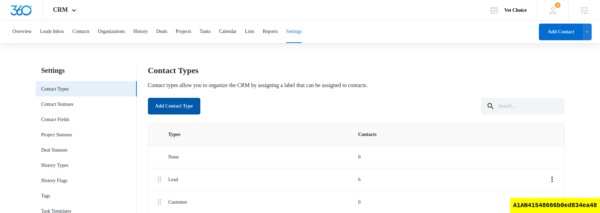
click at [197, 102] on button "Add Contact Type" at bounding box center [174, 106] width 52 height 17
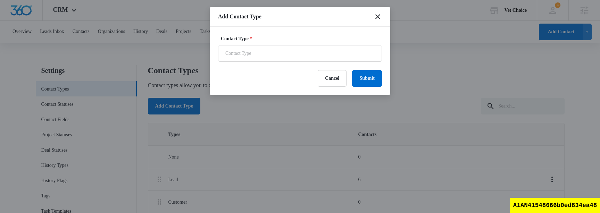
click at [287, 62] on form "Contact Type * Cancel Submit" at bounding box center [300, 61] width 164 height 52
click at [292, 55] on input "Contact Type *" at bounding box center [300, 53] width 164 height 17
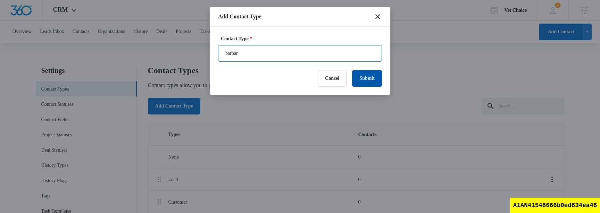
type input "barbar"
click at [363, 73] on button "Submit" at bounding box center [367, 78] width 30 height 17
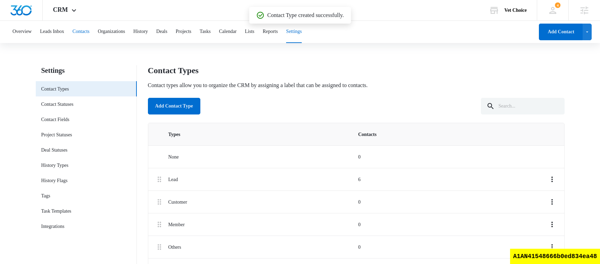
click at [90, 28] on button "Contacts" at bounding box center [81, 32] width 17 height 22
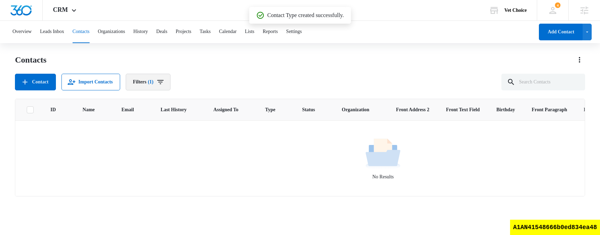
click at [156, 87] on button "Filters (1)" at bounding box center [148, 82] width 45 height 17
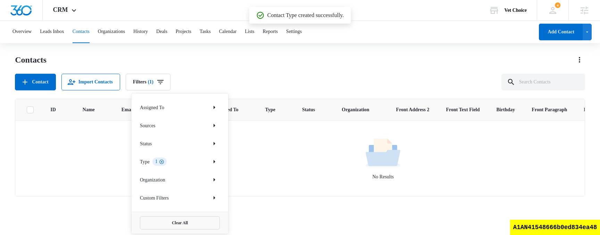
click at [164, 163] on icon "Clear" at bounding box center [161, 161] width 5 height 5
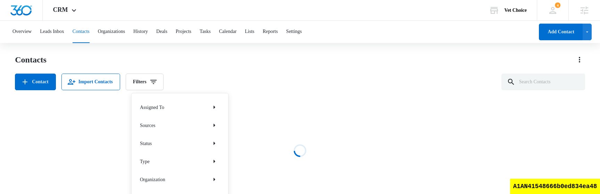
click at [296, 83] on div "Contact Import Contacts Filters Assigned To Sources Status Type Organization Cu…" at bounding box center [300, 82] width 570 height 17
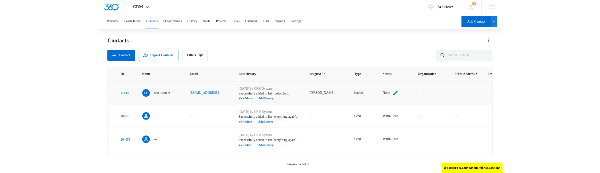
scroll to position [0, 42]
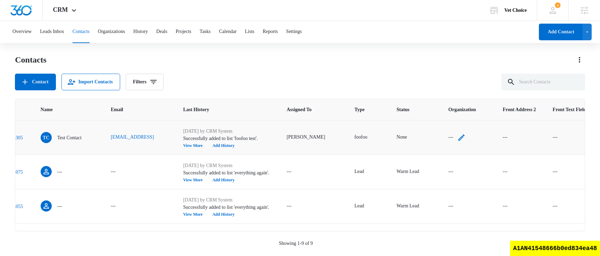
click at [450, 137] on div "---" at bounding box center [456, 137] width 17 height 8
click at [457, 92] on div "Organization" at bounding box center [440, 93] width 41 height 16
click at [438, 61] on div "Contacts" at bounding box center [300, 59] width 570 height 11
click at [451, 137] on div "---" at bounding box center [456, 137] width 17 height 8
click at [468, 93] on div at bounding box center [467, 93] width 11 height 11
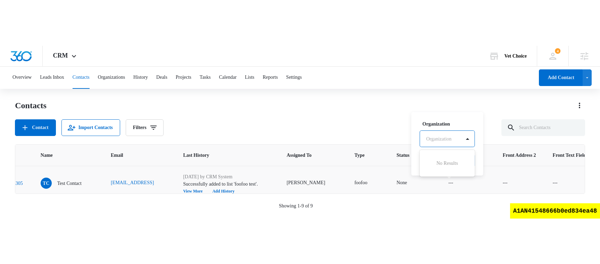
scroll to position [0, 0]
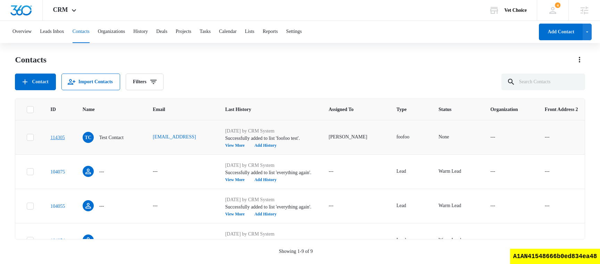
click at [63, 137] on link "114305" at bounding box center [57, 137] width 14 height 5
click at [124, 139] on p "Test Contact" at bounding box center [111, 137] width 24 height 7
click at [124, 138] on p "Test Contact" at bounding box center [111, 137] width 24 height 7
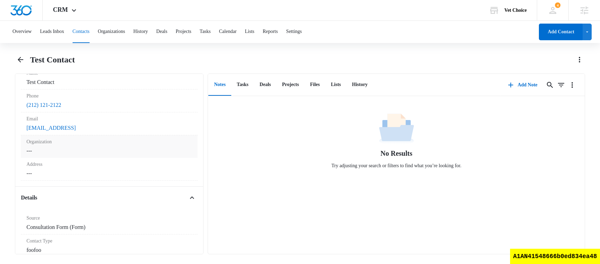
scroll to position [140, 0]
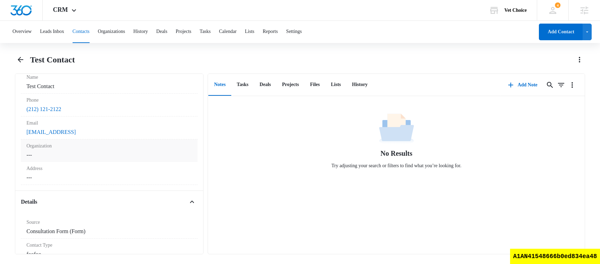
click at [84, 159] on dd "Cancel Save Changes ---" at bounding box center [109, 155] width 166 height 8
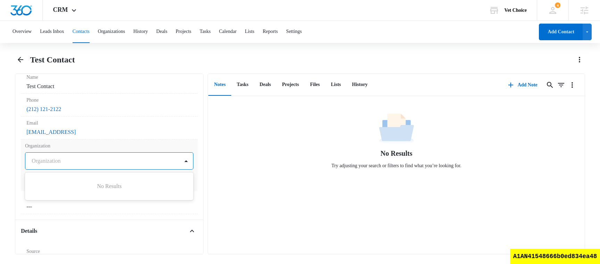
click at [101, 164] on div at bounding box center [101, 161] width 139 height 10
click at [116, 161] on div at bounding box center [101, 161] width 139 height 10
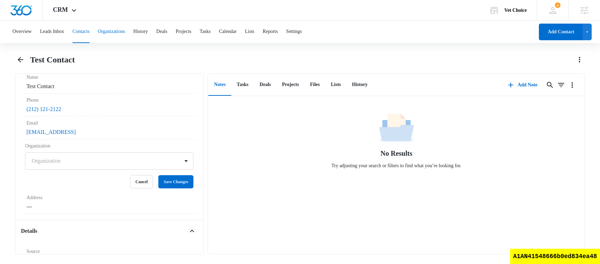
click at [125, 38] on button "Organizations" at bounding box center [111, 32] width 27 height 22
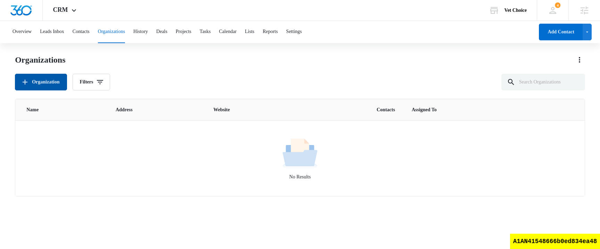
click at [53, 82] on button "Organization" at bounding box center [41, 82] width 52 height 17
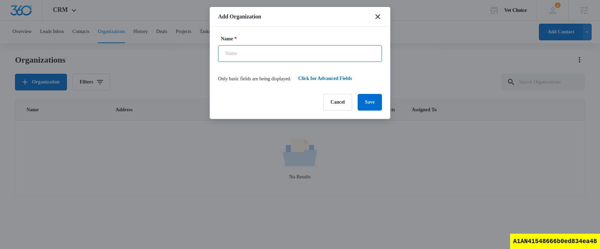
click at [305, 52] on input "Name *" at bounding box center [300, 53] width 164 height 17
type input "my bbq organization"
click at [368, 103] on button "Save" at bounding box center [370, 102] width 24 height 17
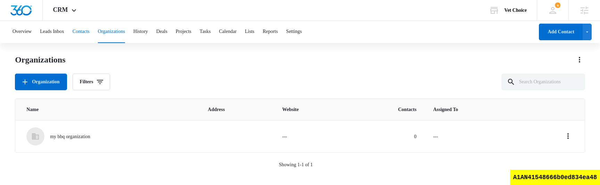
click at [90, 33] on button "Contacts" at bounding box center [81, 32] width 17 height 22
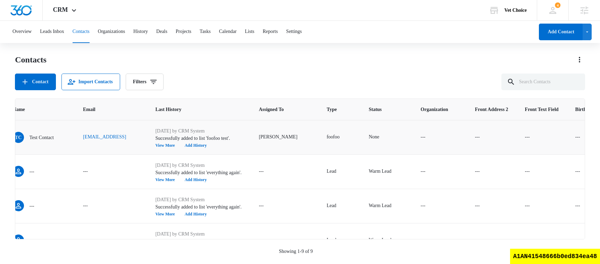
scroll to position [0, 112]
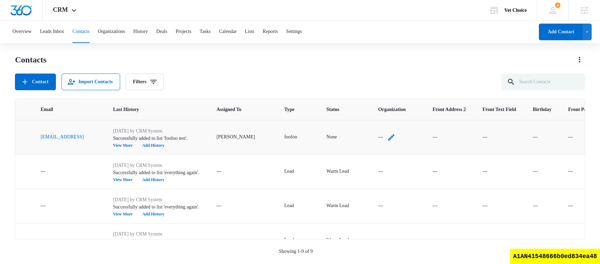
click at [387, 138] on icon "Organization - - Select to Edit Field" at bounding box center [391, 137] width 8 height 8
click at [387, 135] on icon "Organization - - Select to Edit Field" at bounding box center [391, 137] width 8 height 8
click at [391, 93] on div "Organization" at bounding box center [370, 93] width 41 height 16
click at [383, 122] on p "my bbq organization" at bounding box center [376, 121] width 37 height 15
click at [416, 111] on button "Save" at bounding box center [413, 114] width 19 height 13
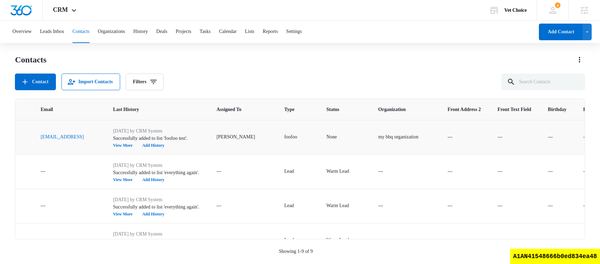
click at [326, 73] on div "Contacts Contact Import Contacts Filters" at bounding box center [300, 72] width 570 height 36
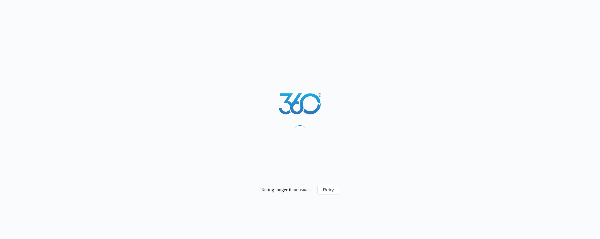
click at [232, 88] on div "Taking longer than usual... Retry" at bounding box center [300, 119] width 600 height 239
click at [167, 126] on div "Taking longer than usual... Retry" at bounding box center [300, 119] width 600 height 239
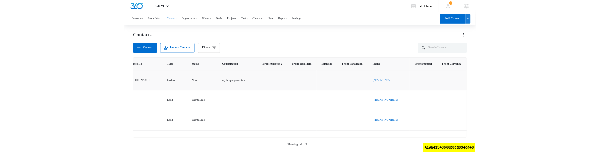
scroll to position [0, 292]
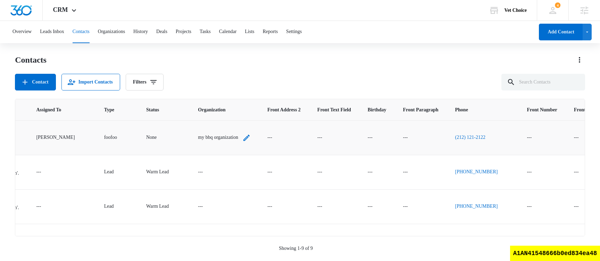
click at [242, 137] on icon "Organization - my bbq organization - Select to Edit Field" at bounding box center [246, 137] width 8 height 8
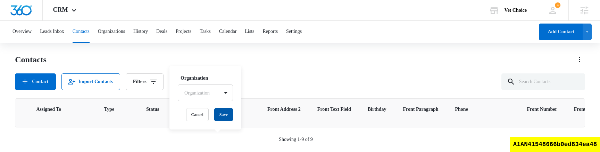
click at [225, 111] on button "Save" at bounding box center [223, 114] width 19 height 13
click at [280, 79] on div "Contact Import Contacts Filters" at bounding box center [300, 82] width 570 height 17
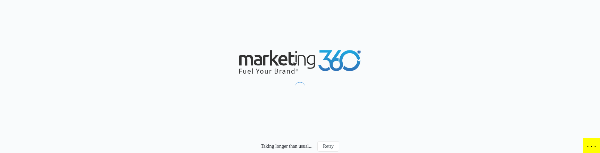
click at [488, 74] on div "Taking longer than usual... Retry" at bounding box center [300, 76] width 600 height 153
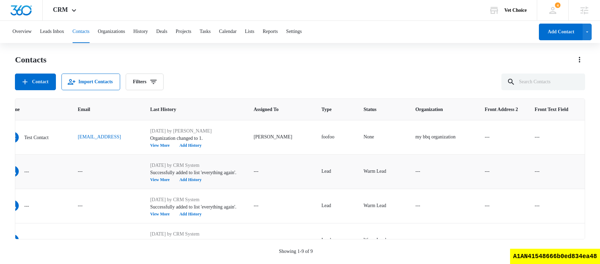
scroll to position [190, 75]
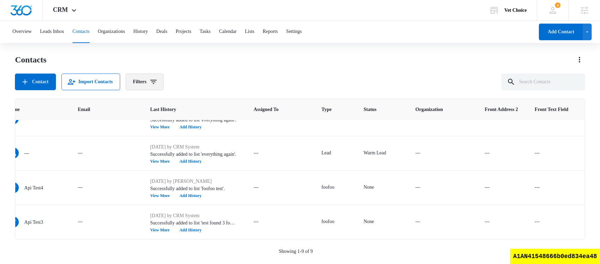
click at [158, 83] on icon "Filters" at bounding box center [153, 82] width 8 height 8
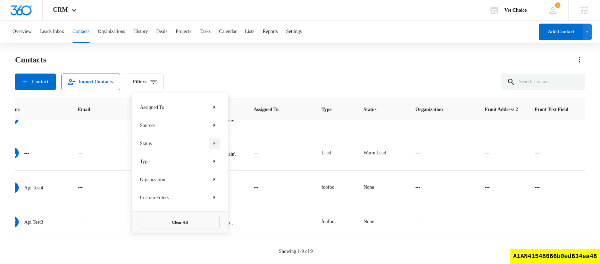
click at [213, 139] on button "Show Status filters" at bounding box center [214, 143] width 11 height 11
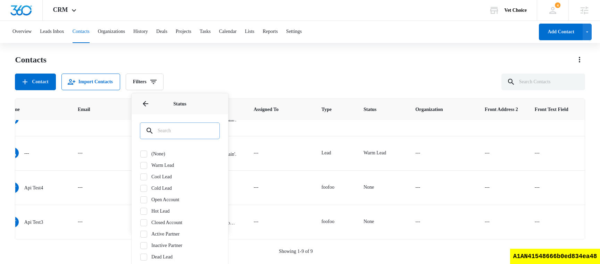
click at [185, 132] on input "text" at bounding box center [180, 131] width 80 height 17
type input "war"
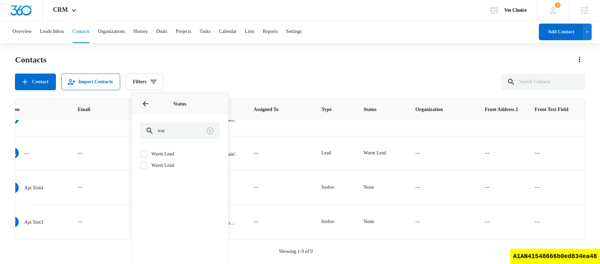
click at [146, 157] on icon at bounding box center [144, 154] width 6 height 6
click at [140, 154] on input "Warm Lead" at bounding box center [140, 154] width 0 height 0
checkbox input "true"
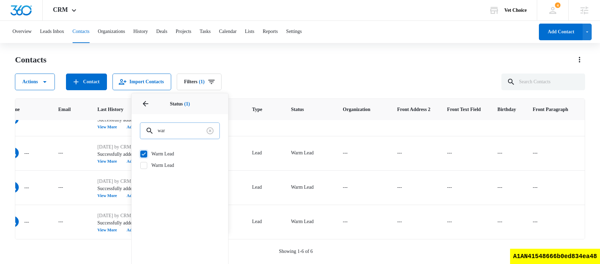
scroll to position [0, 75]
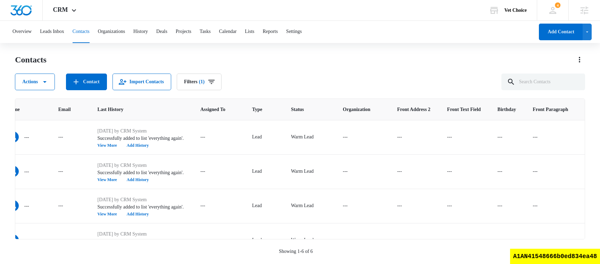
click at [353, 77] on div "Actions Contact Import Contacts Filters (1)" at bounding box center [300, 82] width 570 height 17
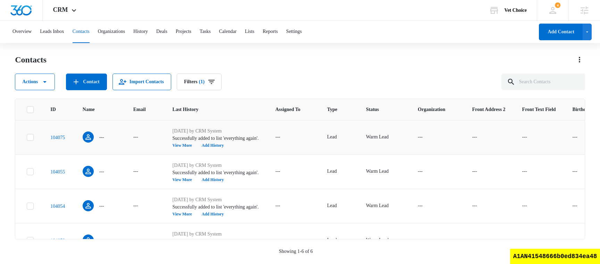
scroll to position [87, 0]
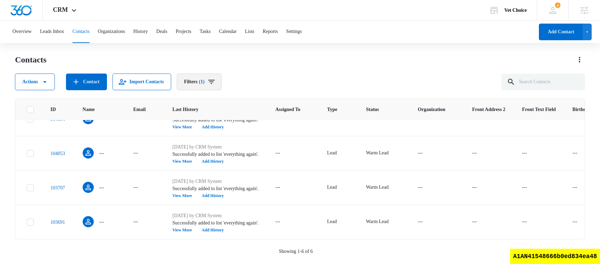
click at [215, 80] on button "Filters (1)" at bounding box center [199, 82] width 45 height 17
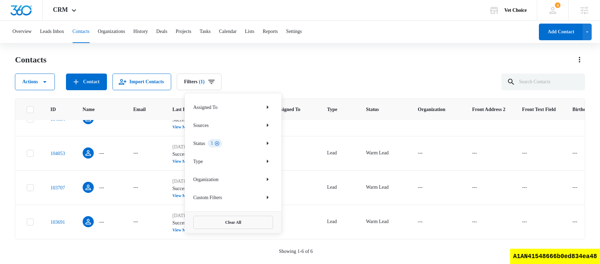
click at [220, 143] on icon "Clear" at bounding box center [217, 143] width 5 height 5
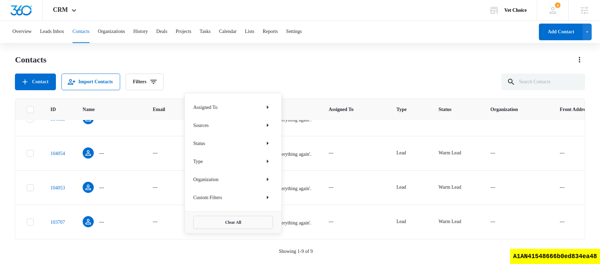
scroll to position [122, 0]
click at [336, 59] on div "Contacts" at bounding box center [300, 59] width 570 height 11
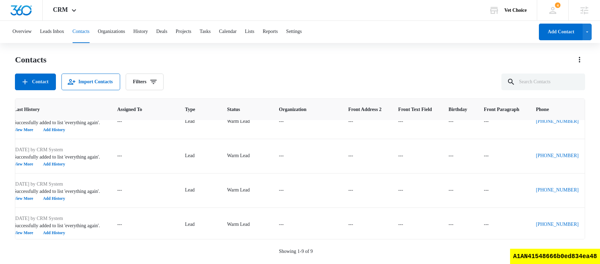
scroll to position [0, 212]
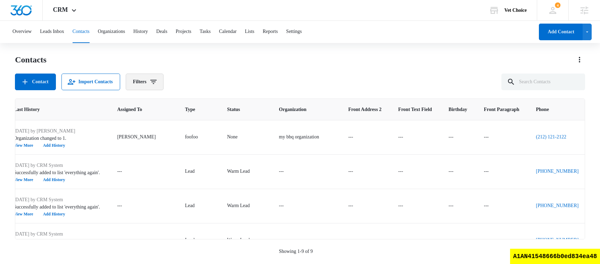
click at [158, 79] on icon "Filters" at bounding box center [153, 82] width 8 height 8
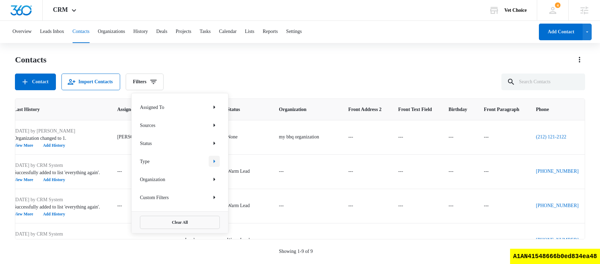
click at [214, 163] on icon "Show Type filters" at bounding box center [214, 161] width 8 height 8
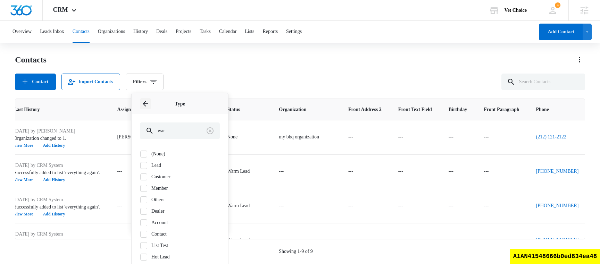
click at [147, 107] on icon "Back" at bounding box center [145, 104] width 8 height 8
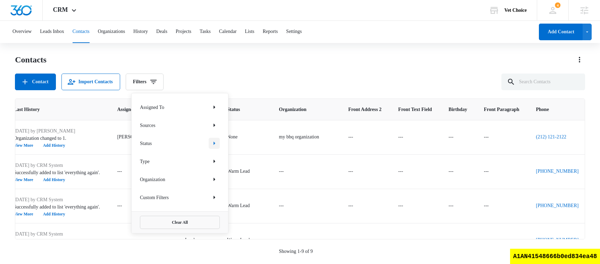
click at [212, 142] on icon "Show Status filters" at bounding box center [214, 143] width 8 height 8
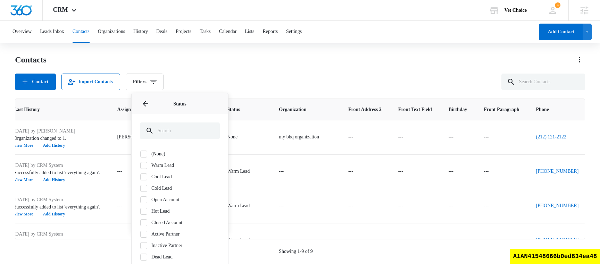
click at [145, 164] on icon at bounding box center [144, 165] width 4 height 3
click at [140, 165] on input "Warm Lead" at bounding box center [140, 165] width 0 height 0
checkbox input "true"
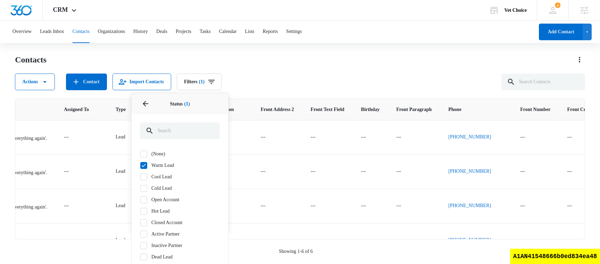
click at [314, 68] on div "Contacts Actions Contact Import Contacts Filters (1) Assigned To Sources Status…" at bounding box center [300, 72] width 570 height 36
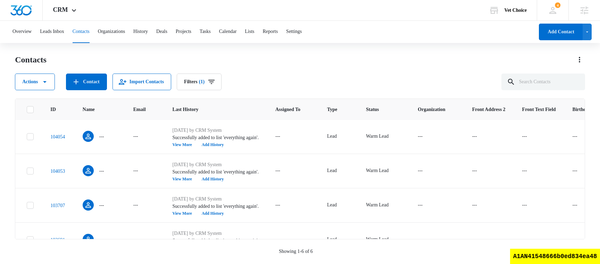
scroll to position [87, 0]
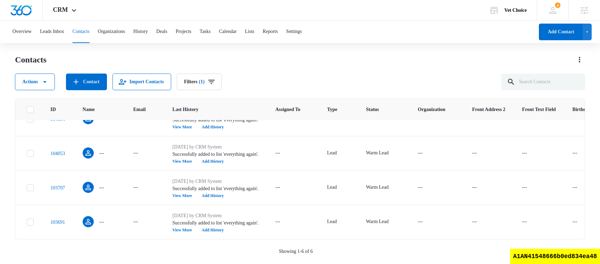
click at [31, 109] on icon at bounding box center [30, 110] width 6 height 6
click at [27, 109] on input "checkbox" at bounding box center [26, 109] width 0 height 0
checkbox input "true"
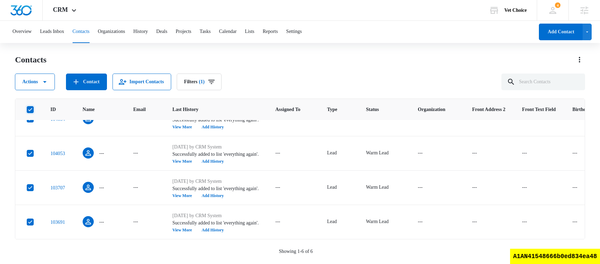
checkbox input "true"
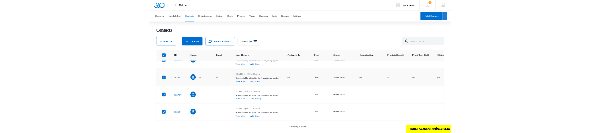
scroll to position [0, 0]
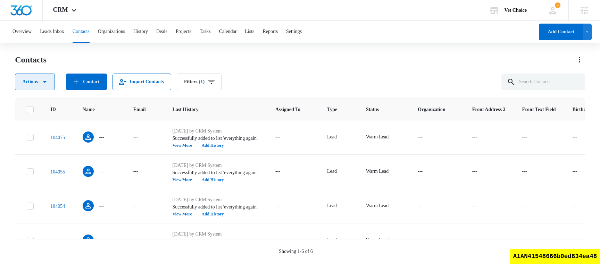
click at [45, 85] on icon "button" at bounding box center [45, 82] width 8 height 8
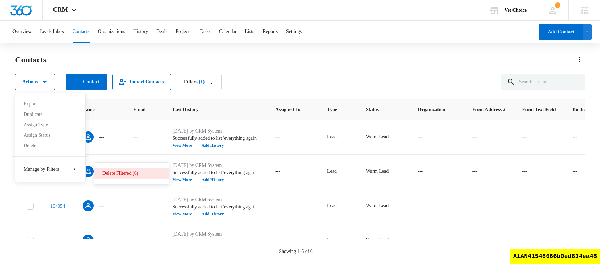
click at [120, 178] on button "Delete Filtered (6)" at bounding box center [131, 173] width 75 height 10
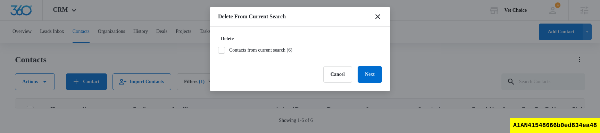
click at [291, 47] on label "Contacts from current search (6)" at bounding box center [300, 50] width 164 height 7
click at [218, 50] on input "Contacts from current search (6)" at bounding box center [218, 50] width 0 height 0
click at [367, 74] on button "Next" at bounding box center [370, 74] width 24 height 17
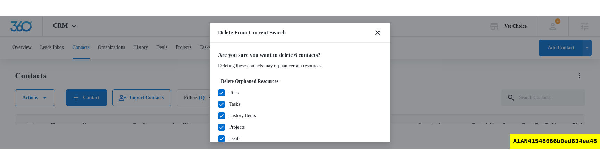
scroll to position [37, 0]
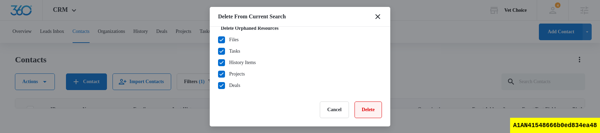
click at [380, 116] on button "Delete" at bounding box center [368, 110] width 27 height 17
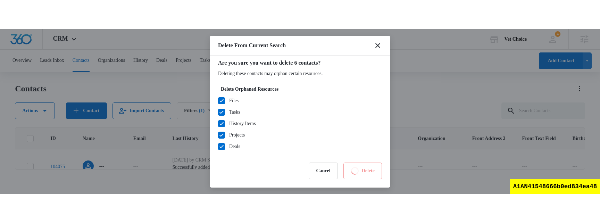
scroll to position [0, 0]
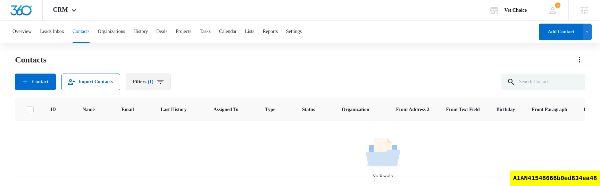
click at [165, 86] on icon "Filters" at bounding box center [160, 82] width 8 height 8
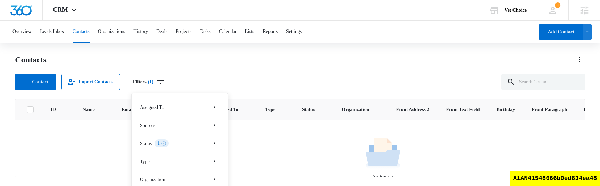
click at [167, 140] on div "1" at bounding box center [162, 143] width 14 height 8
click at [166, 144] on icon "Clear" at bounding box center [163, 143] width 5 height 5
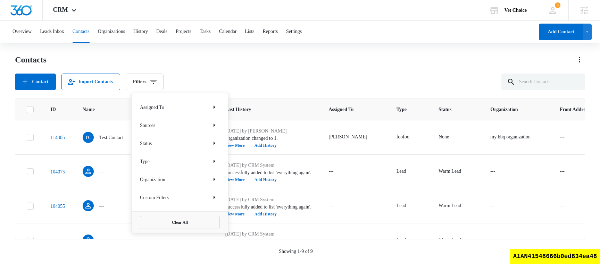
click at [402, 75] on div "Contact Import Contacts Filters Assigned To Sources Status Type Organization Cu…" at bounding box center [300, 82] width 570 height 17
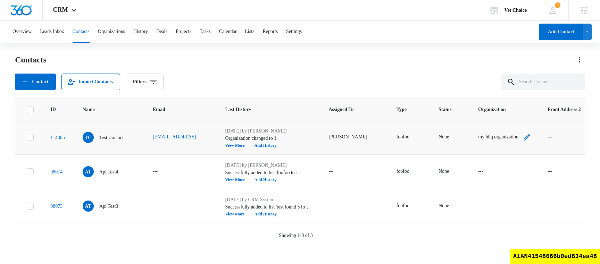
click at [524, 138] on icon "Organization - my bbq organization - Select to Edit Field" at bounding box center [527, 137] width 6 height 6
click at [500, 114] on button "Save" at bounding box center [503, 114] width 19 height 13
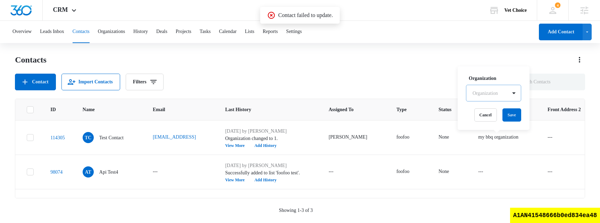
click at [367, 70] on div "Contacts Contact Import Contacts Filters" at bounding box center [300, 72] width 570 height 36
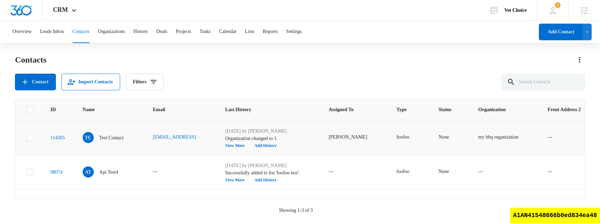
click at [30, 136] on icon at bounding box center [30, 137] width 6 height 6
click at [27, 138] on input "checkbox" at bounding box center [26, 138] width 0 height 0
checkbox input "true"
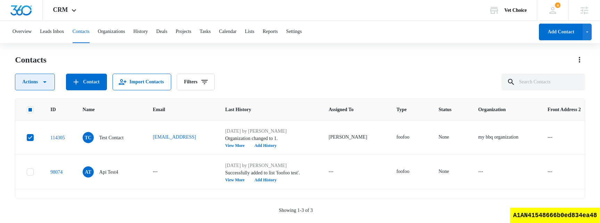
click at [47, 86] on icon "button" at bounding box center [45, 82] width 8 height 8
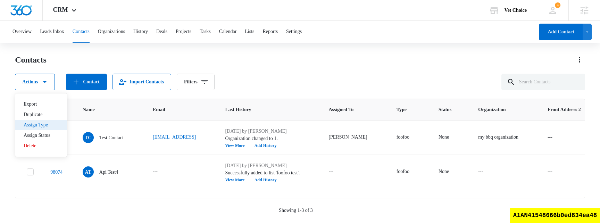
click at [60, 125] on button "Assign Type" at bounding box center [41, 125] width 52 height 10
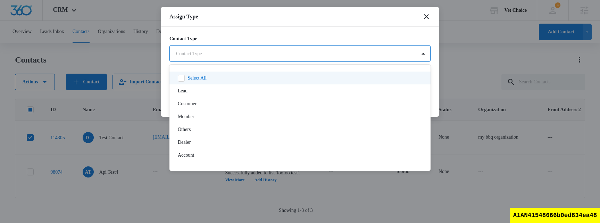
click at [318, 54] on body "CRM Apps Reputation Websites Forms CRM Email Social Shop Scheduling Payments PO…" at bounding box center [300, 111] width 600 height 222
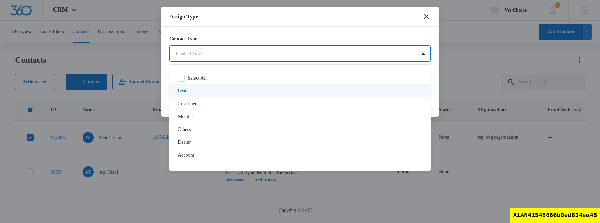
click at [238, 94] on div "Lead" at bounding box center [299, 90] width 243 height 7
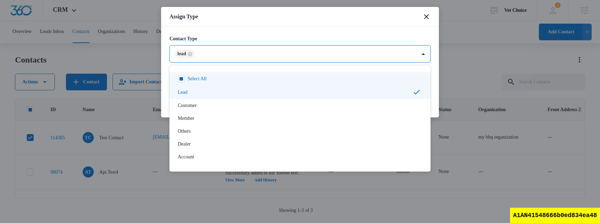
click at [260, 24] on div at bounding box center [300, 111] width 600 height 223
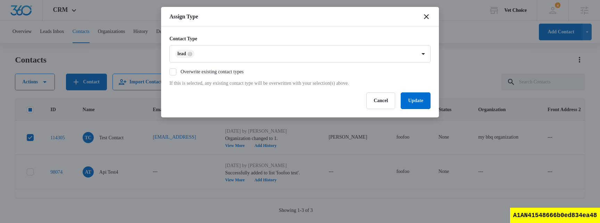
click at [176, 73] on icon at bounding box center [173, 72] width 6 height 6
click at [170, 72] on input "Overwrite existing contact types" at bounding box center [170, 72] width 0 height 0
click at [412, 100] on button "Update" at bounding box center [416, 100] width 30 height 17
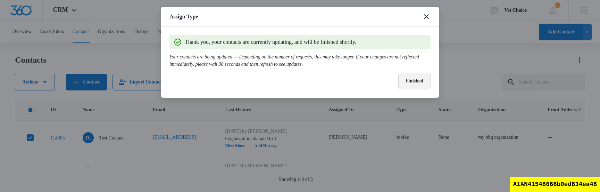
click at [410, 81] on button "Finished" at bounding box center [414, 81] width 32 height 17
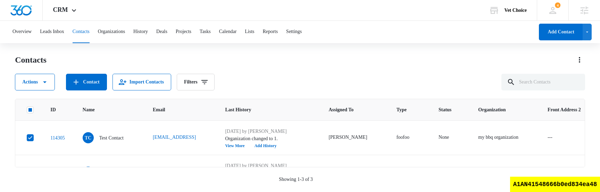
click at [345, 69] on div "Contacts Actions Contact Import Contacts Filters" at bounding box center [300, 72] width 570 height 36
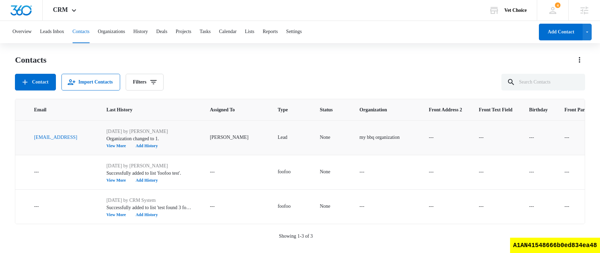
scroll to position [0, 132]
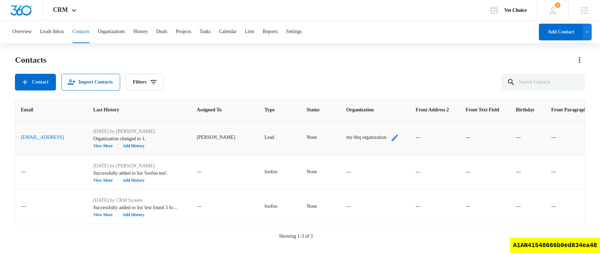
click at [392, 137] on icon "Organization - my bbq organization - Select to Edit Field" at bounding box center [395, 137] width 6 height 6
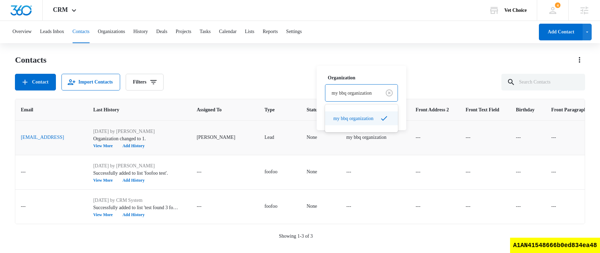
click at [364, 90] on div at bounding box center [352, 93] width 40 height 9
click at [357, 97] on div at bounding box center [344, 93] width 25 height 9
click at [379, 79] on label "Organization" at bounding box center [355, 78] width 55 height 7
click at [348, 118] on button "Cancel" at bounding box center [344, 114] width 23 height 13
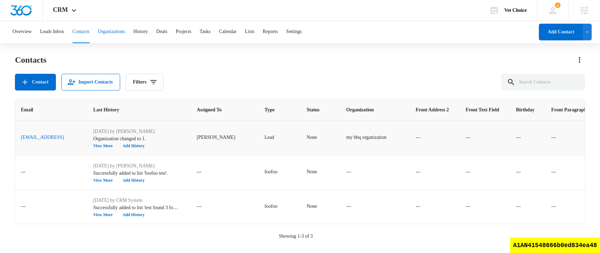
click at [125, 32] on button "Organizations" at bounding box center [111, 32] width 27 height 22
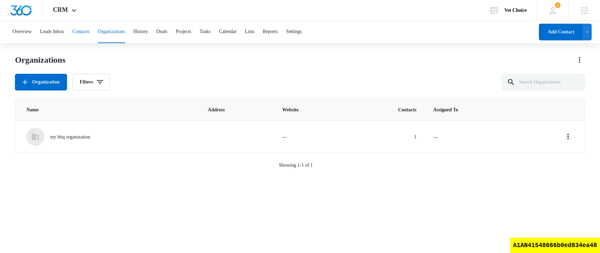
click at [90, 27] on button "Contacts" at bounding box center [81, 32] width 17 height 22
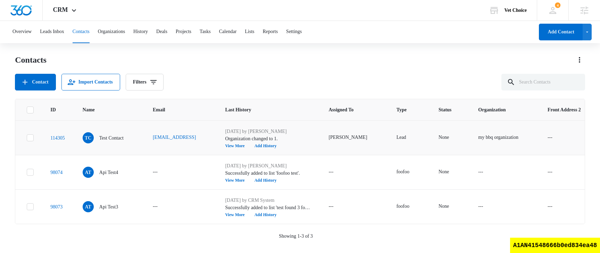
click at [32, 141] on div at bounding box center [30, 137] width 7 height 7
click at [27, 138] on input "checkbox" at bounding box center [26, 138] width 0 height 0
checkbox input "true"
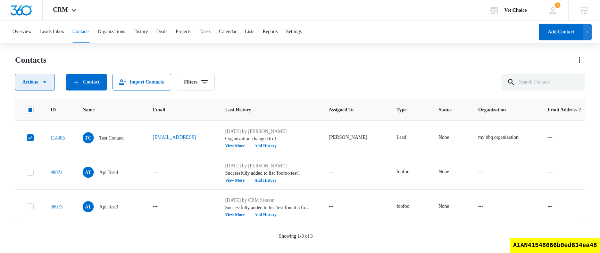
click at [41, 83] on button "Actions" at bounding box center [35, 82] width 40 height 17
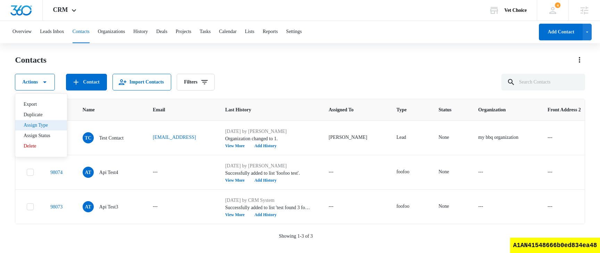
click at [45, 127] on div "Assign Type" at bounding box center [37, 125] width 27 height 5
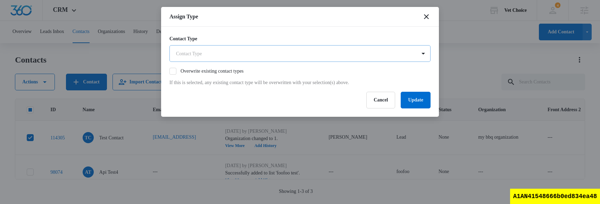
click at [287, 55] on body "CRM Apps Reputation Websites Forms CRM Email Social Shop Scheduling Payments PO…" at bounding box center [300, 101] width 600 height 203
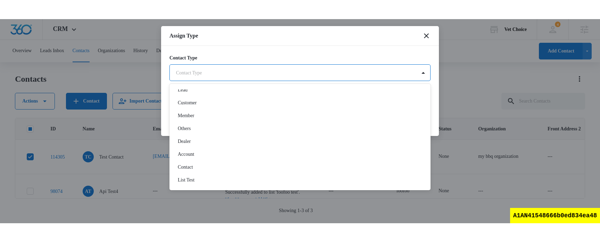
scroll to position [25, 0]
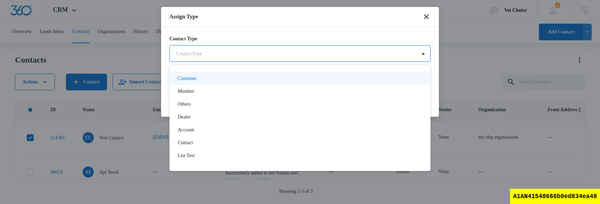
click at [256, 82] on div "Customer" at bounding box center [300, 78] width 261 height 13
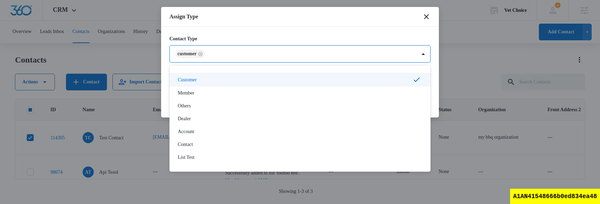
click at [332, 16] on div at bounding box center [300, 102] width 600 height 204
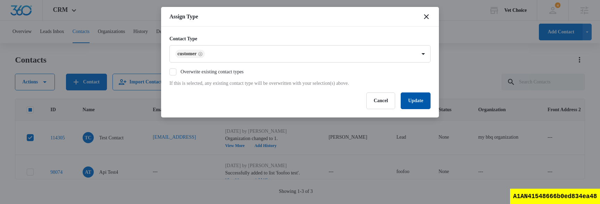
click at [420, 96] on button "Update" at bounding box center [416, 100] width 30 height 17
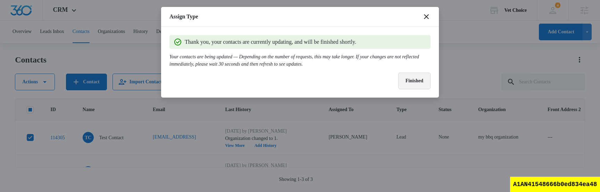
click at [407, 85] on button "Finished" at bounding box center [414, 81] width 32 height 17
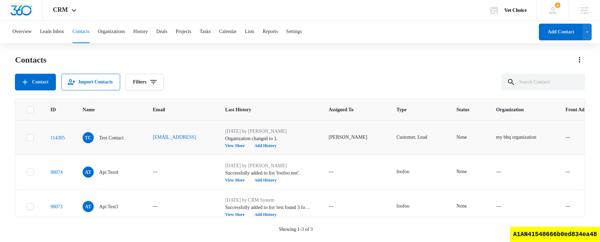
click at [31, 139] on icon at bounding box center [30, 137] width 6 height 6
click at [27, 138] on input "checkbox" at bounding box center [26, 138] width 0 height 0
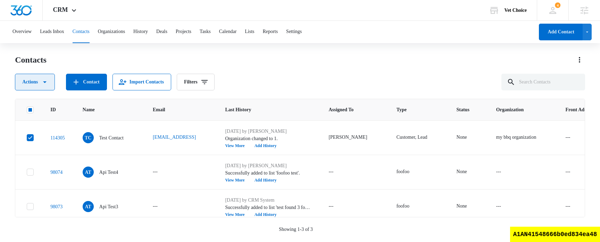
click at [46, 79] on icon "button" at bounding box center [45, 82] width 8 height 8
click at [58, 132] on button "Assign Status" at bounding box center [41, 135] width 52 height 10
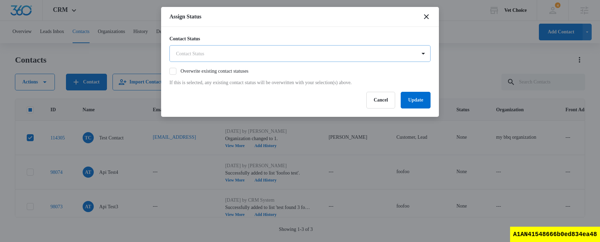
click at [259, 52] on body "CRM Apps Reputation Websites Forms CRM Email Social Shop Scheduling Payments PO…" at bounding box center [300, 120] width 600 height 241
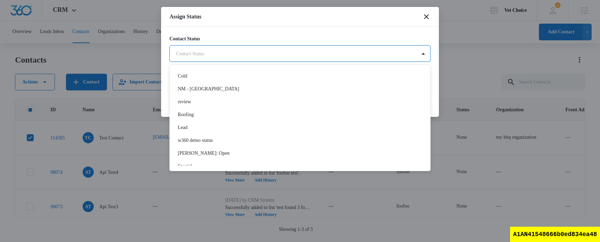
scroll to position [0, 0]
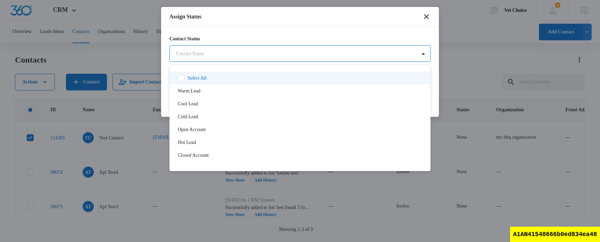
click at [427, 20] on div at bounding box center [300, 121] width 600 height 242
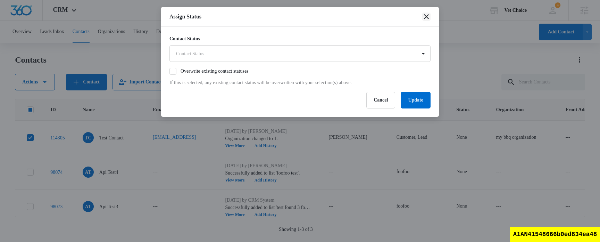
click at [428, 15] on icon "close" at bounding box center [426, 16] width 5 height 5
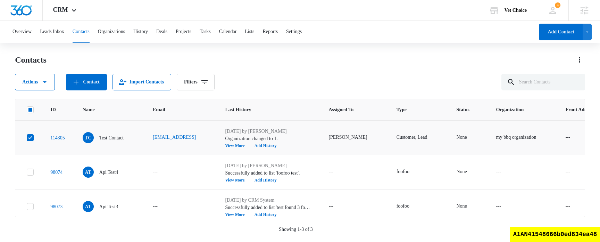
click at [32, 137] on icon at bounding box center [30, 137] width 6 height 6
click at [27, 138] on input "checkbox" at bounding box center [26, 138] width 0 height 0
checkbox input "false"
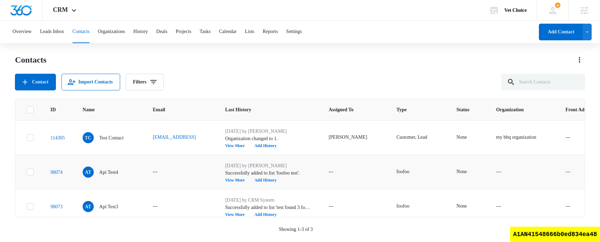
click at [31, 174] on icon at bounding box center [30, 172] width 6 height 6
click at [27, 172] on input "checkbox" at bounding box center [26, 172] width 0 height 0
checkbox input "true"
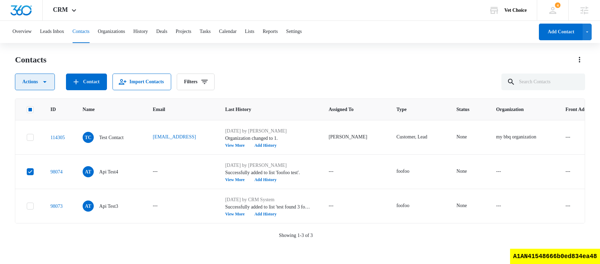
click at [35, 79] on button "Actions" at bounding box center [35, 82] width 40 height 17
click at [48, 104] on div "Export" at bounding box center [37, 104] width 27 height 5
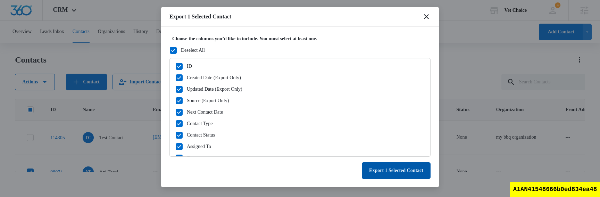
click at [369, 167] on button "Export 1 Selected Contact" at bounding box center [396, 170] width 69 height 17
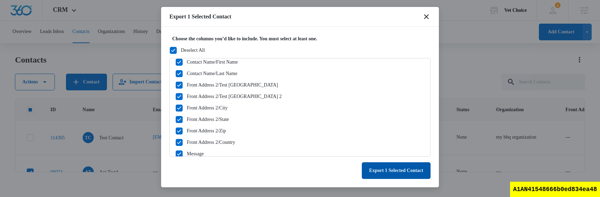
scroll to position [142, 0]
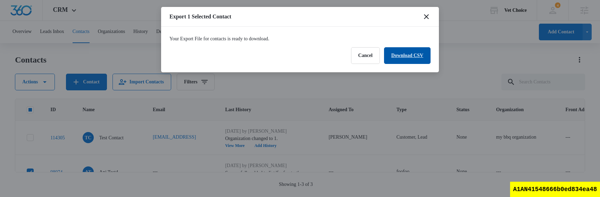
click at [406, 59] on link "Download CSV" at bounding box center [407, 55] width 47 height 17
click at [418, 57] on button "Finish" at bounding box center [416, 55] width 27 height 17
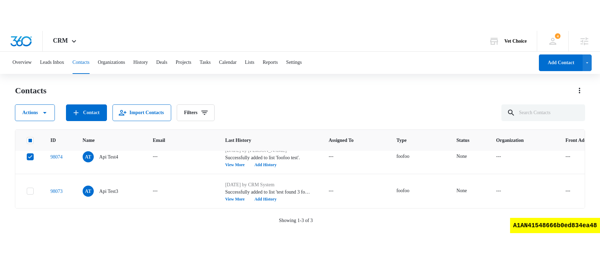
scroll to position [0, 0]
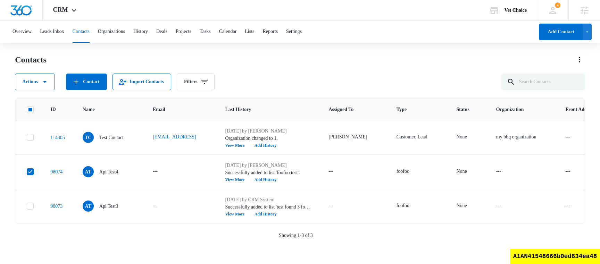
click at [543, 229] on div "A1AN41548666b0ed834ea48" at bounding box center [555, 256] width 90 height 15
copy div "A1AN41548666b0ed834ea48"
click at [554, 229] on div "A1AN41548666b0ed834ea48" at bounding box center [555, 256] width 90 height 15
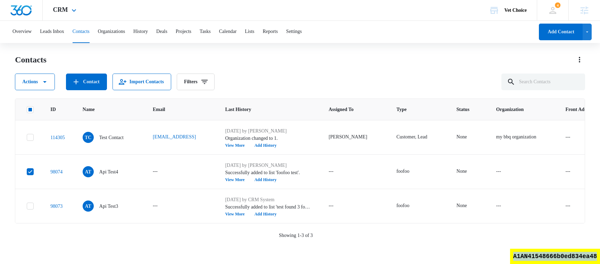
copy div "A1AN41548666b0ed834ea48"
click at [334, 56] on div "Contacts" at bounding box center [300, 59] width 570 height 11
click at [569, 229] on div "A1AN41548666b0ed834ea48" at bounding box center [555, 256] width 90 height 15
copy div "A1AN41548666b0ed834ea48"
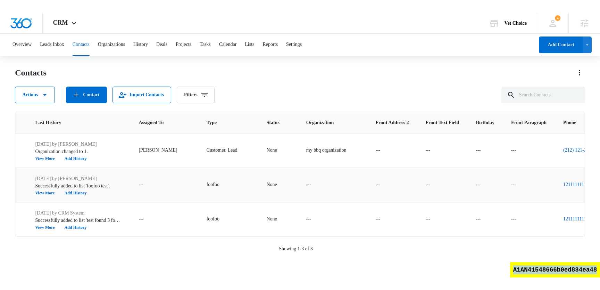
scroll to position [0, 380]
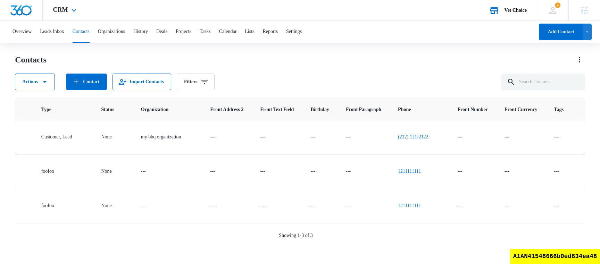
click at [517, 14] on div "Vet Choice Your Accounts View All" at bounding box center [508, 10] width 58 height 20
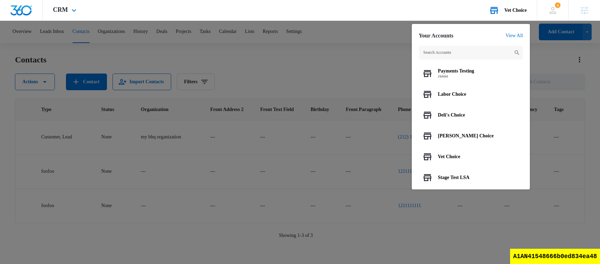
click at [480, 56] on input "text" at bounding box center [471, 53] width 104 height 14
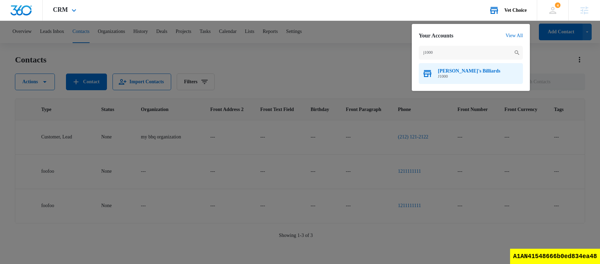
type input "j1000"
click at [462, 74] on span "J1000" at bounding box center [469, 76] width 63 height 5
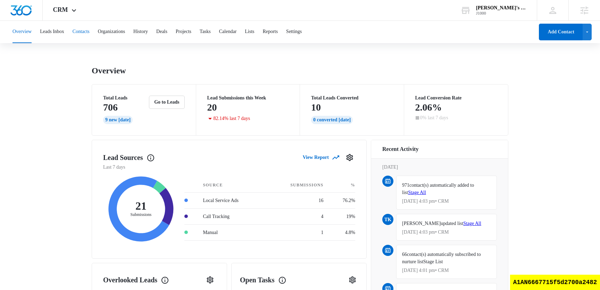
click at [84, 40] on button "Contacts" at bounding box center [81, 32] width 17 height 22
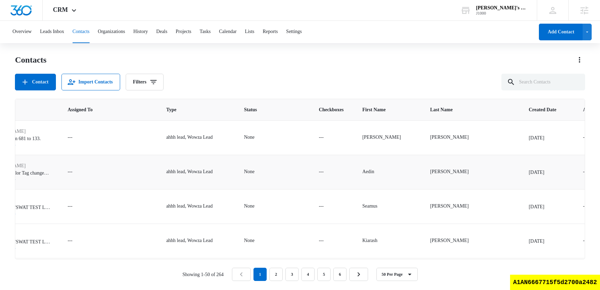
scroll to position [0, 392]
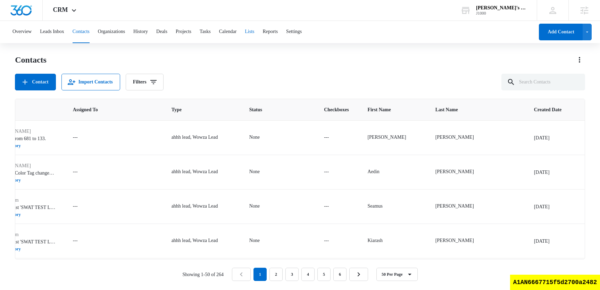
click at [254, 31] on button "Lists" at bounding box center [249, 32] width 9 height 22
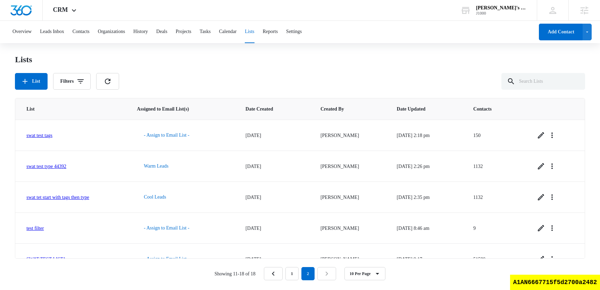
click at [378, 81] on div "List Filters" at bounding box center [300, 81] width 570 height 17
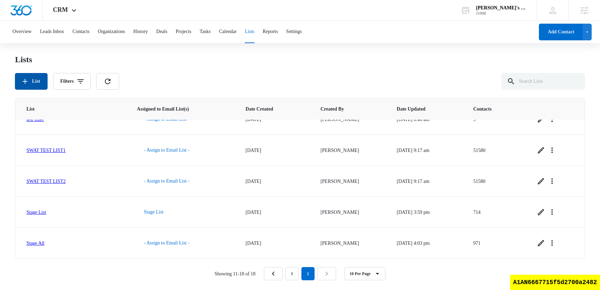
click at [36, 80] on button "List" at bounding box center [31, 81] width 32 height 17
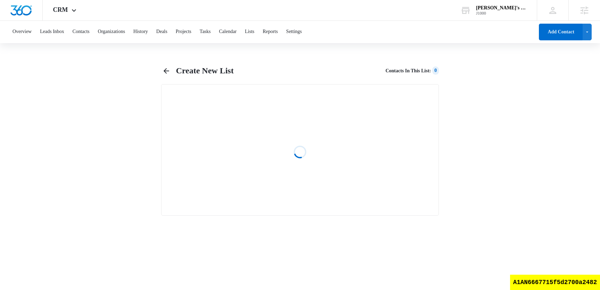
select select "31"
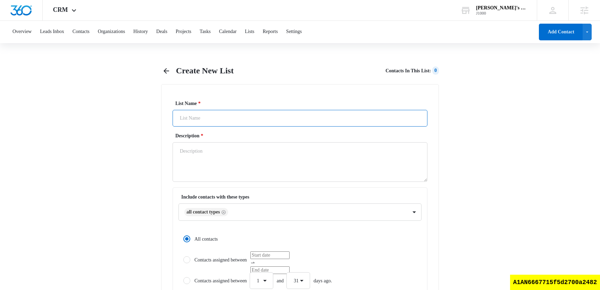
click at [238, 115] on input "List Name *" at bounding box center [300, 118] width 255 height 17
click at [223, 117] on input "everything list" at bounding box center [300, 118] width 255 height 17
type input "everything listv1"
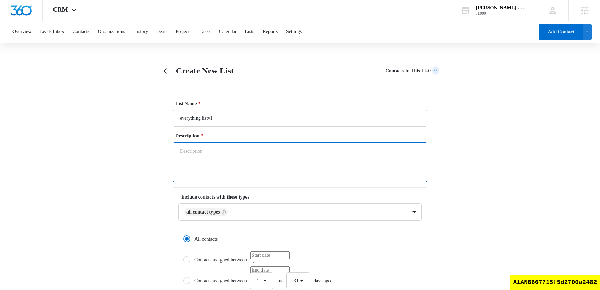
click at [218, 147] on textarea "Description *" at bounding box center [300, 162] width 255 height 40
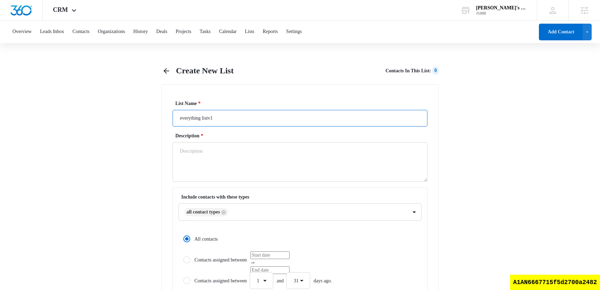
click at [226, 115] on input "everything listv1" at bounding box center [300, 118] width 255 height 17
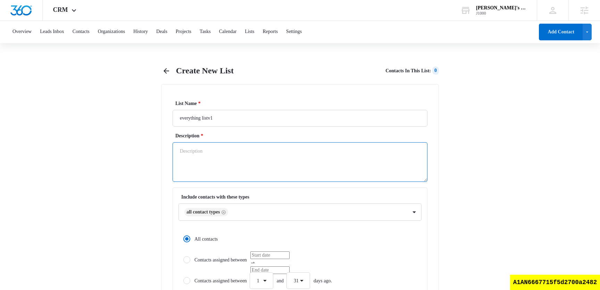
click at [216, 167] on textarea "Description *" at bounding box center [300, 162] width 255 height 40
paste textarea "everything listv1"
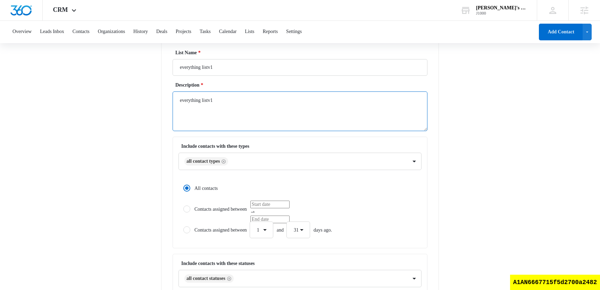
type textarea "everything listv1"
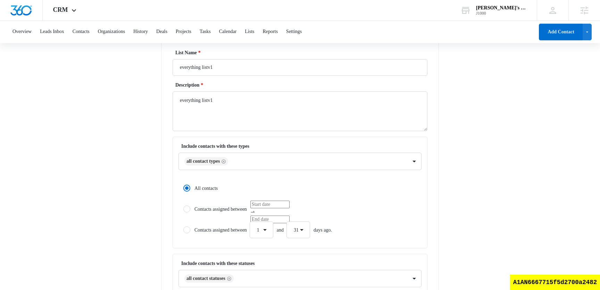
click at [214, 209] on label "Contacts assigned between" at bounding box center [300, 208] width 243 height 17
click at [183, 209] on input "Contacts assigned between" at bounding box center [181, 208] width 5 height 5
radio input "false"
radio input "true"
click at [209, 187] on label "All contacts" at bounding box center [300, 188] width 243 height 17
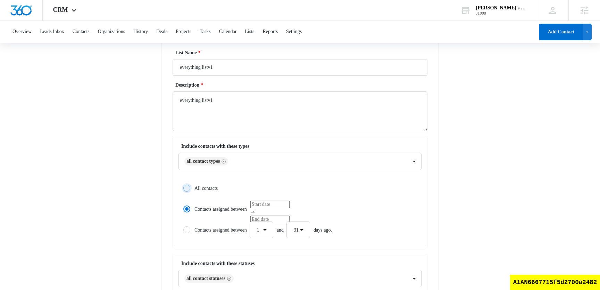
click at [183, 187] on input "All contacts" at bounding box center [181, 187] width 5 height 5
radio input "true"
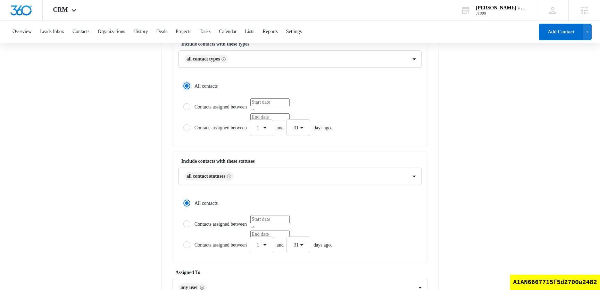
scroll to position [251, 0]
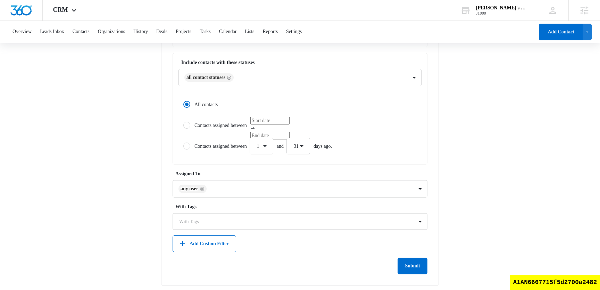
click at [554, 229] on div "A1AN6667715f5d2700a2482" at bounding box center [555, 281] width 90 height 15
copy div "A1AN6667715f5d2700a2482"
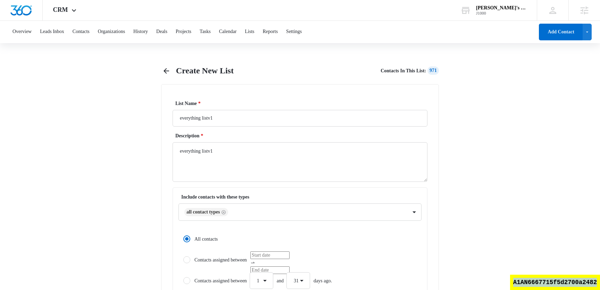
scroll to position [256, 0]
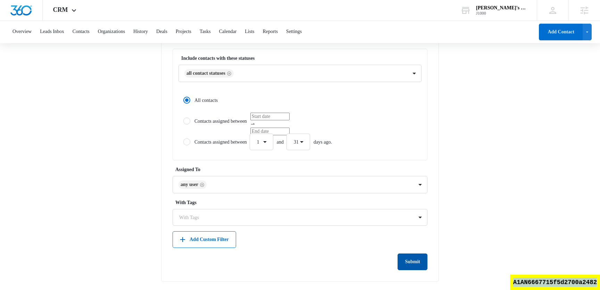
click at [407, 229] on button "Submit" at bounding box center [413, 261] width 30 height 17
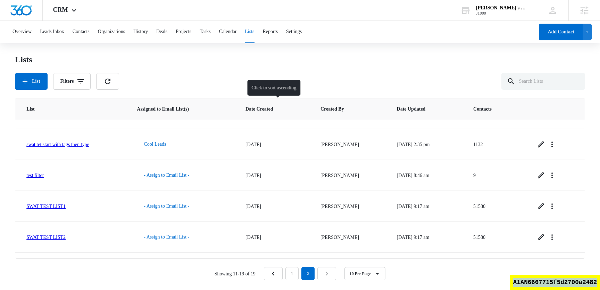
scroll to position [140, 0]
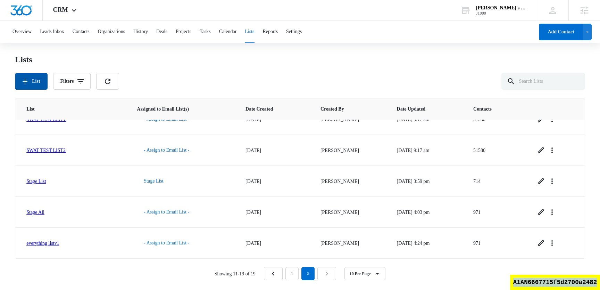
click at [32, 81] on button "List" at bounding box center [31, 81] width 32 height 17
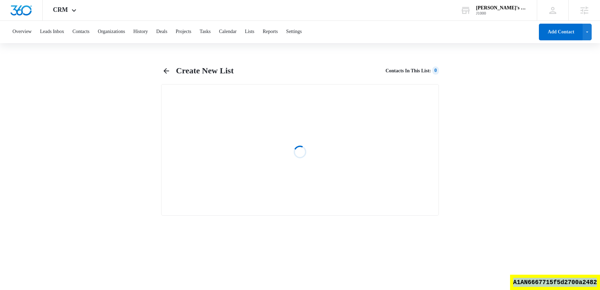
select select "31"
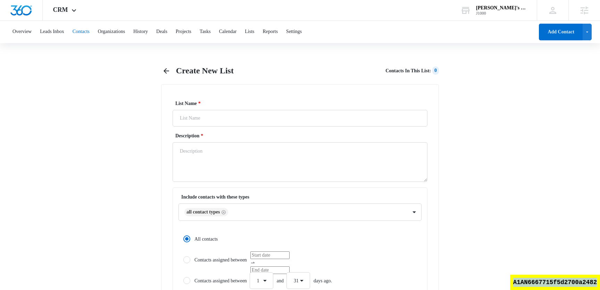
click at [90, 31] on button "Contacts" at bounding box center [81, 32] width 17 height 22
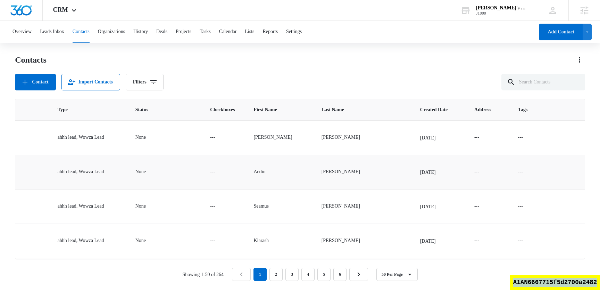
scroll to position [0, 626]
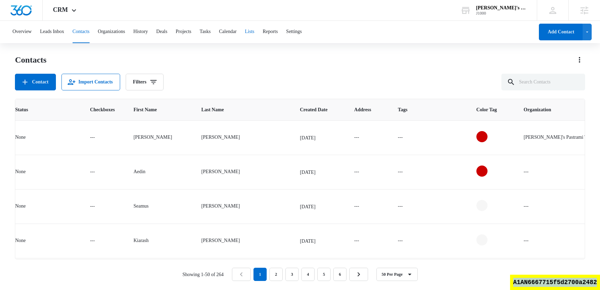
click at [254, 36] on button "Lists" at bounding box center [249, 32] width 9 height 22
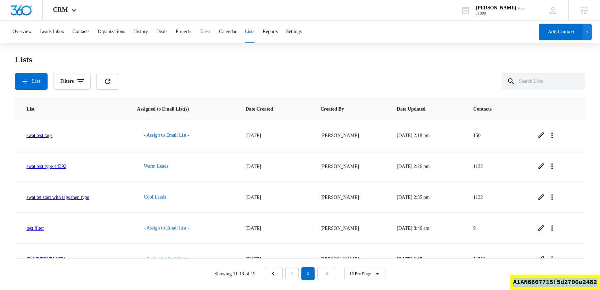
scroll to position [140, 0]
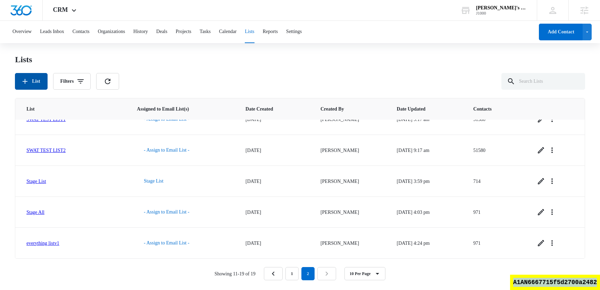
click at [32, 86] on button "List" at bounding box center [31, 81] width 32 height 17
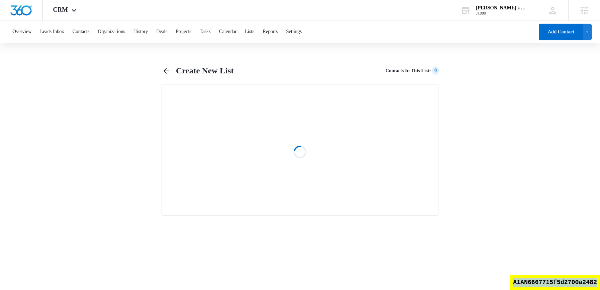
select select "31"
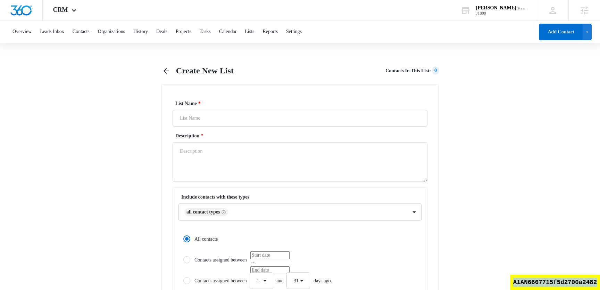
radio input "true"
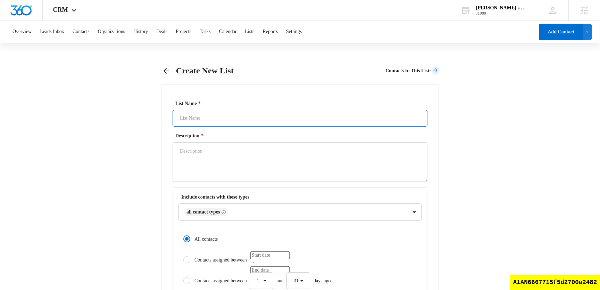
click at [200, 123] on input "List Name *" at bounding box center [300, 118] width 255 height 17
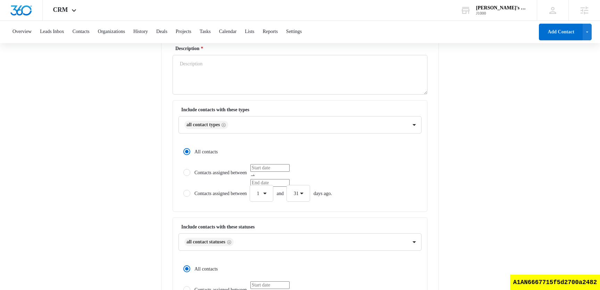
scroll to position [256, 0]
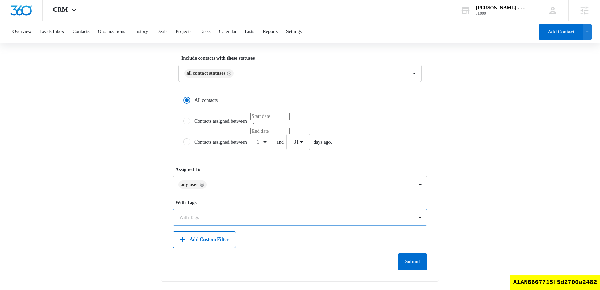
type input "list with color filter"
click at [217, 220] on div at bounding box center [295, 217] width 233 height 9
click at [243, 204] on label "With Tags" at bounding box center [302, 202] width 255 height 7
click at [221, 229] on button "Add Custom Filter" at bounding box center [205, 239] width 64 height 17
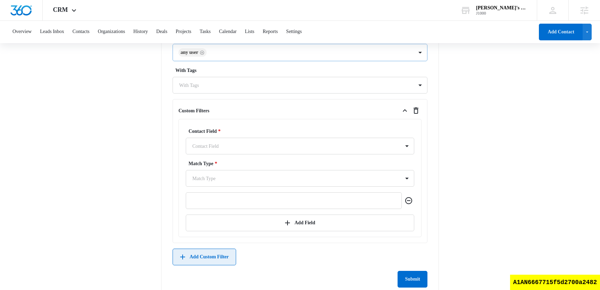
scroll to position [405, 0]
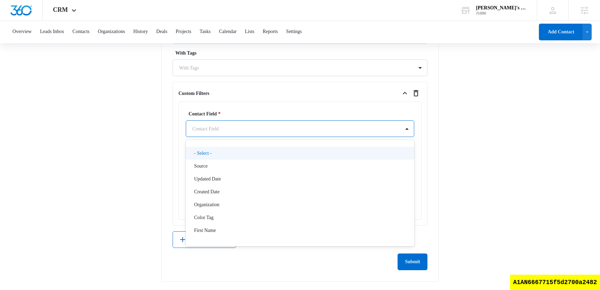
click at [273, 129] on div at bounding box center [291, 128] width 199 height 9
type input "color"
click at [242, 156] on div "Color Tag" at bounding box center [299, 152] width 210 height 7
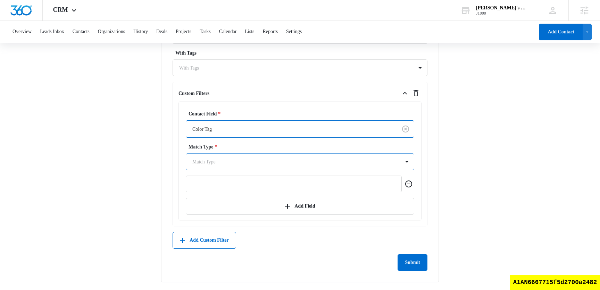
click at [218, 158] on div at bounding box center [291, 161] width 199 height 9
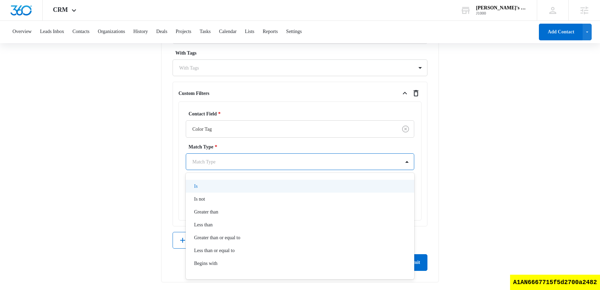
click at [211, 184] on div "Is" at bounding box center [299, 185] width 210 height 7
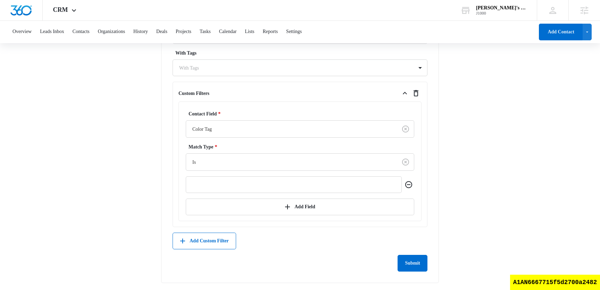
click at [217, 187] on input "text" at bounding box center [294, 184] width 216 height 17
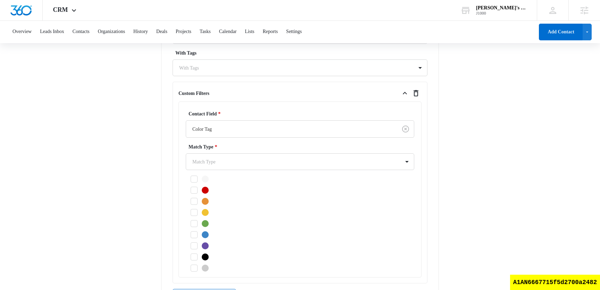
click at [192, 189] on icon at bounding box center [194, 190] width 6 height 6
click at [191, 189] on input "checkbox" at bounding box center [188, 190] width 5 height 5
checkbox input "true"
click at [166, 190] on div "List Name * list with color filter Description * Include contacts with these ty…" at bounding box center [300, 9] width 278 height 660
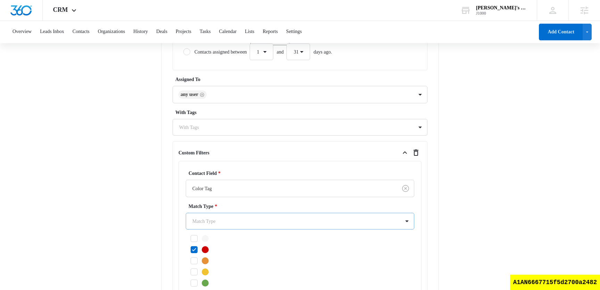
scroll to position [351, 0]
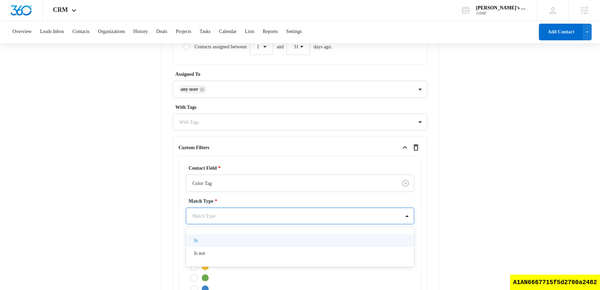
click at [231, 212] on div at bounding box center [291, 216] width 199 height 9
click at [210, 229] on div "Is" at bounding box center [299, 240] width 210 height 7
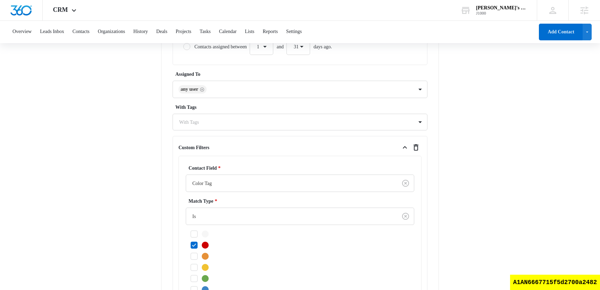
click at [144, 217] on main "Create New List Contacts In This List : 971 List Name * list with color filter …" at bounding box center [300, 58] width 600 height 688
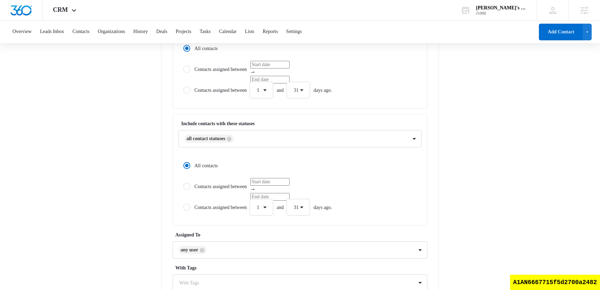
scroll to position [264, 0]
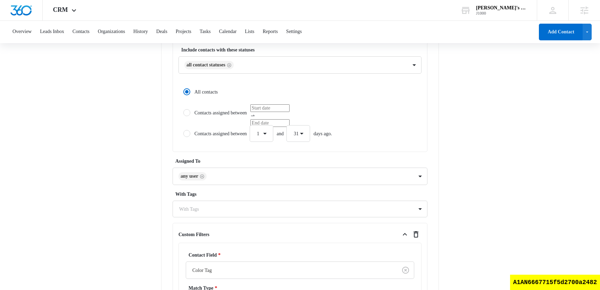
click at [207, 111] on label "Contacts assigned between" at bounding box center [300, 112] width 243 height 17
click at [183, 111] on input "Contacts assigned between" at bounding box center [181, 112] width 5 height 5
radio input "false"
radio input "true"
click at [202, 91] on label "All contacts" at bounding box center [300, 91] width 243 height 17
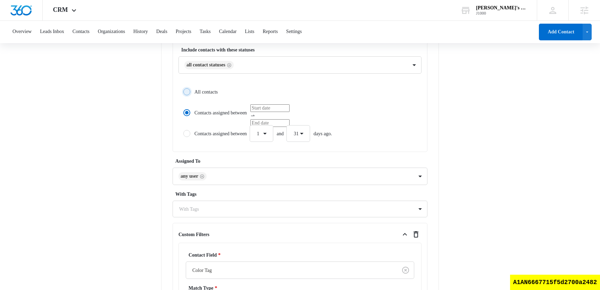
click at [183, 91] on input "All contacts" at bounding box center [181, 91] width 5 height 5
radio input "true"
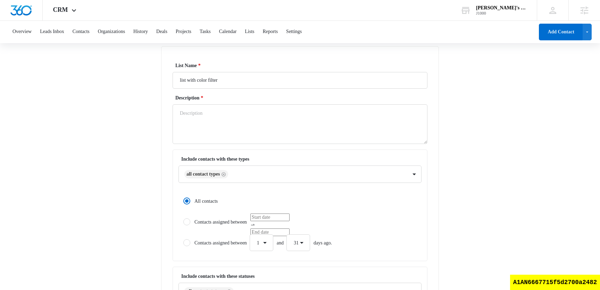
scroll to position [0, 0]
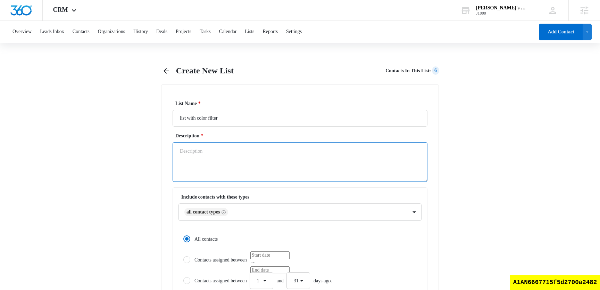
click at [235, 158] on textarea "Description *" at bounding box center [300, 162] width 255 height 40
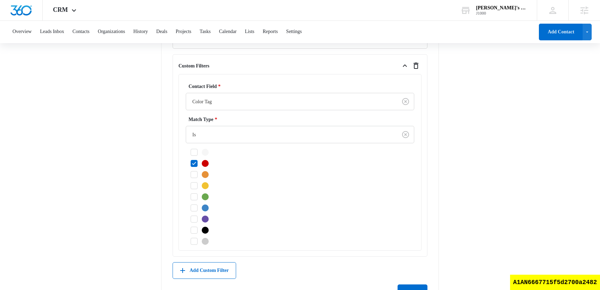
scroll to position [463, 0]
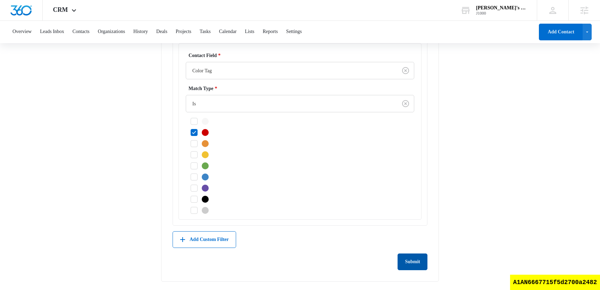
type textarea "test"
click at [422, 229] on button "Submit" at bounding box center [413, 261] width 30 height 17
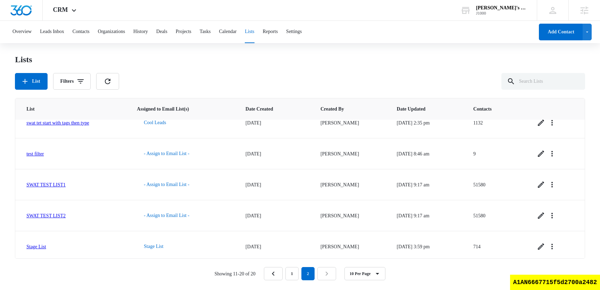
scroll to position [171, 0]
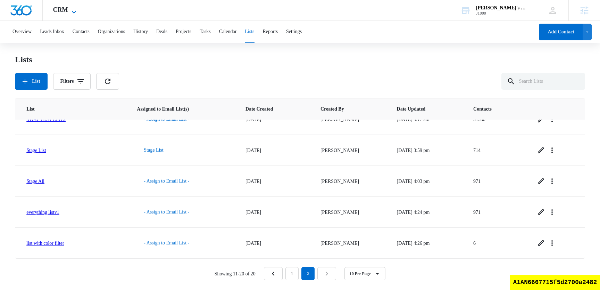
click at [70, 13] on icon at bounding box center [74, 12] width 8 height 8
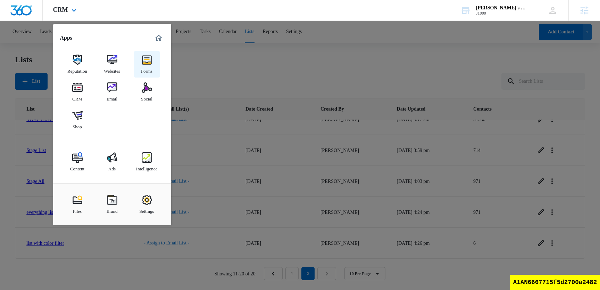
click at [150, 66] on div "Forms" at bounding box center [146, 69] width 11 height 9
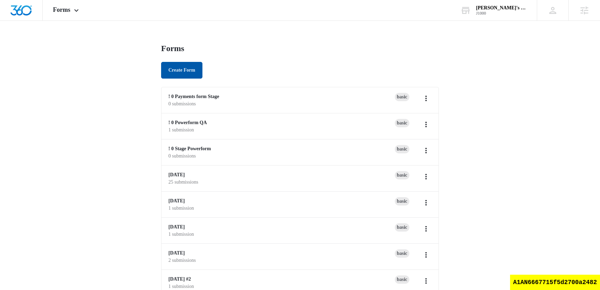
click at [184, 65] on button "Create Form" at bounding box center [181, 70] width 41 height 17
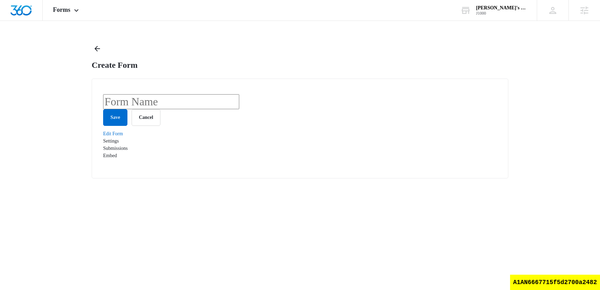
click at [176, 103] on input "text" at bounding box center [171, 101] width 136 height 15
click at [161, 108] on input "my test form" at bounding box center [171, 101] width 136 height 15
type input "m"
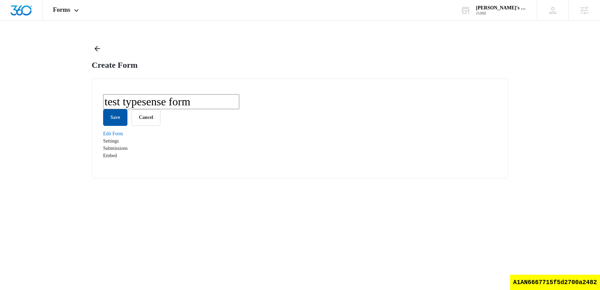
type input "test typesense form"
click at [113, 126] on button "Save" at bounding box center [115, 117] width 24 height 17
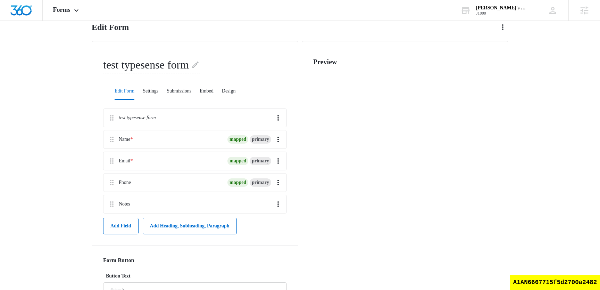
scroll to position [54, 0]
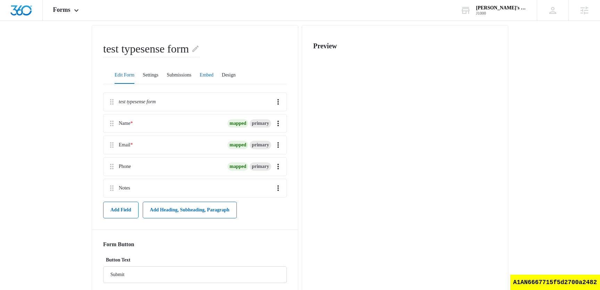
click at [214, 73] on button "Embed" at bounding box center [207, 75] width 14 height 17
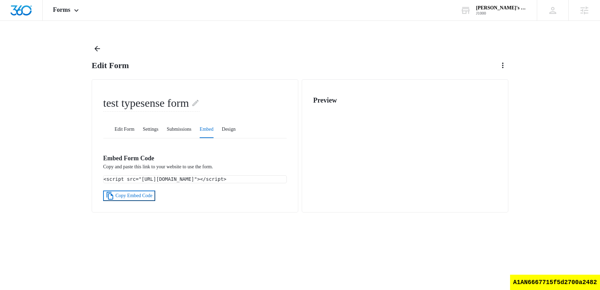
drag, startPoint x: 245, startPoint y: 198, endPoint x: 104, endPoint y: 176, distance: 142.3
click at [104, 176] on div "<script src="https://stage.marketing360.com/forms/loader/load.js?id=689d111486e…" at bounding box center [195, 178] width 183 height 7
copy code "<script src="https://stage.marketing360.com/forms/loader/load.js?id=689d111486e…"
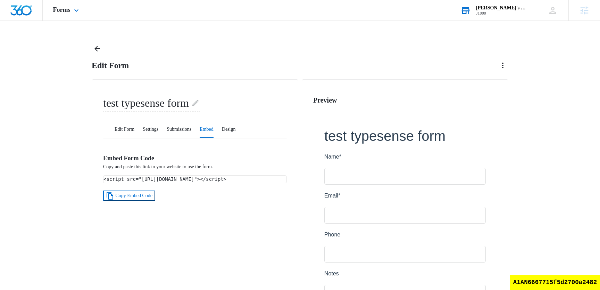
click at [509, 11] on div "J1000" at bounding box center [501, 13] width 51 height 5
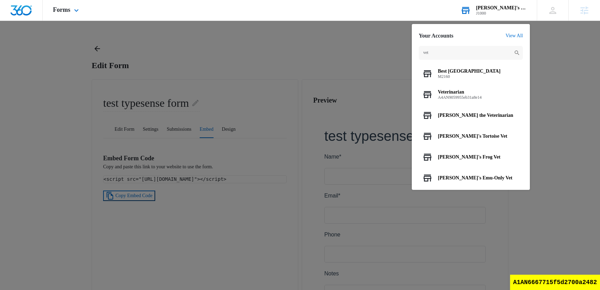
click at [456, 50] on input "vet" at bounding box center [471, 53] width 104 height 14
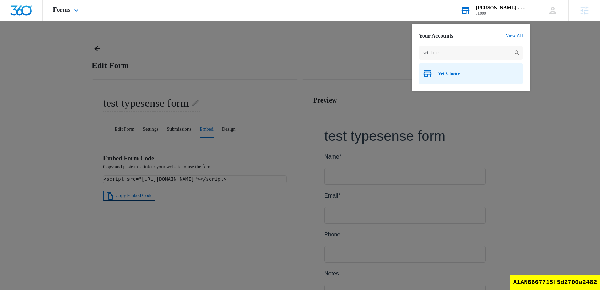
type input "vet choice"
click at [439, 78] on div "Vet Choice" at bounding box center [471, 73] width 104 height 21
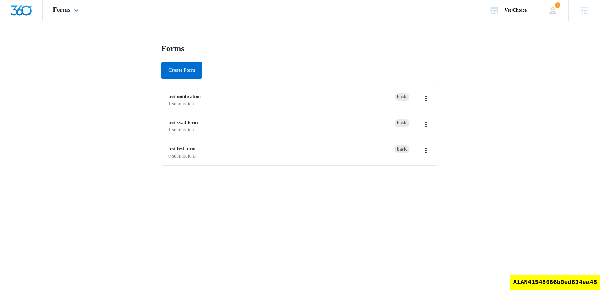
click at [61, 5] on div "Forms Apps Reputation Websites Forms CRM Email Social Shop Scheduling Payments …" at bounding box center [67, 10] width 48 height 20
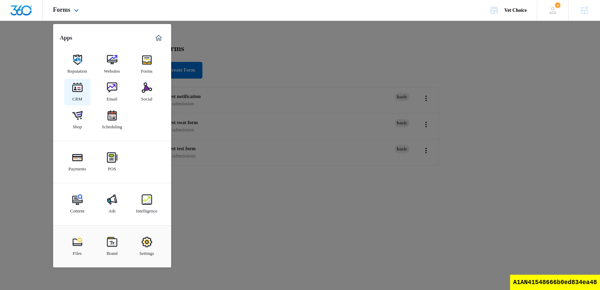
click at [83, 96] on link "CRM" at bounding box center [77, 92] width 26 height 26
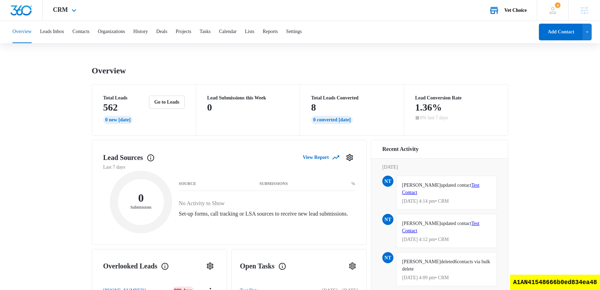
click at [513, 19] on div "Vet Choice Your Accounts View All" at bounding box center [508, 10] width 58 height 20
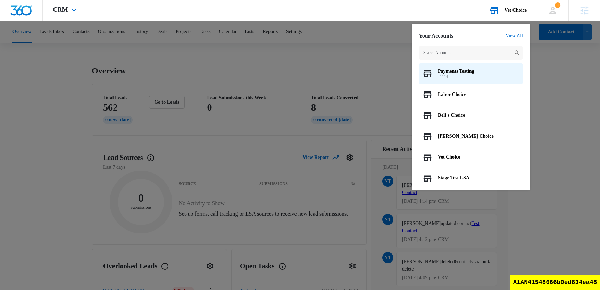
click at [472, 56] on input "text" at bounding box center [471, 53] width 104 height 14
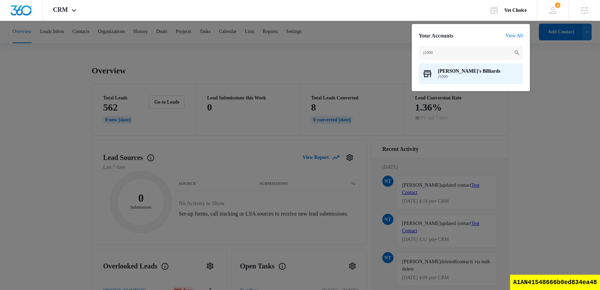
type input "j1000"
click at [456, 75] on span "J1000" at bounding box center [469, 76] width 63 height 5
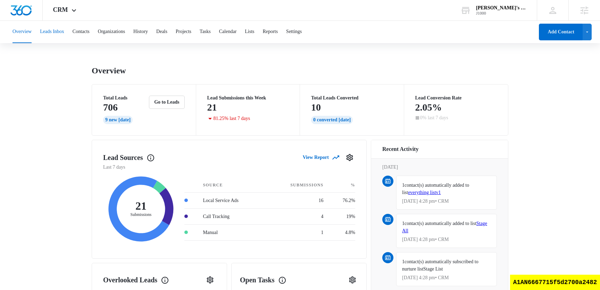
click at [64, 33] on button "Leads Inbox" at bounding box center [52, 32] width 24 height 22
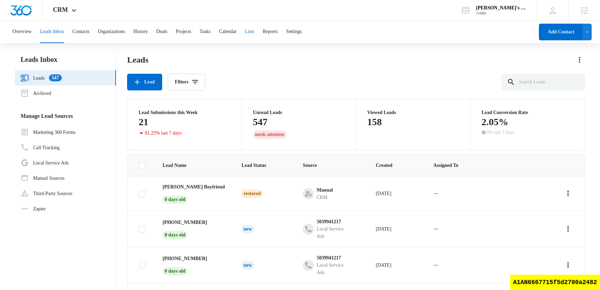
click at [254, 39] on button "Lists" at bounding box center [249, 32] width 9 height 22
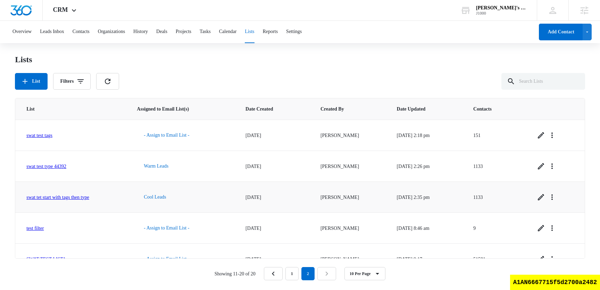
scroll to position [171, 0]
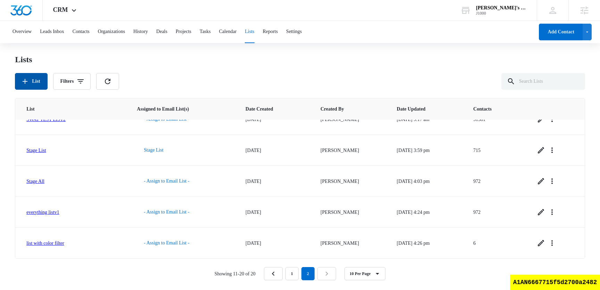
click at [45, 79] on button "List" at bounding box center [31, 81] width 32 height 17
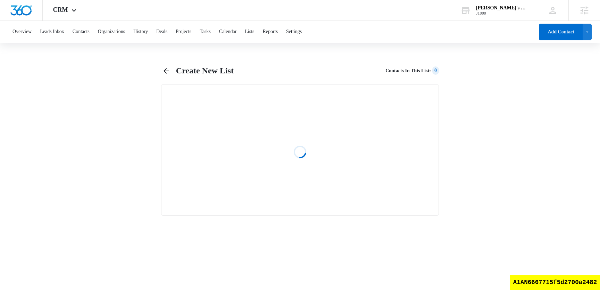
select select "31"
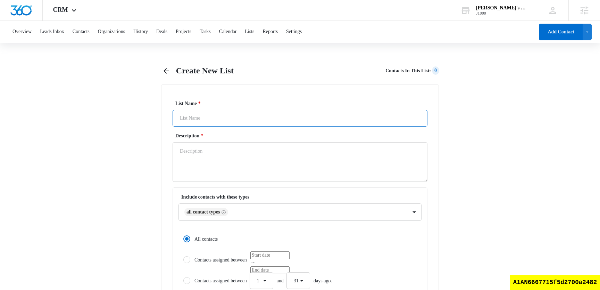
click at [220, 123] on input "List Name *" at bounding box center [300, 118] width 255 height 17
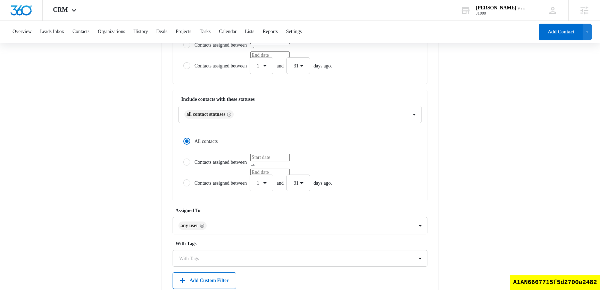
scroll to position [256, 0]
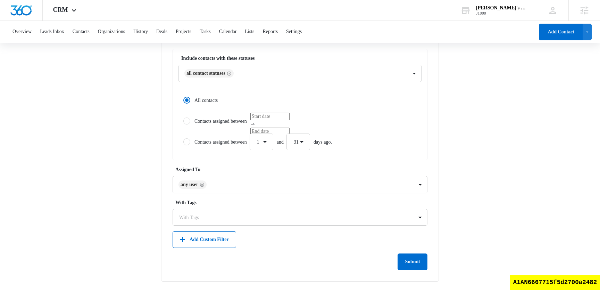
type input "all status change history with date filter"
click at [242, 122] on label "Contacts assigned between" at bounding box center [300, 121] width 243 height 17
click at [183, 122] on input "Contacts assigned between" at bounding box center [181, 120] width 5 height 5
radio input "false"
radio input "true"
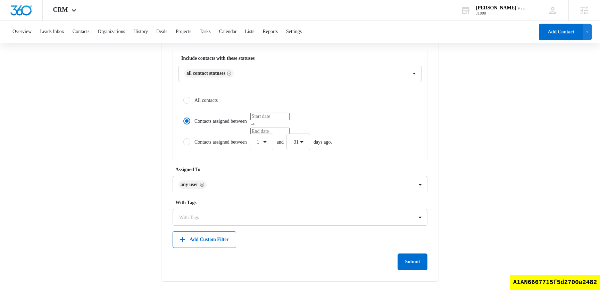
click at [277, 120] on input "Contacts assigned between" at bounding box center [269, 117] width 39 height 8
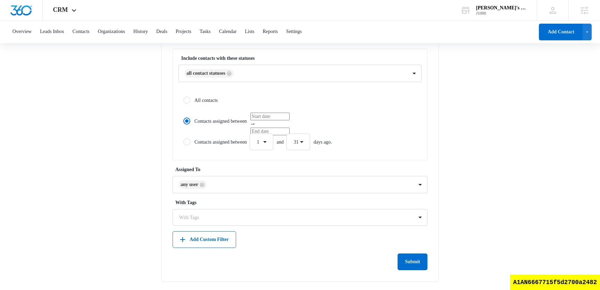
type input "8/01/2010"
type input "8/02/2010"
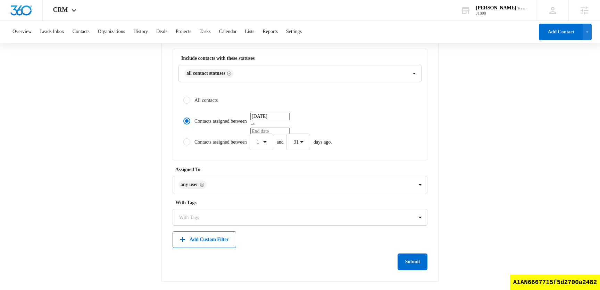
type input "8/13/2025"
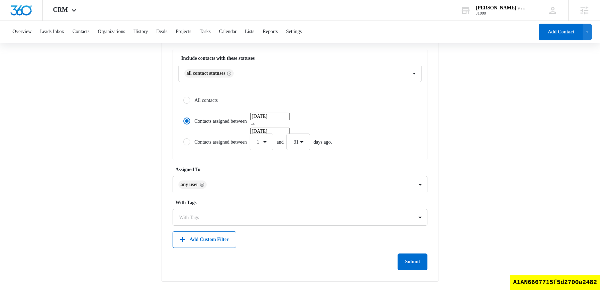
click at [207, 93] on label "All contacts" at bounding box center [300, 100] width 243 height 17
click at [183, 98] on input "All contacts" at bounding box center [181, 100] width 5 height 5
click at [203, 119] on label "Contacts assigned between 8/01/2010 8/13/2025" at bounding box center [300, 121] width 243 height 17
click at [183, 119] on input "Contacts assigned between 8/01/2010 8/13/2025" at bounding box center [181, 120] width 5 height 5
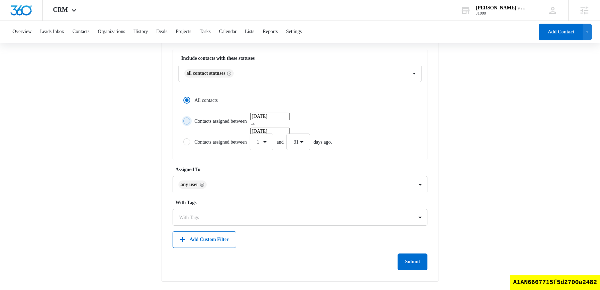
radio input "false"
radio input "true"
click at [419, 229] on button "Submit" at bounding box center [413, 261] width 30 height 17
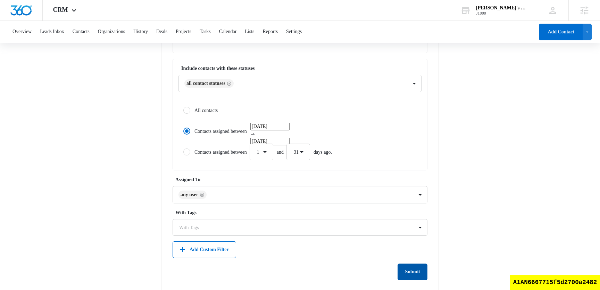
scroll to position [6, 0]
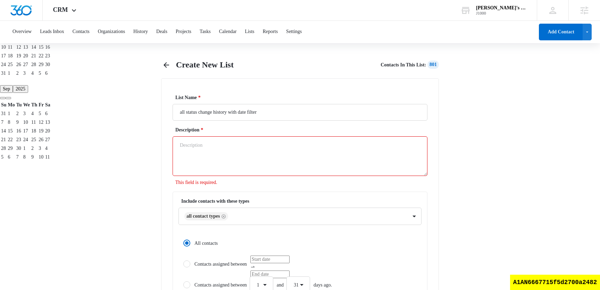
click at [296, 161] on textarea "Description *" at bounding box center [300, 156] width 255 height 40
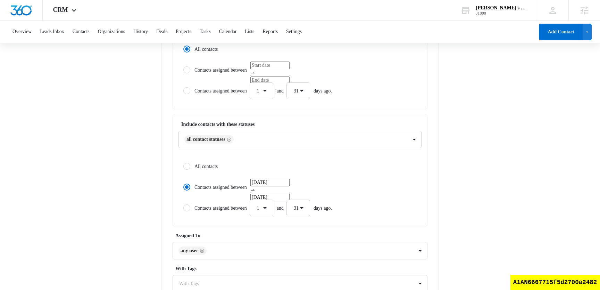
scroll to position [256, 0]
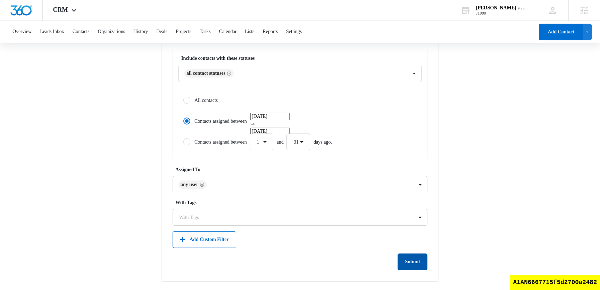
type textarea "test"
click at [409, 229] on button "Submit" at bounding box center [413, 261] width 30 height 17
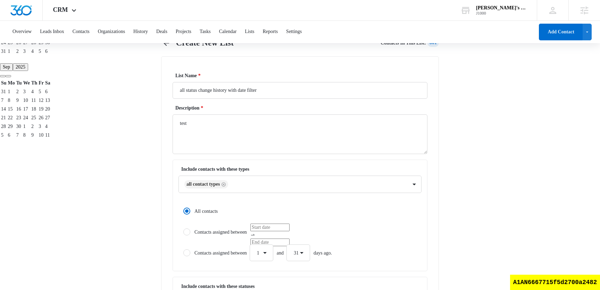
scroll to position [0, 0]
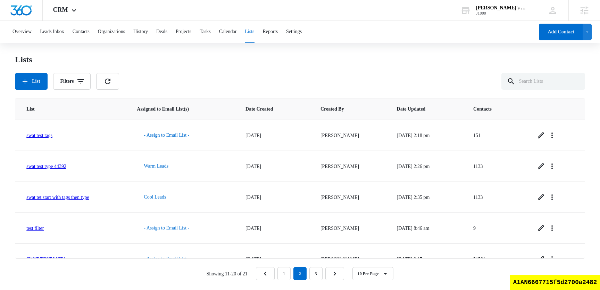
scroll to position [171, 0]
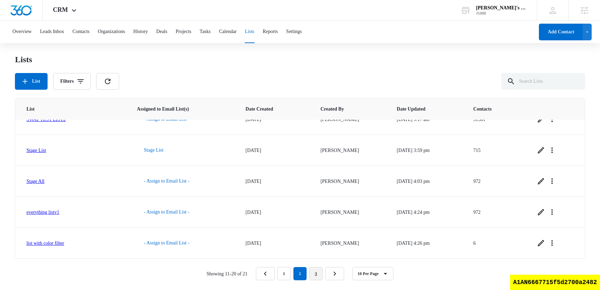
click at [320, 229] on link "3" at bounding box center [315, 273] width 13 height 13
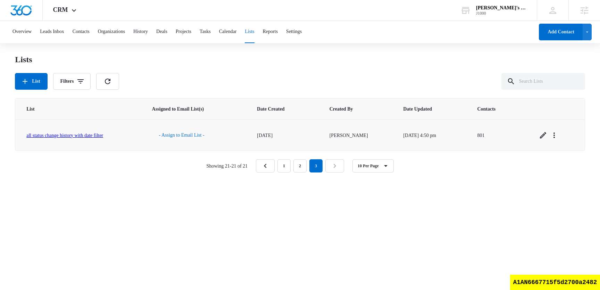
click at [93, 135] on link "all status change history with date filter" at bounding box center [64, 135] width 77 height 5
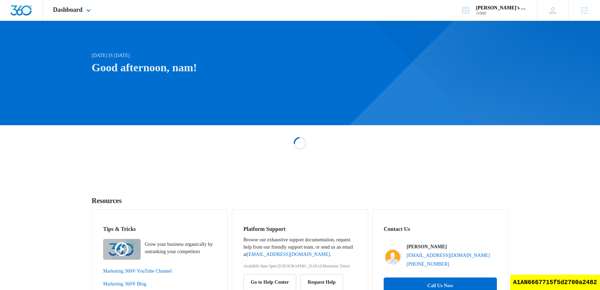
click at [79, 14] on div "Dashboard Apps Reputation Websites Forms CRM Email Social Shop Content Ads Inte…" at bounding box center [73, 10] width 60 height 20
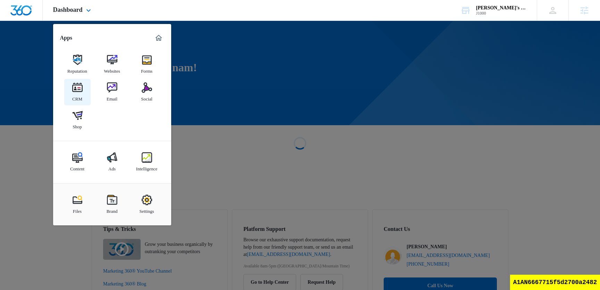
click at [81, 92] on img at bounding box center [77, 87] width 10 height 10
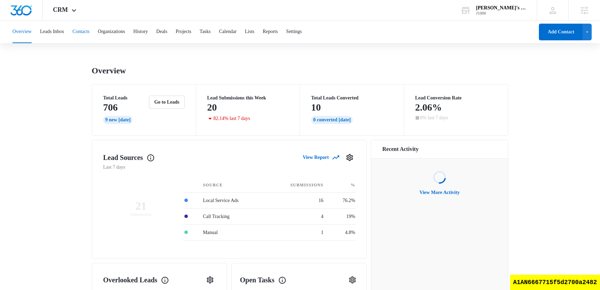
click at [89, 35] on button "Contacts" at bounding box center [81, 32] width 17 height 22
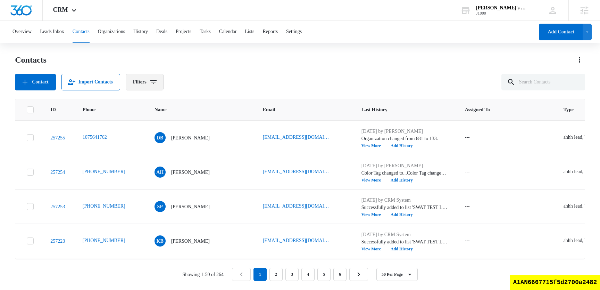
click at [158, 88] on button "Filters" at bounding box center [145, 82] width 38 height 17
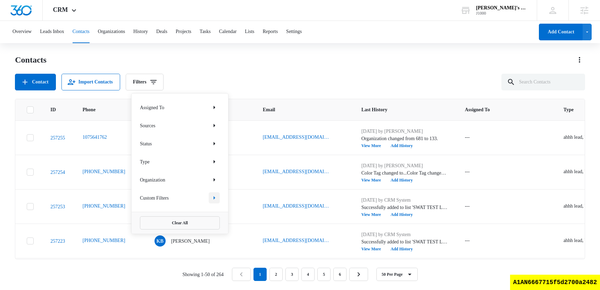
click at [210, 199] on icon "Show Custom Filters filters" at bounding box center [214, 197] width 8 height 8
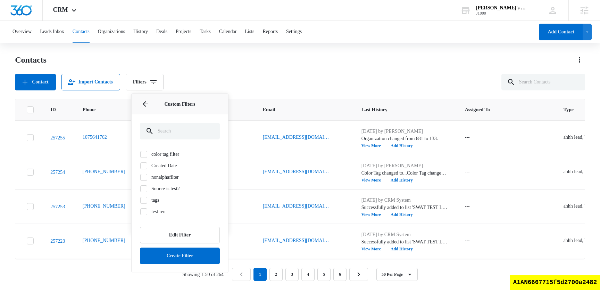
click at [142, 156] on icon at bounding box center [144, 154] width 6 height 6
click at [140, 154] on input "color tag filter" at bounding box center [140, 154] width 0 height 0
checkbox input "true"
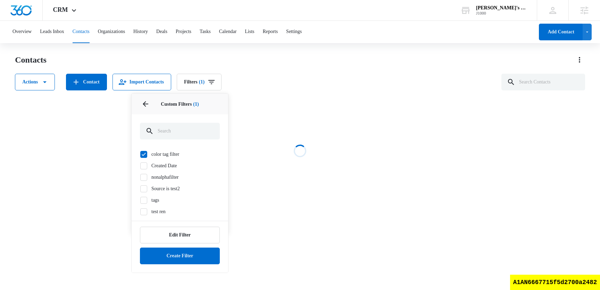
click at [290, 63] on div "Contacts" at bounding box center [300, 59] width 570 height 11
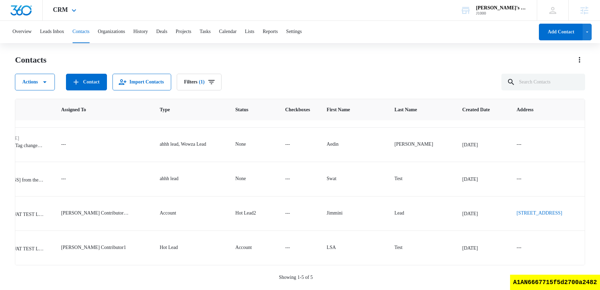
scroll to position [44, 396]
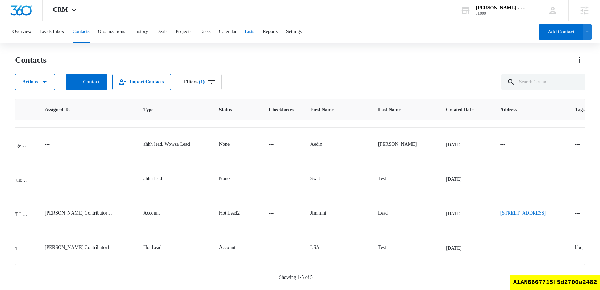
click at [254, 33] on button "Lists" at bounding box center [249, 32] width 9 height 22
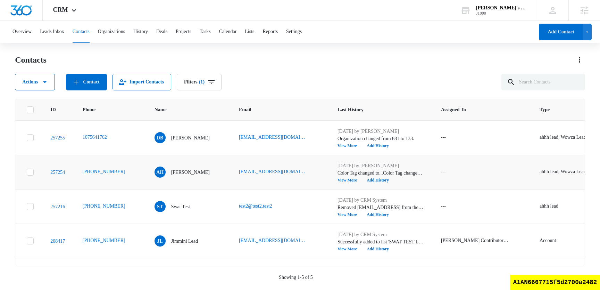
scroll to position [44, 0]
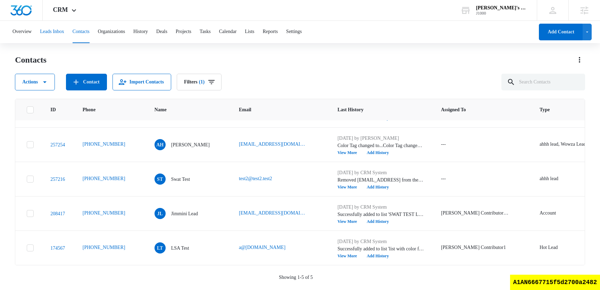
click at [64, 35] on button "Leads Inbox" at bounding box center [52, 32] width 24 height 22
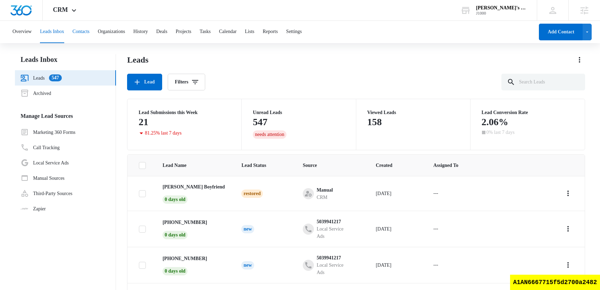
click at [90, 33] on button "Contacts" at bounding box center [81, 32] width 17 height 22
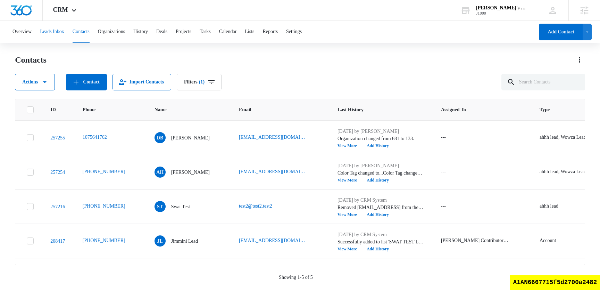
click at [57, 29] on button "Leads Inbox" at bounding box center [52, 32] width 24 height 22
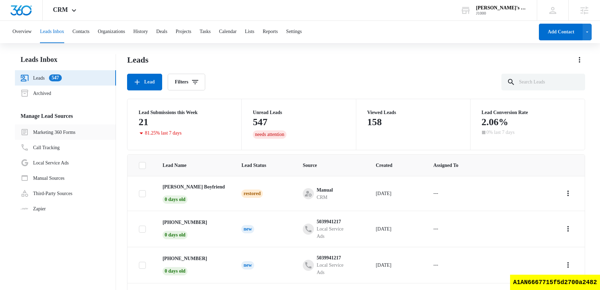
click at [61, 136] on link "Marketing 360 Forms" at bounding box center [47, 132] width 55 height 8
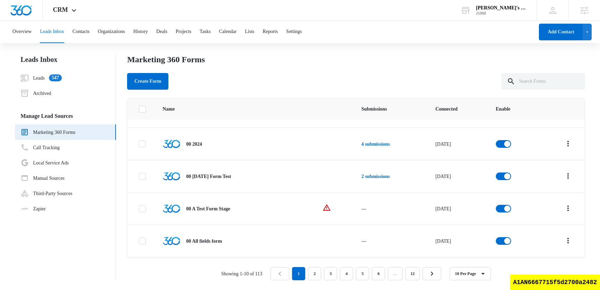
scroll to position [184, 0]
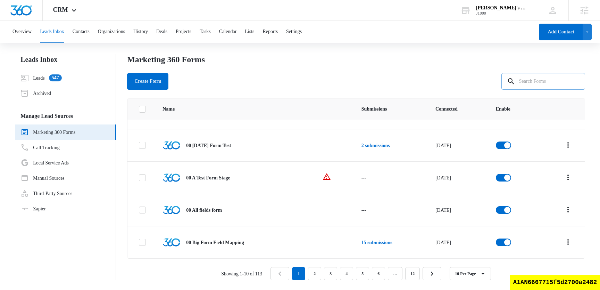
click at [546, 85] on input "text" at bounding box center [544, 81] width 84 height 17
type input "typesense"
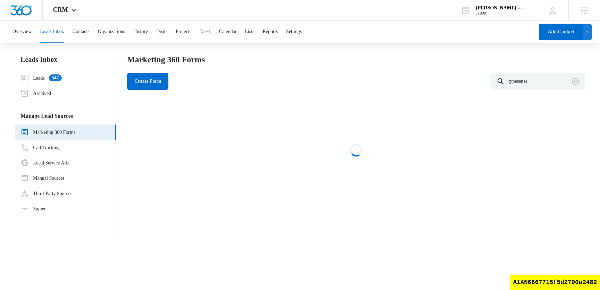
scroll to position [0, 0]
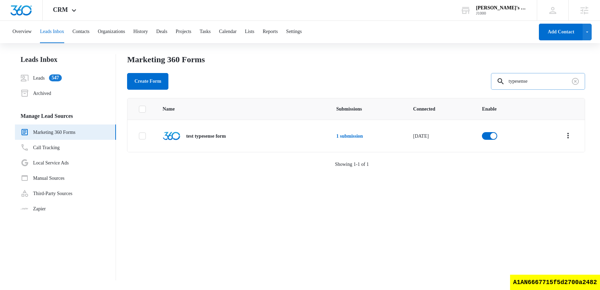
click at [542, 79] on input "typesense" at bounding box center [538, 81] width 94 height 17
click at [363, 133] on link "1 submission" at bounding box center [349, 135] width 27 height 5
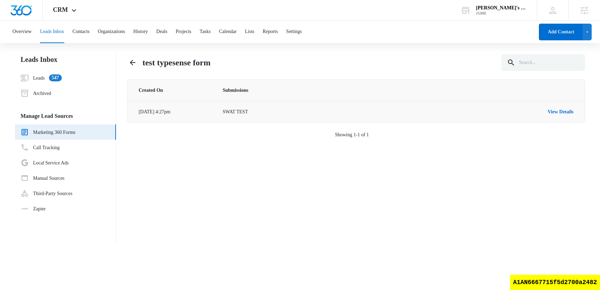
click at [554, 106] on td "View Details" at bounding box center [488, 112] width 191 height 22
click at [553, 113] on link "View Details" at bounding box center [561, 111] width 26 height 5
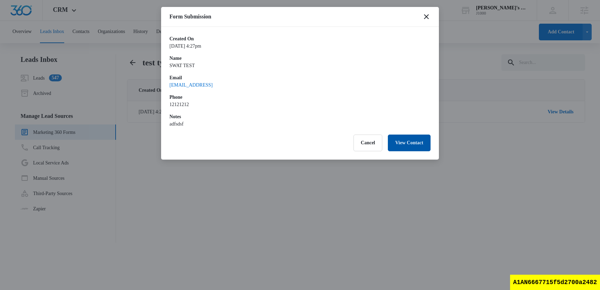
click at [398, 139] on button "View Contact" at bounding box center [409, 142] width 43 height 17
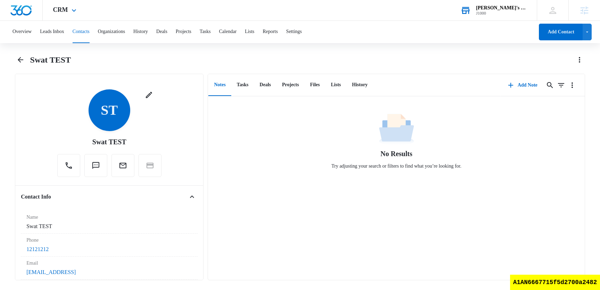
click at [506, 14] on div "J1000" at bounding box center [501, 13] width 51 height 5
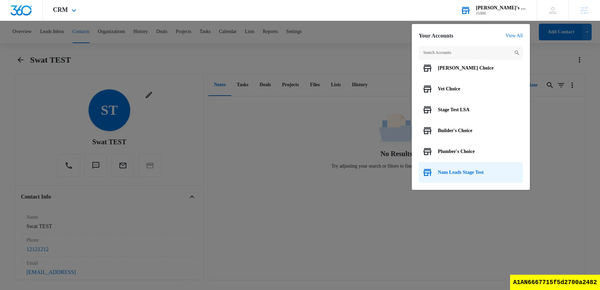
scroll to position [69, 0]
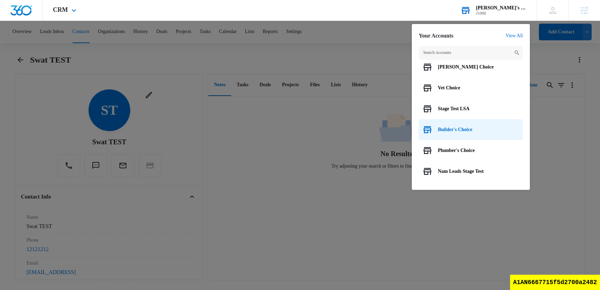
click at [469, 130] on span "Builder's Choice" at bounding box center [455, 130] width 34 height 6
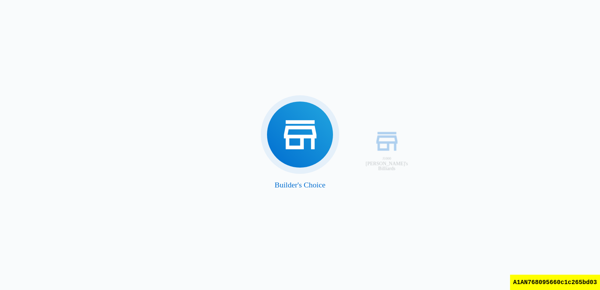
click at [551, 282] on div "A1AN768095660c1c265bd03" at bounding box center [555, 281] width 90 height 15
copy div "A1AN768095660c1c265bd03"
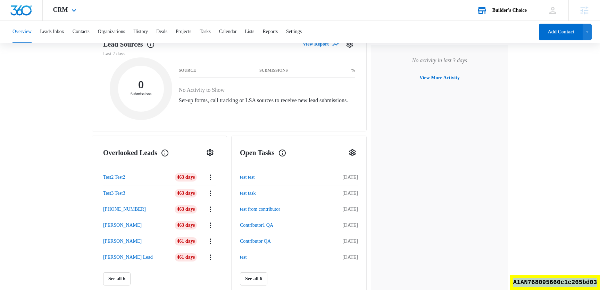
scroll to position [165, 0]
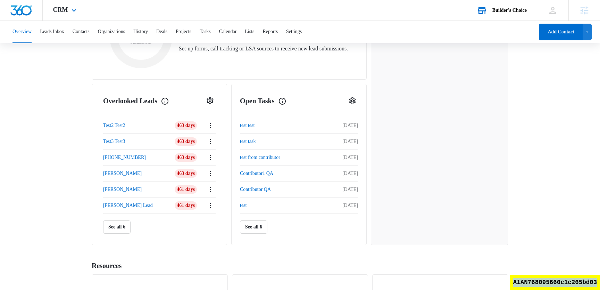
click at [560, 281] on div "A1AN768095660c1c265bd03" at bounding box center [555, 281] width 90 height 15
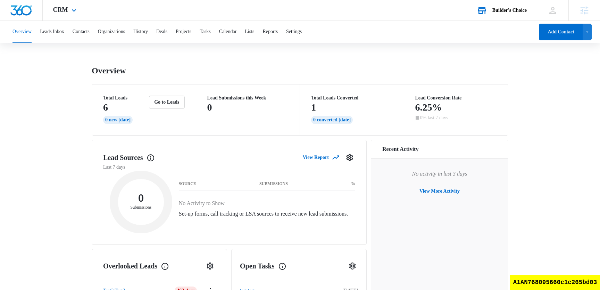
click at [539, 281] on div "A1AN768095660c1c265bd03" at bounding box center [555, 281] width 90 height 15
copy div "A1AN768095660c1c265bd03"
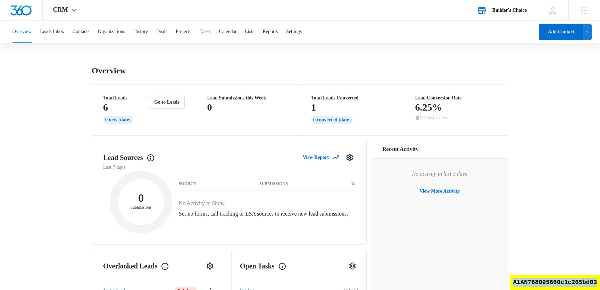
click at [570, 280] on div "A1AN768095660c1c265bd03" at bounding box center [555, 281] width 90 height 15
click at [567, 279] on div "A1AN768095660c1c265bd03" at bounding box center [555, 281] width 90 height 15
click at [87, 34] on button "Contacts" at bounding box center [81, 32] width 17 height 22
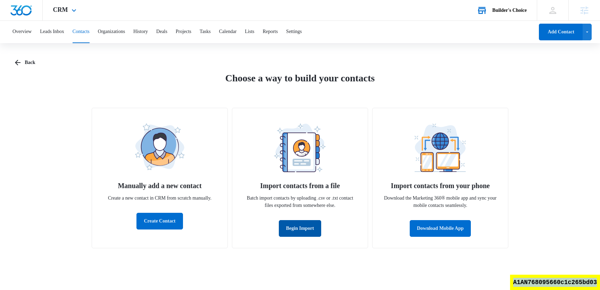
click at [295, 231] on button "Begin Import" at bounding box center [300, 228] width 43 height 17
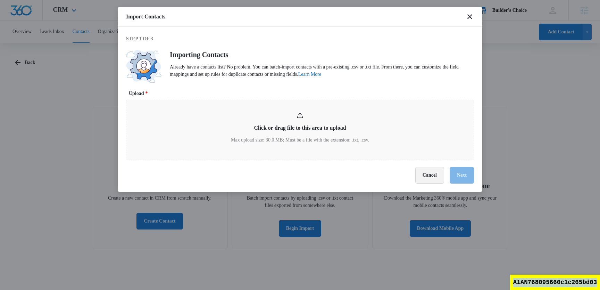
click at [435, 179] on button "Cancel" at bounding box center [429, 175] width 29 height 17
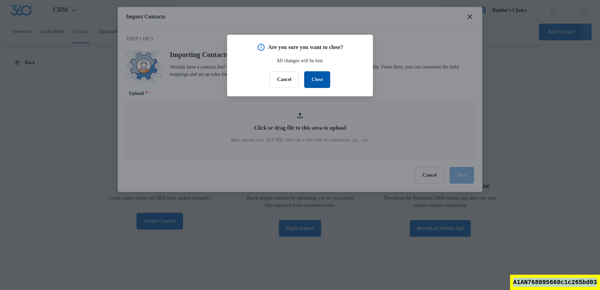
click at [324, 81] on button "Close" at bounding box center [317, 79] width 26 height 17
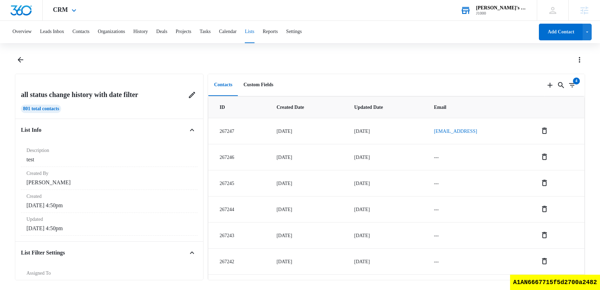
click at [499, 11] on div "J1000" at bounding box center [501, 13] width 51 height 5
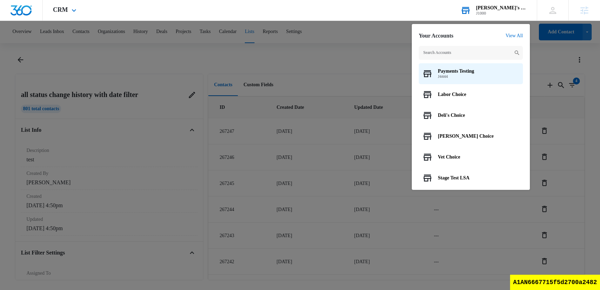
click at [481, 47] on input "text" at bounding box center [471, 53] width 104 height 14
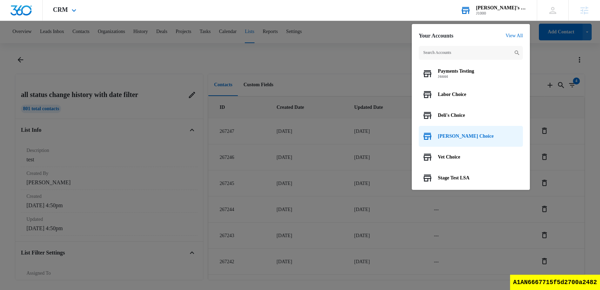
scroll to position [89, 0]
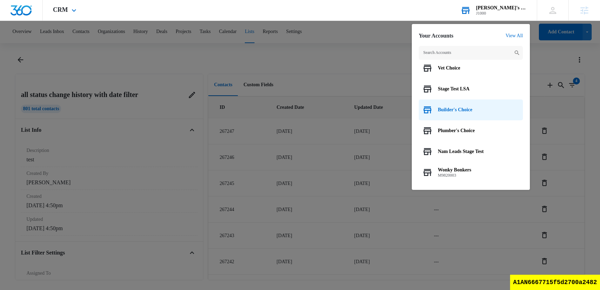
click at [462, 113] on div "Builder's Choice" at bounding box center [471, 109] width 104 height 21
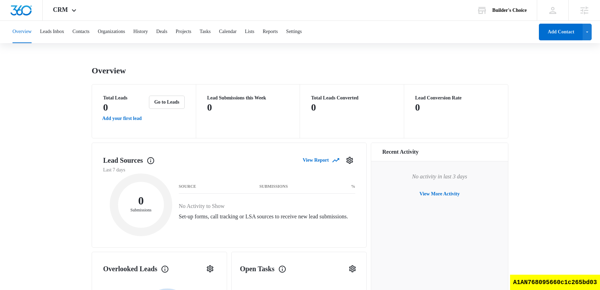
click at [529, 283] on div "A1AN768095660c1c265bd03" at bounding box center [555, 281] width 90 height 15
copy div "A1AN768095660c1c265bd03"
click at [89, 34] on button "Contacts" at bounding box center [81, 32] width 17 height 22
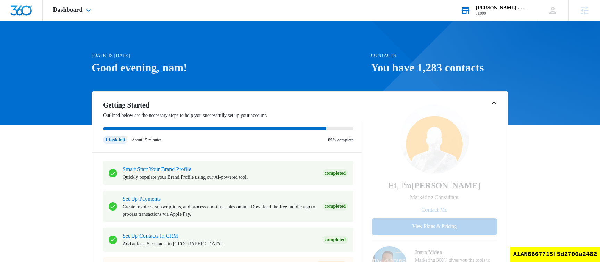
click at [513, 14] on div "J1000" at bounding box center [501, 13] width 51 height 5
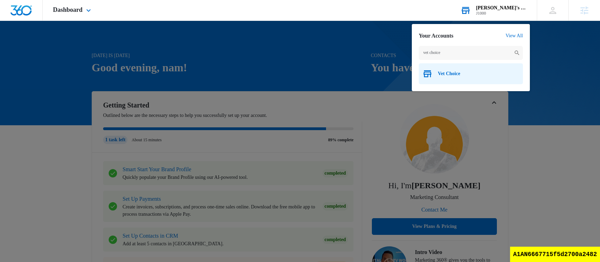
type input "vet choice"
click at [453, 74] on span "Vet Choice" at bounding box center [449, 74] width 22 height 6
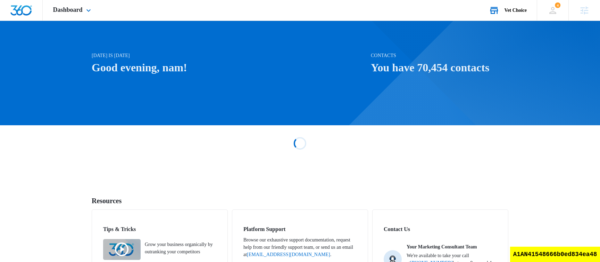
click at [85, 14] on div "Dashboard Apps Reputation Websites Forms CRM Email Social Shop Scheduling Payme…" at bounding box center [73, 10] width 60 height 20
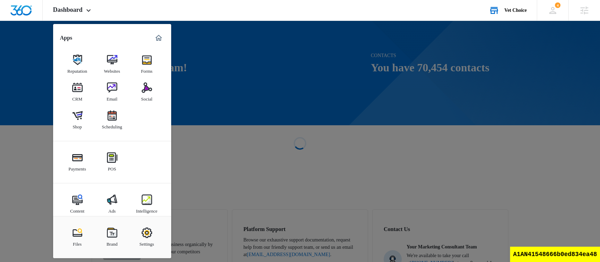
click at [326, 71] on div at bounding box center [300, 131] width 600 height 262
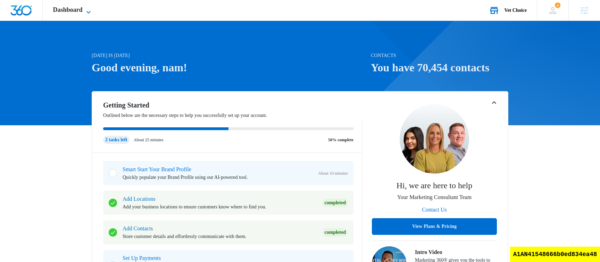
click at [83, 12] on span "Dashboard" at bounding box center [68, 9] width 30 height 7
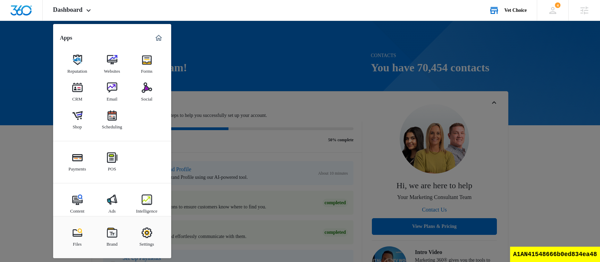
click at [263, 65] on div at bounding box center [300, 131] width 600 height 262
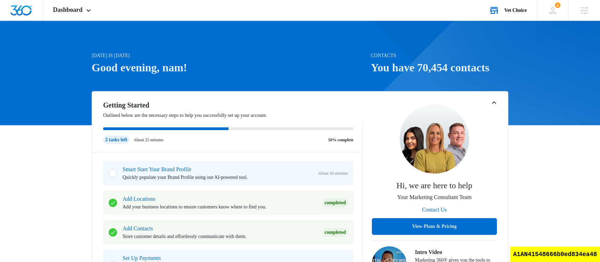
click at [512, 11] on div "Vet Choice" at bounding box center [516, 11] width 22 height 6
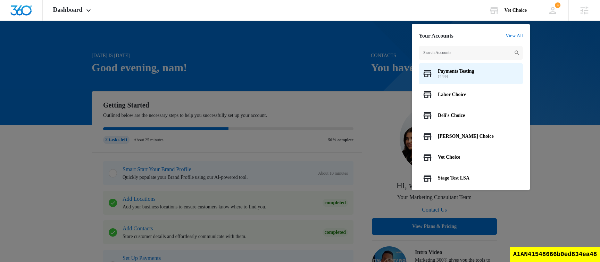
click at [270, 70] on div at bounding box center [300, 131] width 600 height 262
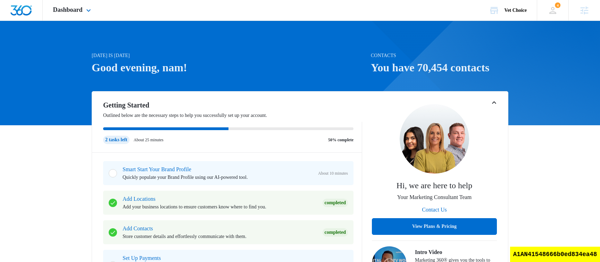
click at [83, 20] on div "Dashboard Apps Reputation Websites Forms CRM Email Social Shop Scheduling Payme…" at bounding box center [73, 10] width 60 height 20
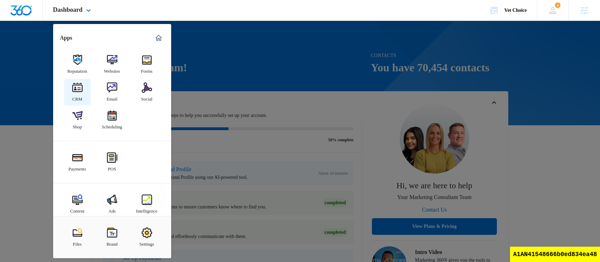
click at [80, 88] on img at bounding box center [77, 87] width 10 height 10
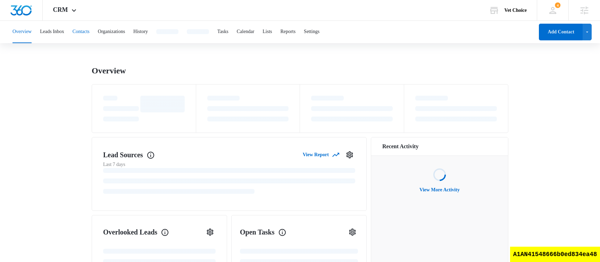
click at [90, 33] on button "Contacts" at bounding box center [81, 32] width 17 height 22
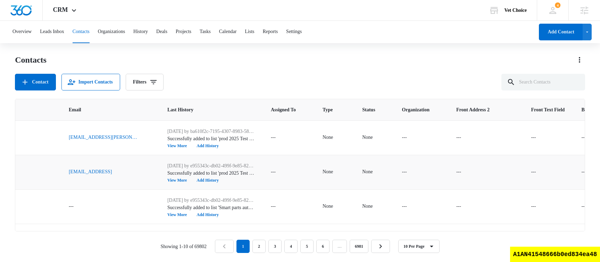
scroll to position [0, 173]
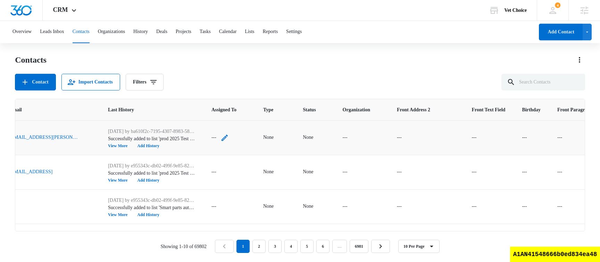
click at [221, 137] on icon "Assigned To - - Select to Edit Field" at bounding box center [225, 137] width 8 height 8
click at [216, 90] on icon "Remove Deleted User" at bounding box center [213, 92] width 5 height 5
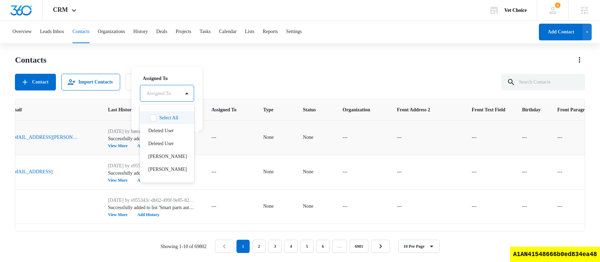
click at [176, 94] on div "Assigned To" at bounding box center [160, 93] width 40 height 16
click at [169, 157] on p "[PERSON_NAME]" at bounding box center [166, 155] width 36 height 7
click at [200, 76] on label "Assigned To" at bounding box center [180, 77] width 74 height 7
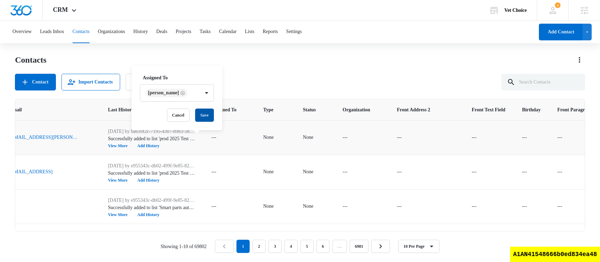
click at [200, 114] on button "Save" at bounding box center [204, 114] width 19 height 13
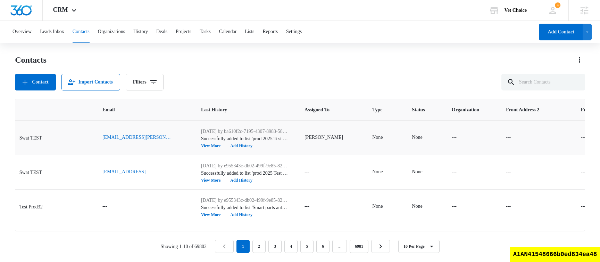
scroll to position [0, 77]
click at [291, 60] on div "Contacts" at bounding box center [300, 59] width 570 height 11
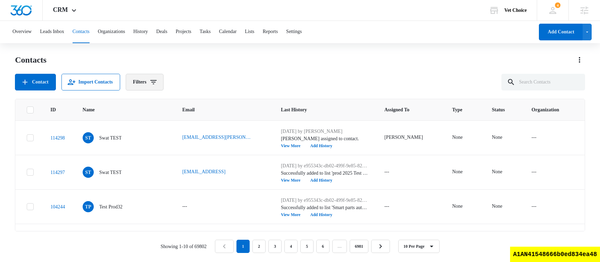
click at [156, 89] on button "Filters" at bounding box center [145, 82] width 38 height 17
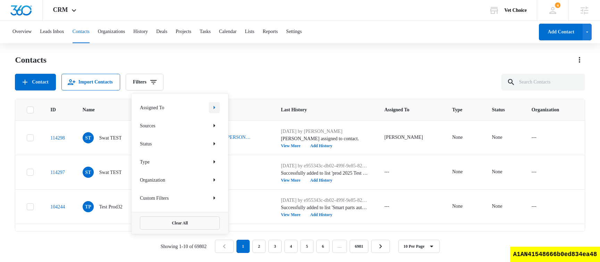
click at [214, 109] on icon "Show Assigned To filters" at bounding box center [214, 107] width 8 height 8
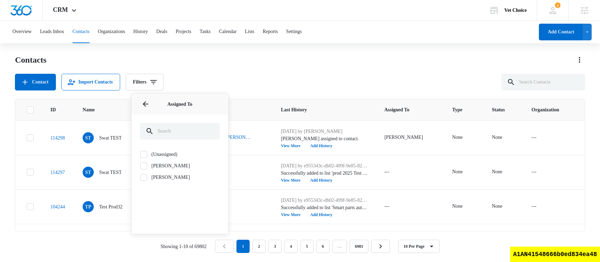
click at [147, 178] on label "[PERSON_NAME]" at bounding box center [180, 176] width 80 height 7
click at [140, 177] on input "[PERSON_NAME]" at bounding box center [140, 177] width 0 height 0
checkbox input "true"
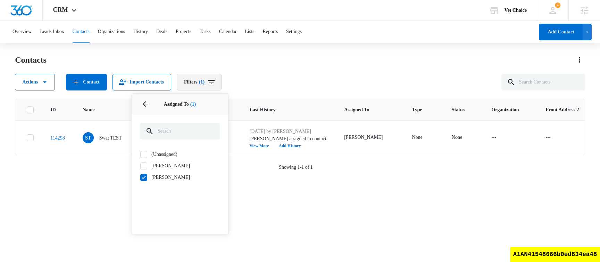
click at [216, 76] on button "Filters (1)" at bounding box center [199, 82] width 45 height 17
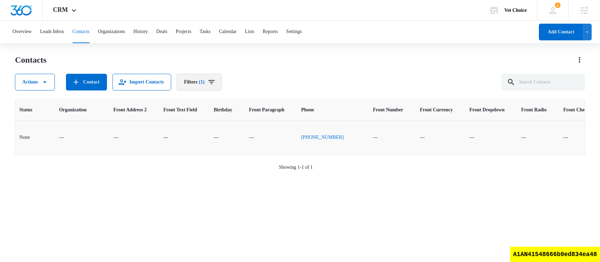
scroll to position [0, 517]
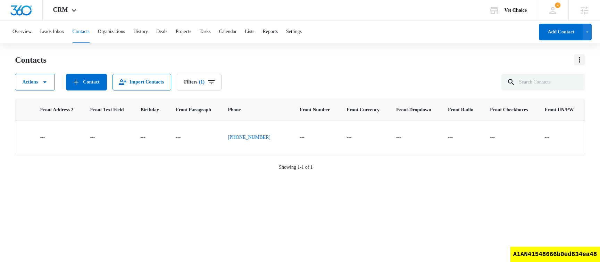
click at [578, 60] on icon "Actions" at bounding box center [580, 60] width 8 height 8
click at [549, 78] on div "Choose Columns" at bounding box center [548, 79] width 39 height 5
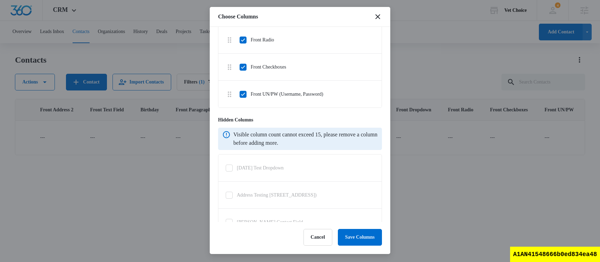
scroll to position [435, 0]
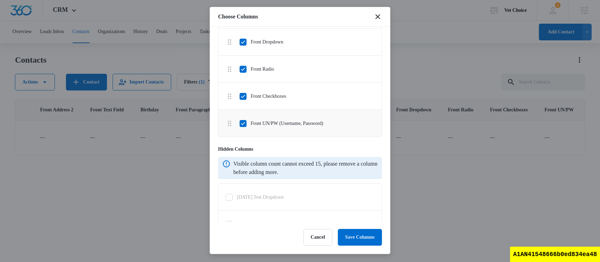
click at [245, 126] on icon at bounding box center [243, 123] width 6 height 6
click at [240, 123] on input "Front UN/PW (Username, Password)" at bounding box center [239, 123] width 0 height 0
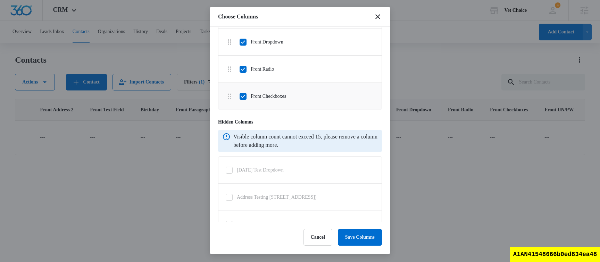
click at [243, 99] on icon at bounding box center [243, 96] width 6 height 6
click at [240, 96] on input "Front Checkboxes" at bounding box center [239, 96] width 0 height 0
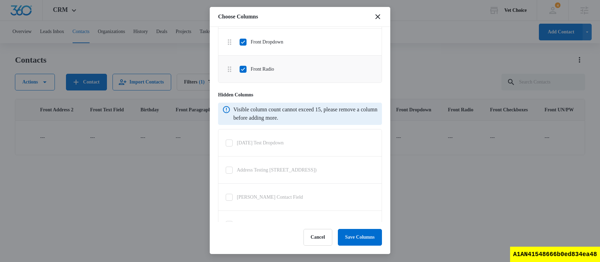
click at [243, 72] on icon at bounding box center [243, 69] width 6 height 6
click at [240, 69] on input "Front Radio" at bounding box center [239, 69] width 0 height 0
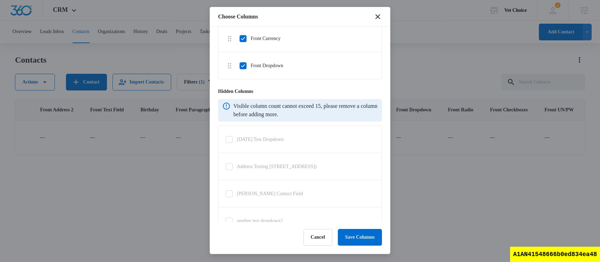
scroll to position [389, 0]
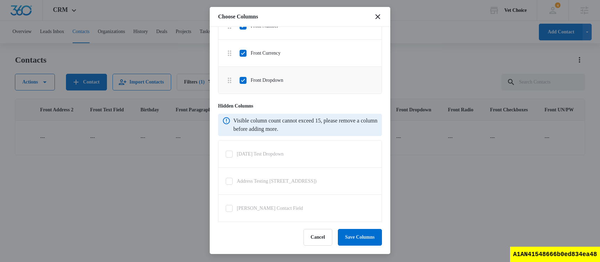
click at [246, 83] on icon at bounding box center [243, 80] width 6 height 6
click at [240, 80] on input "Front Dropdown" at bounding box center [239, 80] width 0 height 0
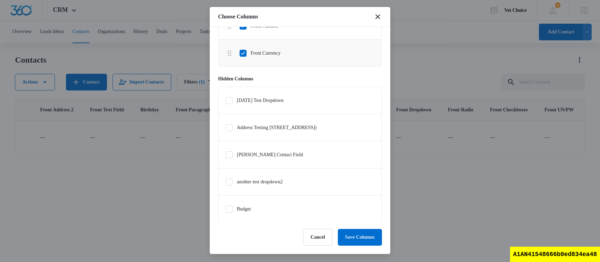
click at [245, 65] on li "Front Currency" at bounding box center [299, 53] width 163 height 27
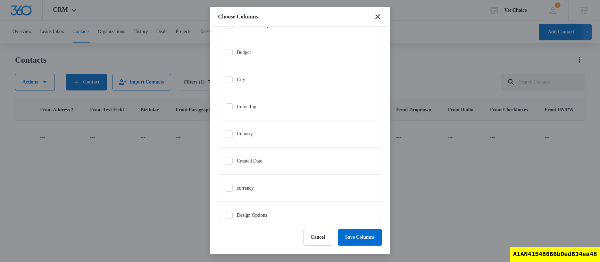
scroll to position [1525, 0]
click at [229, 113] on icon at bounding box center [229, 110] width 6 height 6
click at [226, 110] on input "Source" at bounding box center [225, 109] width 0 height 0
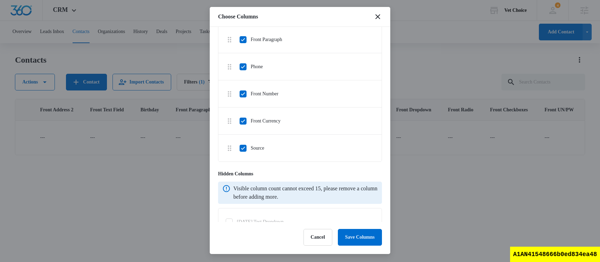
scroll to position [316, 0]
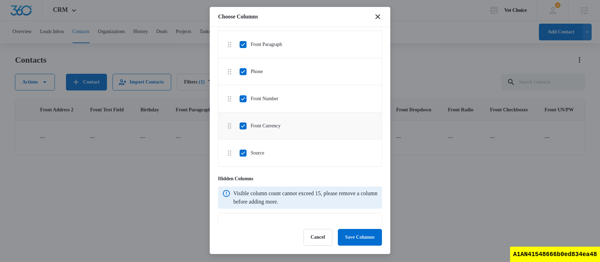
click at [242, 129] on icon at bounding box center [243, 126] width 6 height 6
click at [240, 126] on input "Front Currency" at bounding box center [239, 125] width 0 height 0
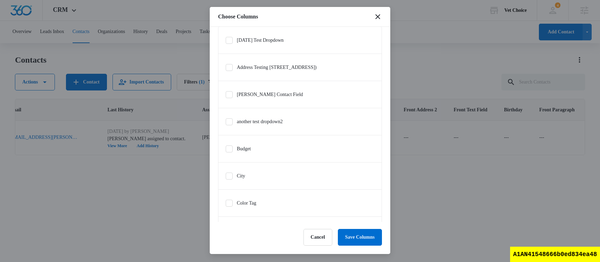
scroll to position [101, 0]
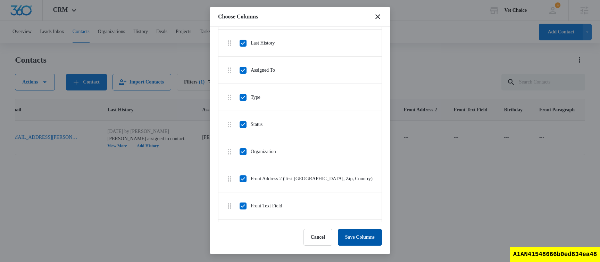
click at [368, 237] on button "Save Columns" at bounding box center [360, 237] width 44 height 17
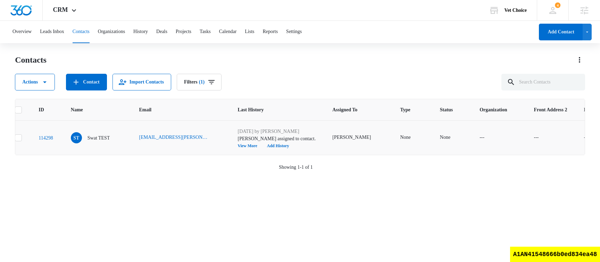
scroll to position [0, 0]
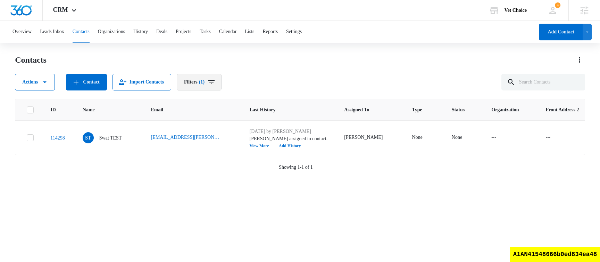
click at [216, 82] on icon "Filters" at bounding box center [211, 82] width 8 height 8
click at [259, 64] on div "Contacts" at bounding box center [300, 59] width 570 height 11
click at [216, 85] on icon "Filters" at bounding box center [211, 82] width 8 height 8
click at [355, 77] on div "Actions Contact Import Contacts Filters (1)" at bounding box center [300, 82] width 570 height 17
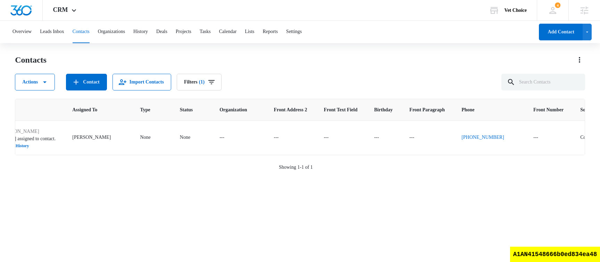
scroll to position [0, 307]
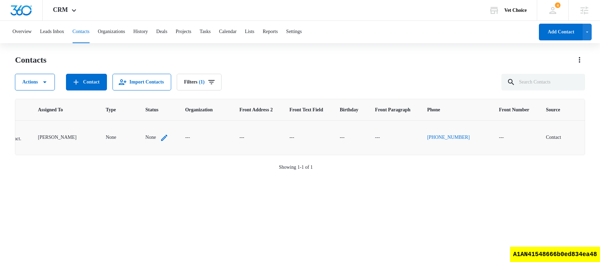
click at [160, 137] on icon "Status - None - Select to Edit Field" at bounding box center [164, 137] width 8 height 8
click at [141, 89] on div "Contact Status" at bounding box center [130, 93] width 43 height 16
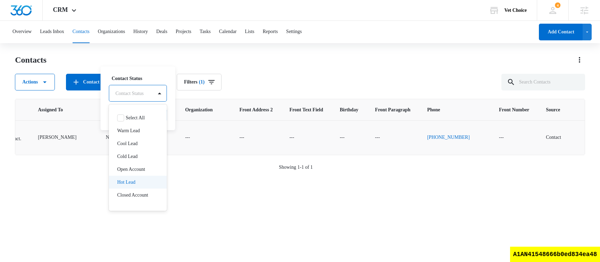
click at [125, 181] on p "Hot Lead" at bounding box center [126, 181] width 18 height 7
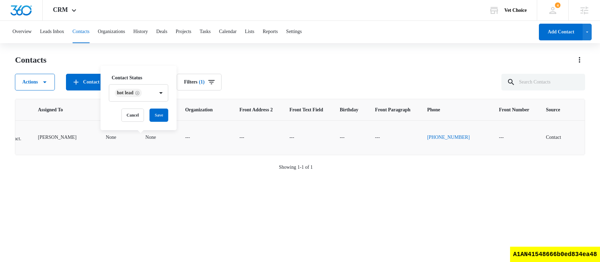
click at [166, 75] on label "Contact Status" at bounding box center [141, 77] width 59 height 7
click at [164, 111] on button "Save" at bounding box center [159, 114] width 19 height 13
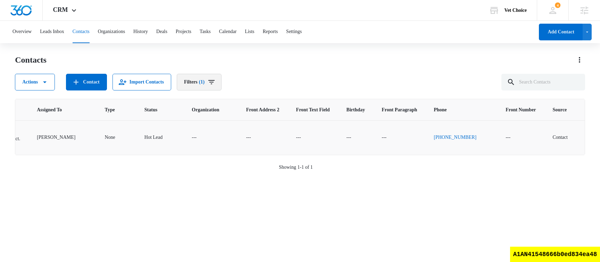
click at [214, 82] on button "Filters (1)" at bounding box center [199, 82] width 45 height 17
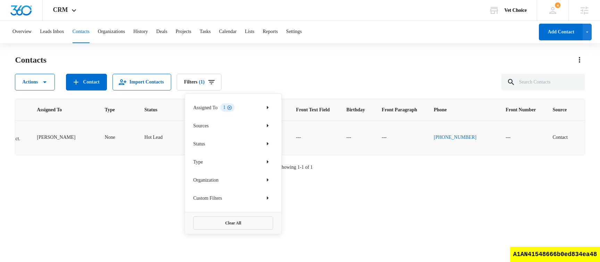
click at [232, 107] on icon "Clear" at bounding box center [229, 107] width 5 height 5
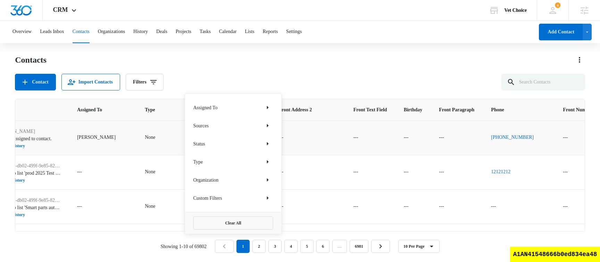
click at [285, 77] on div "Contact Import Contacts Filters Assigned To Sources Status Type Organization Cu…" at bounding box center [300, 82] width 570 height 17
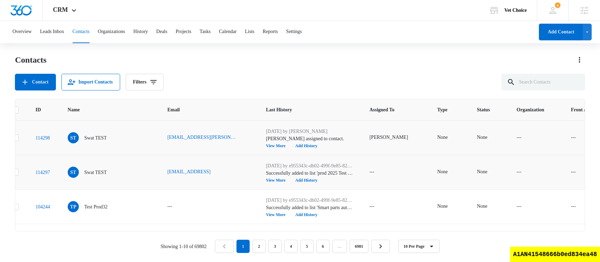
scroll to position [0, 0]
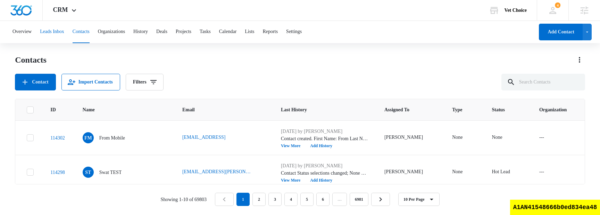
click at [59, 31] on button "Leads Inbox" at bounding box center [52, 32] width 24 height 22
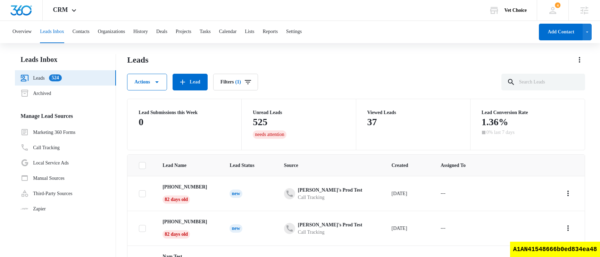
click at [345, 73] on div "Leads Actions Lead Filters (1)" at bounding box center [356, 72] width 458 height 36
click at [48, 97] on link "Archived" at bounding box center [35, 93] width 31 height 8
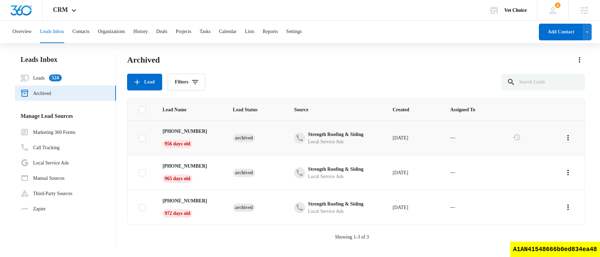
click at [143, 140] on icon at bounding box center [142, 138] width 6 height 6
click at [139, 138] on input "checkbox" at bounding box center [139, 138] width 0 height 0
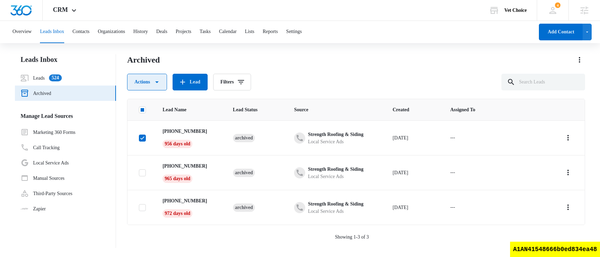
click at [163, 86] on button "Actions" at bounding box center [147, 82] width 40 height 17
click at [404, 90] on div "Archived Actions Restore Export Delete Lead Filters Lead Name Lead Status Sourc…" at bounding box center [356, 150] width 458 height 193
click at [365, 75] on div "Actions Lead Filters" at bounding box center [356, 82] width 458 height 17
click at [142, 137] on icon at bounding box center [142, 138] width 6 height 6
click at [139, 138] on input "checkbox" at bounding box center [139, 138] width 0 height 0
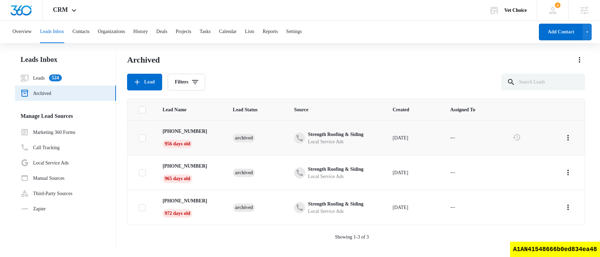
click at [142, 139] on icon at bounding box center [142, 138] width 6 height 6
click at [139, 138] on input "checkbox" at bounding box center [139, 138] width 0 height 0
checkbox input "true"
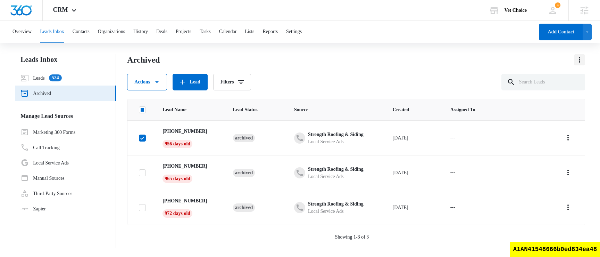
click at [584, 62] on button "Actions" at bounding box center [579, 59] width 11 height 11
click at [339, 93] on div "Archived Export Actions Lead Filters Lead Name Lead Status Source Created Assig…" at bounding box center [356, 150] width 458 height 193
click at [164, 84] on button "Actions" at bounding box center [147, 82] width 40 height 17
click at [337, 51] on div "Overview Leads Inbox Contacts Organizations History Deals Projects Tasks Calend…" at bounding box center [300, 138] width 600 height 235
click at [39, 81] on link "Leads 524" at bounding box center [40, 78] width 41 height 8
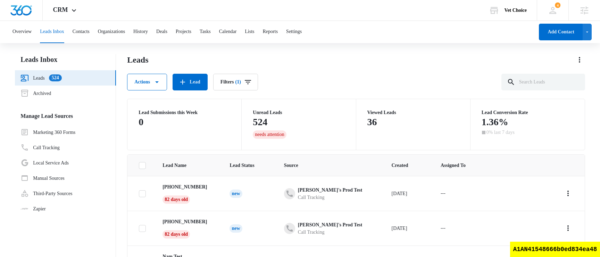
scroll to position [55, 0]
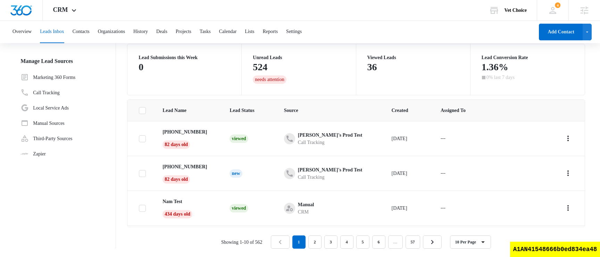
click at [141, 139] on icon at bounding box center [142, 138] width 4 height 3
click at [139, 139] on input "checkbox" at bounding box center [139, 138] width 0 height 0
checkbox input "true"
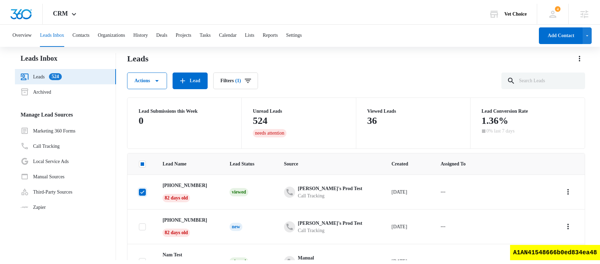
scroll to position [0, 0]
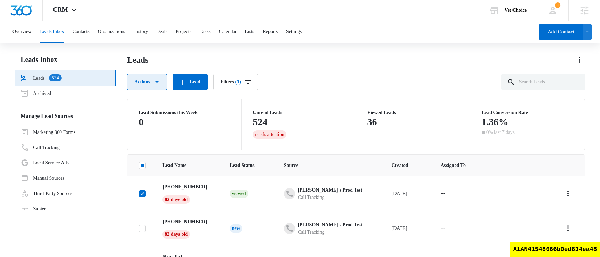
click at [146, 89] on button "Actions" at bounding box center [147, 82] width 40 height 17
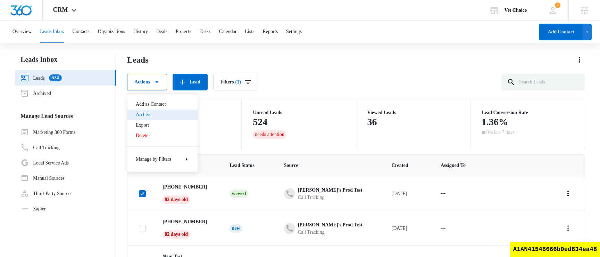
click at [167, 111] on button "Archive" at bounding box center [162, 114] width 70 height 10
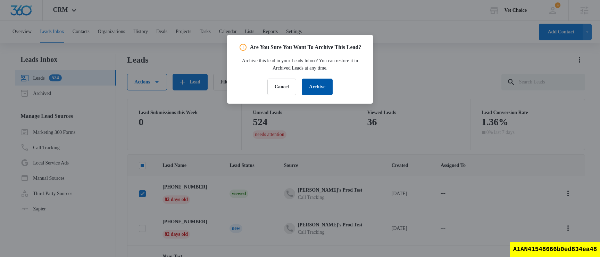
click at [326, 93] on button "Archive" at bounding box center [317, 87] width 31 height 17
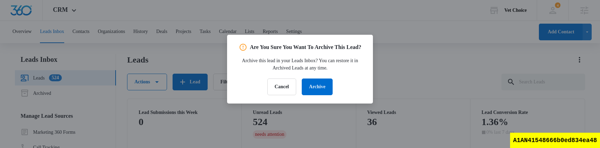
drag, startPoint x: 411, startPoint y: 51, endPoint x: 391, endPoint y: 5, distance: 51.2
click at [0, 0] on div at bounding box center [300, 74] width 600 height 148
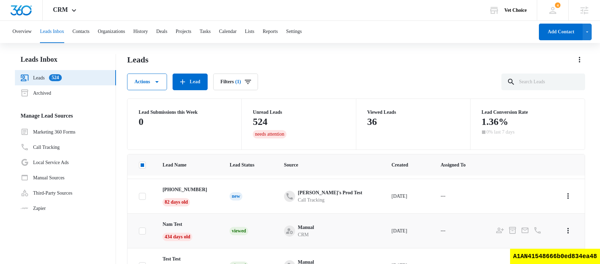
scroll to position [22, 0]
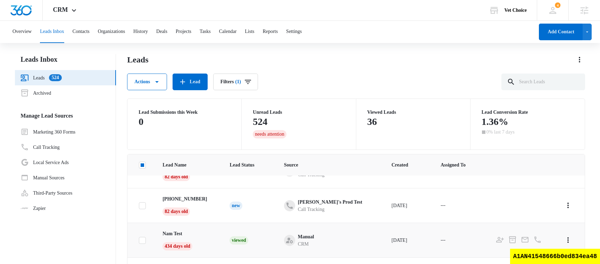
click at [143, 239] on icon at bounding box center [142, 241] width 6 height 6
click at [139, 240] on input "checkbox" at bounding box center [139, 240] width 0 height 0
checkbox input "true"
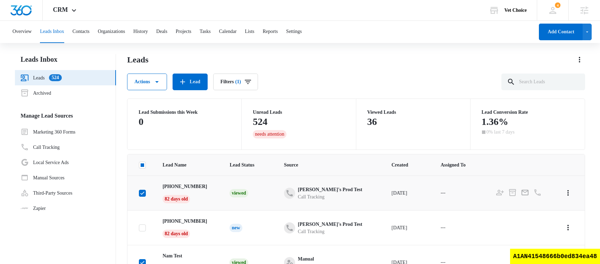
click at [140, 193] on icon at bounding box center [142, 193] width 4 height 3
click at [139, 193] on input "checkbox" at bounding box center [139, 193] width 0 height 0
checkbox input "false"
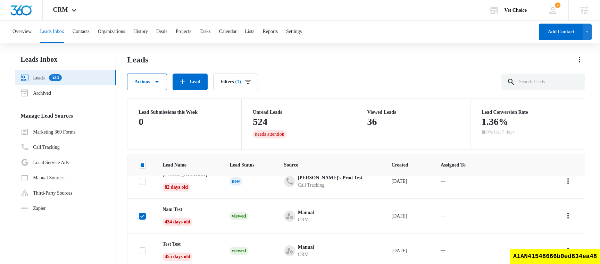
scroll to position [50, 0]
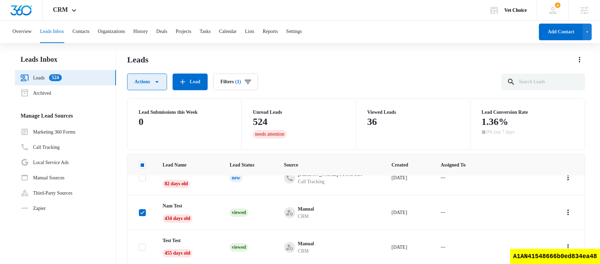
click at [158, 83] on icon "button" at bounding box center [157, 82] width 8 height 8
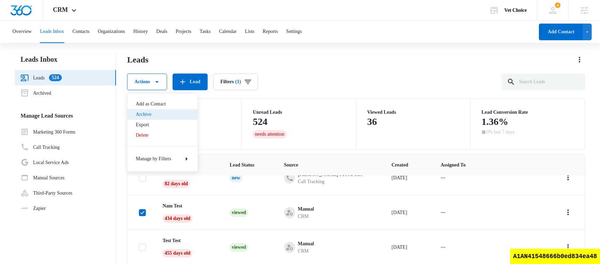
click at [156, 115] on div "Archive" at bounding box center [158, 114] width 45 height 5
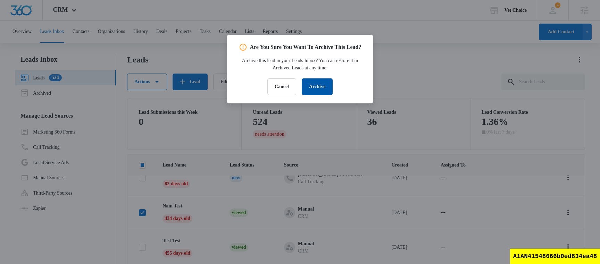
click at [325, 94] on button "Archive" at bounding box center [317, 87] width 31 height 17
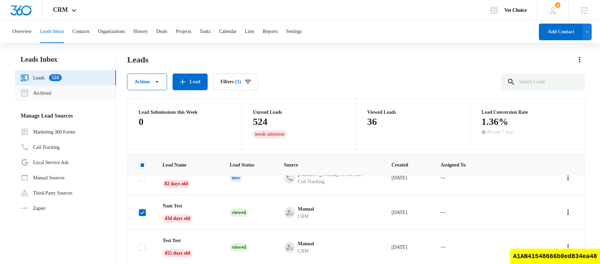
click at [49, 93] on link "Archived" at bounding box center [35, 93] width 31 height 8
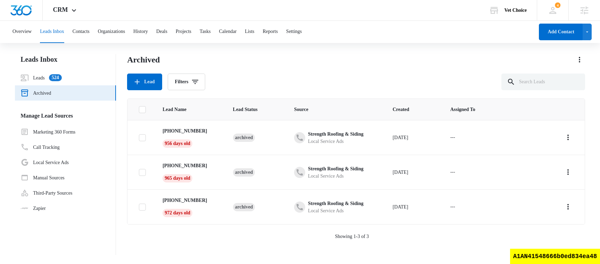
click at [300, 79] on div "Lead Filters" at bounding box center [356, 82] width 458 height 17
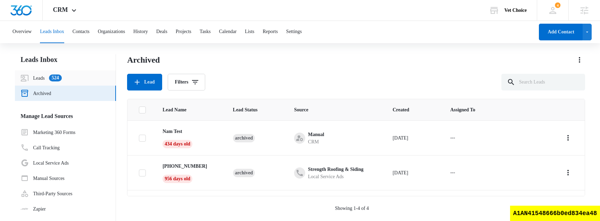
click at [44, 78] on link "Leads 524" at bounding box center [40, 78] width 41 height 8
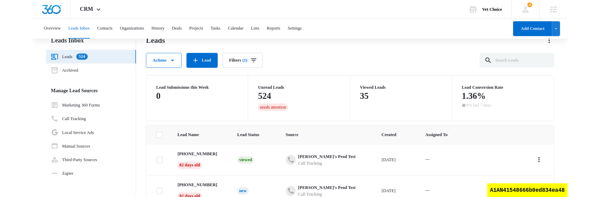
scroll to position [11, 0]
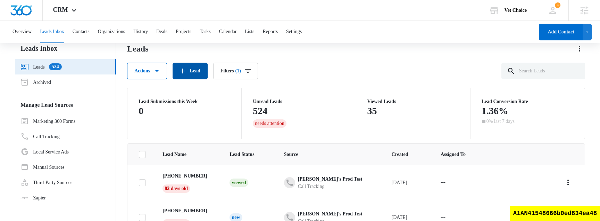
click at [198, 66] on button "Lead" at bounding box center [190, 71] width 35 height 17
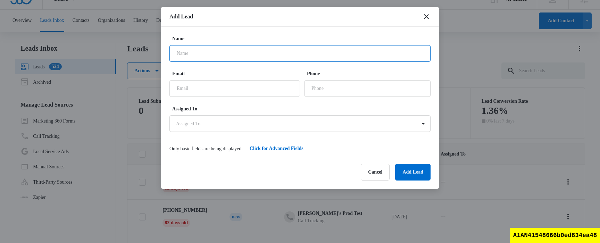
click at [231, 50] on input "Name" at bounding box center [300, 53] width 261 height 17
type input "archive me"
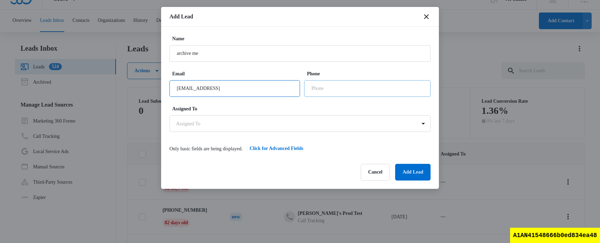
type input "test@test.test"
click at [338, 84] on input "Phone" at bounding box center [367, 88] width 126 height 17
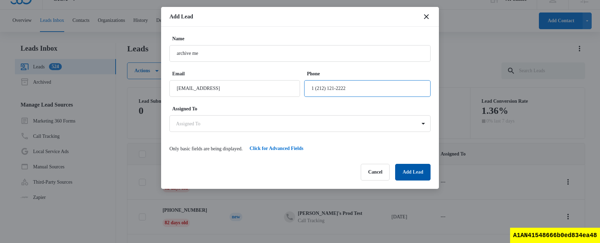
type input "1 (212) 121-2222"
click at [416, 176] on button "Add Lead" at bounding box center [412, 172] width 35 height 17
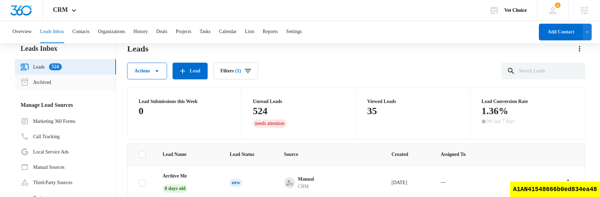
click at [44, 80] on link "Archived" at bounding box center [35, 82] width 31 height 8
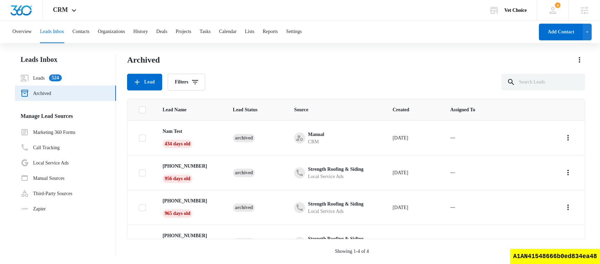
click at [328, 67] on div "Archived Lead Filters" at bounding box center [356, 72] width 458 height 36
click at [35, 80] on link "Leads 524" at bounding box center [40, 78] width 41 height 8
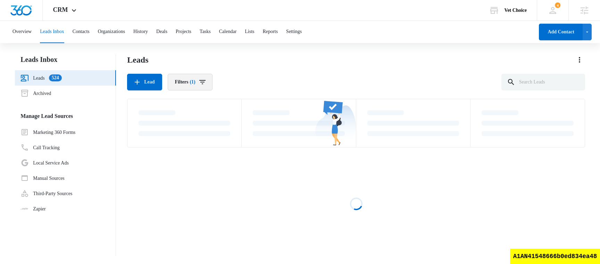
click at [207, 85] on icon "Filters" at bounding box center [202, 82] width 8 height 8
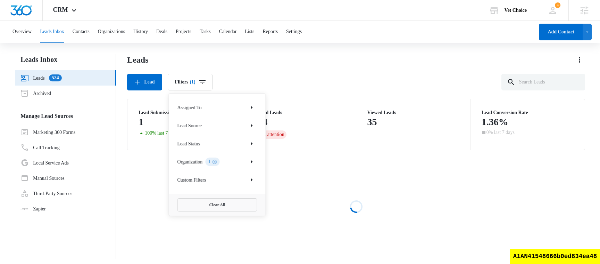
click at [320, 66] on div "Leads Lead Filters (1) Assigned To Lead Source Lead Status Organization 1 Custo…" at bounding box center [356, 72] width 458 height 36
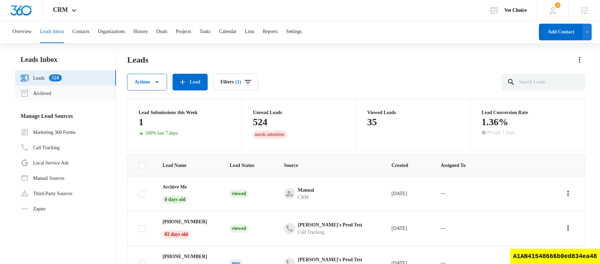
click at [47, 97] on link "Archived" at bounding box center [35, 93] width 31 height 8
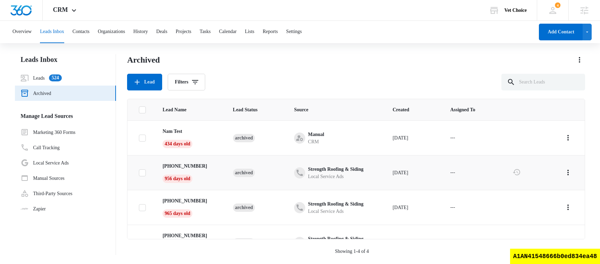
scroll to position [20, 0]
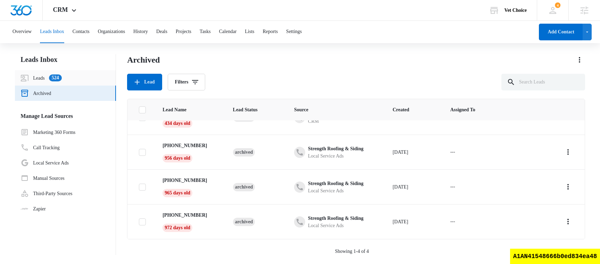
click at [35, 77] on link "Leads 524" at bounding box center [40, 78] width 41 height 8
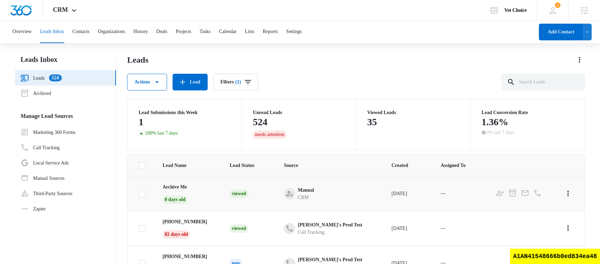
click at [141, 193] on icon at bounding box center [142, 193] width 4 height 3
click at [139, 193] on input "checkbox" at bounding box center [139, 193] width 0 height 0
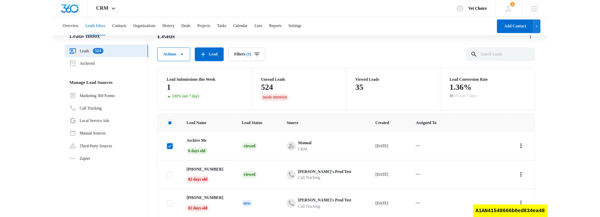
scroll to position [13, 0]
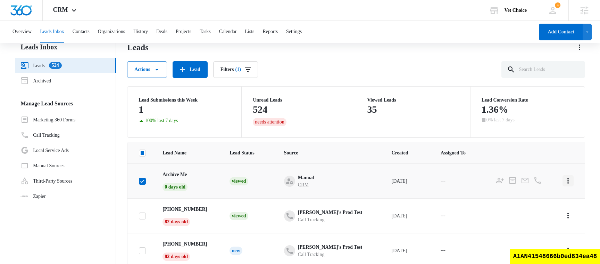
click at [568, 181] on icon "Actions" at bounding box center [568, 181] width 1 height 6
click at [543, 209] on div "Archive" at bounding box center [542, 210] width 30 height 5
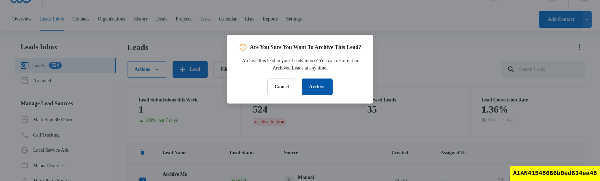
click at [317, 95] on button "Archive" at bounding box center [317, 87] width 31 height 17
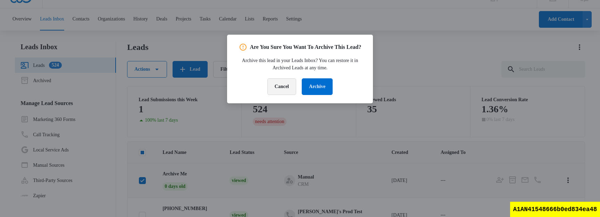
click at [273, 95] on button "Cancel" at bounding box center [281, 87] width 29 height 17
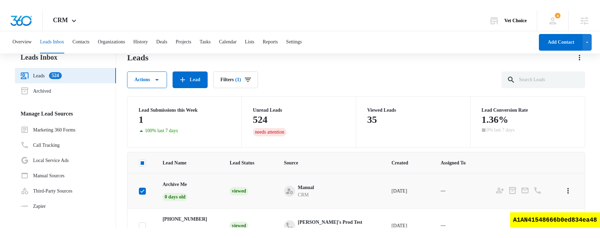
scroll to position [55, 0]
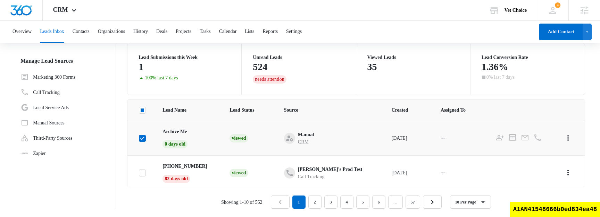
click at [144, 137] on icon at bounding box center [142, 138] width 4 height 3
click at [139, 138] on input "checkbox" at bounding box center [139, 138] width 0 height 0
checkbox input "false"
click at [144, 173] on icon at bounding box center [142, 173] width 6 height 6
click at [139, 173] on input "checkbox" at bounding box center [139, 173] width 0 height 0
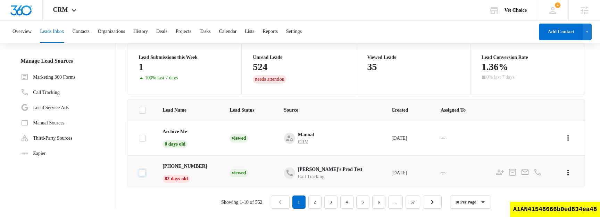
checkbox input "true"
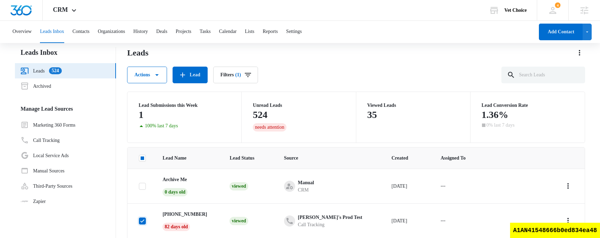
scroll to position [0, 0]
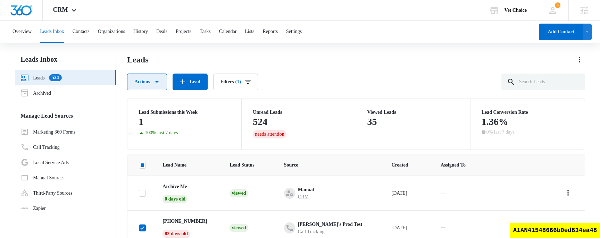
click at [144, 80] on button "Actions" at bounding box center [147, 82] width 40 height 17
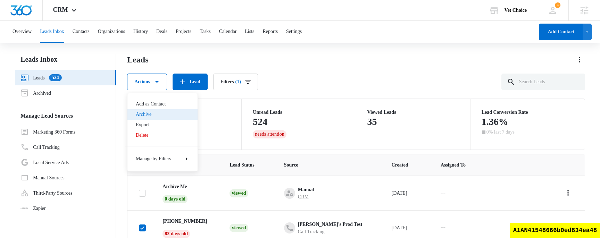
click at [158, 112] on div "Archive" at bounding box center [158, 114] width 45 height 5
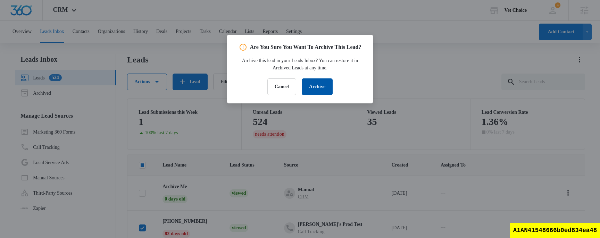
click at [324, 95] on button "Archive" at bounding box center [317, 87] width 31 height 17
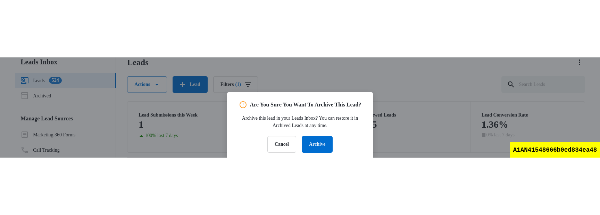
scroll to position [40, 0]
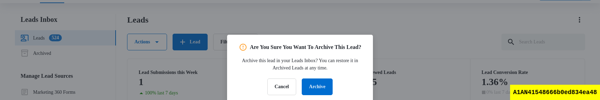
click at [581, 90] on div "A1AN41548666b0ed834ea48" at bounding box center [555, 92] width 90 height 15
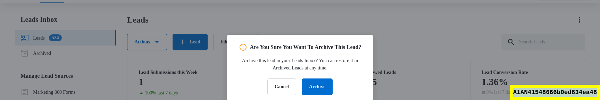
click at [581, 90] on div "A1AN41548666b0ed834ea48" at bounding box center [555, 92] width 90 height 15
copy div "A1AN41548666b0ed834ea48"
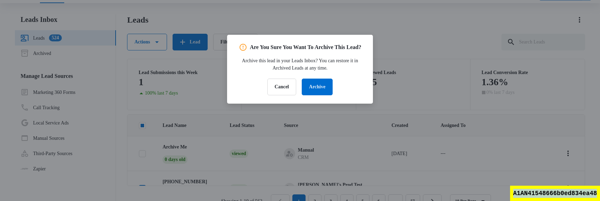
click at [574, 195] on div "A1AN41548666b0ed834ea48" at bounding box center [555, 192] width 90 height 15
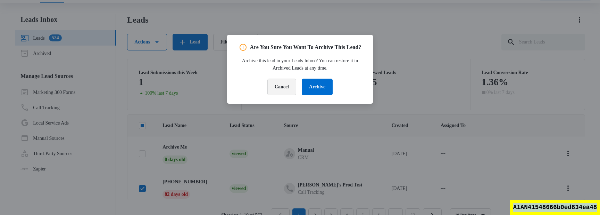
click at [283, 95] on button "Cancel" at bounding box center [281, 87] width 29 height 17
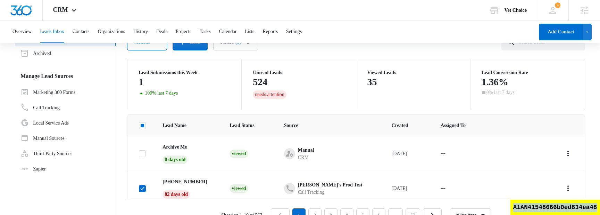
scroll to position [0, 0]
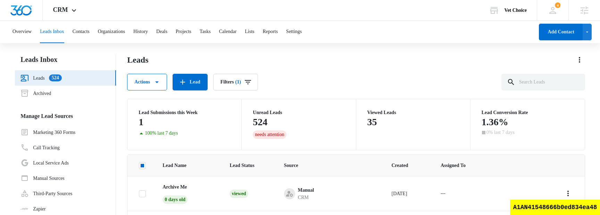
click at [269, 66] on div "Leads Actions Lead Filters (1)" at bounding box center [356, 72] width 458 height 36
